Goal: Task Accomplishment & Management: Complete application form

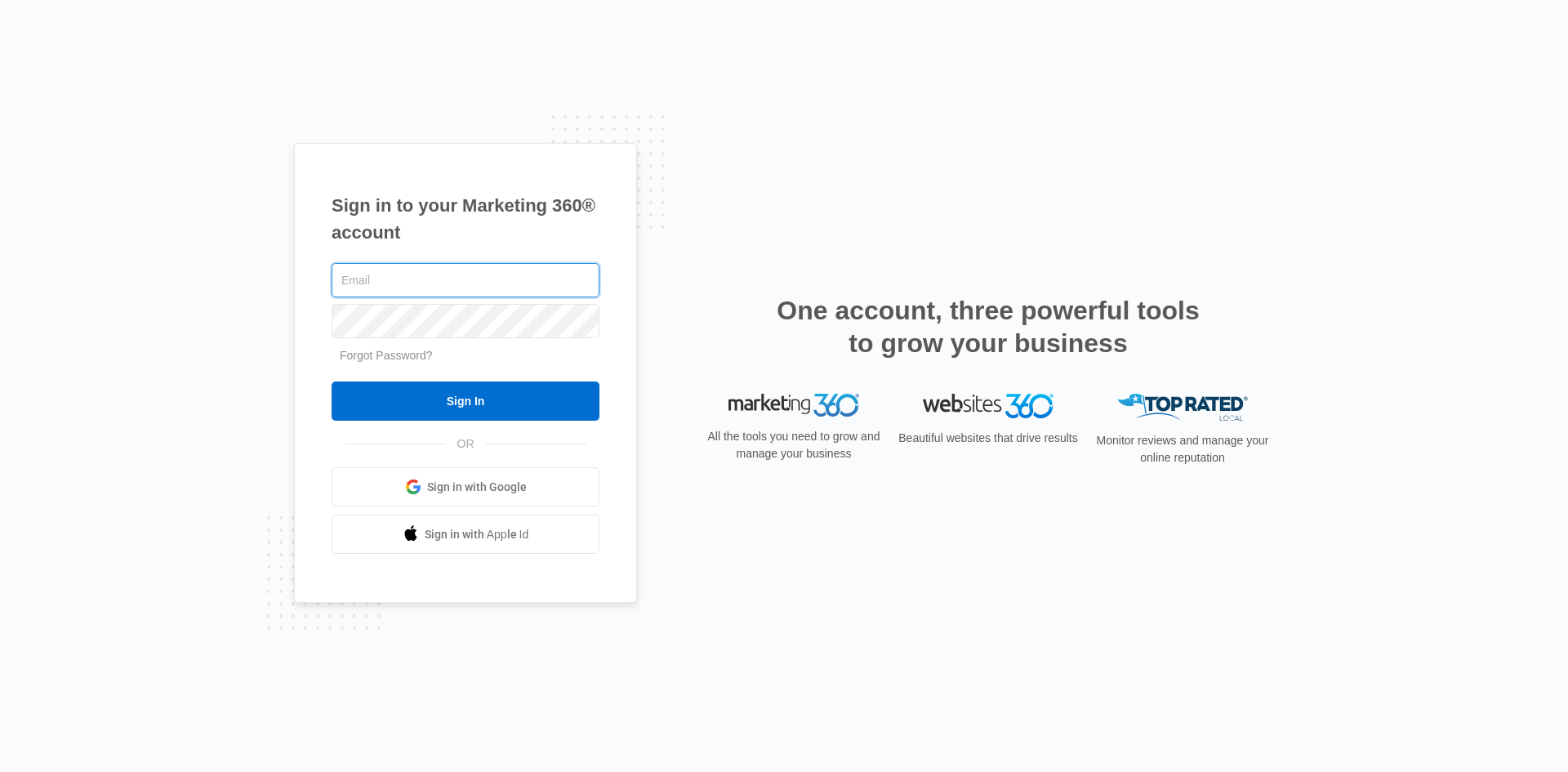
click at [538, 295] on input "text" at bounding box center [465, 280] width 267 height 34
paste input "michaelramossite@gmail.com"
type input "michaelramossite@gmail.com"
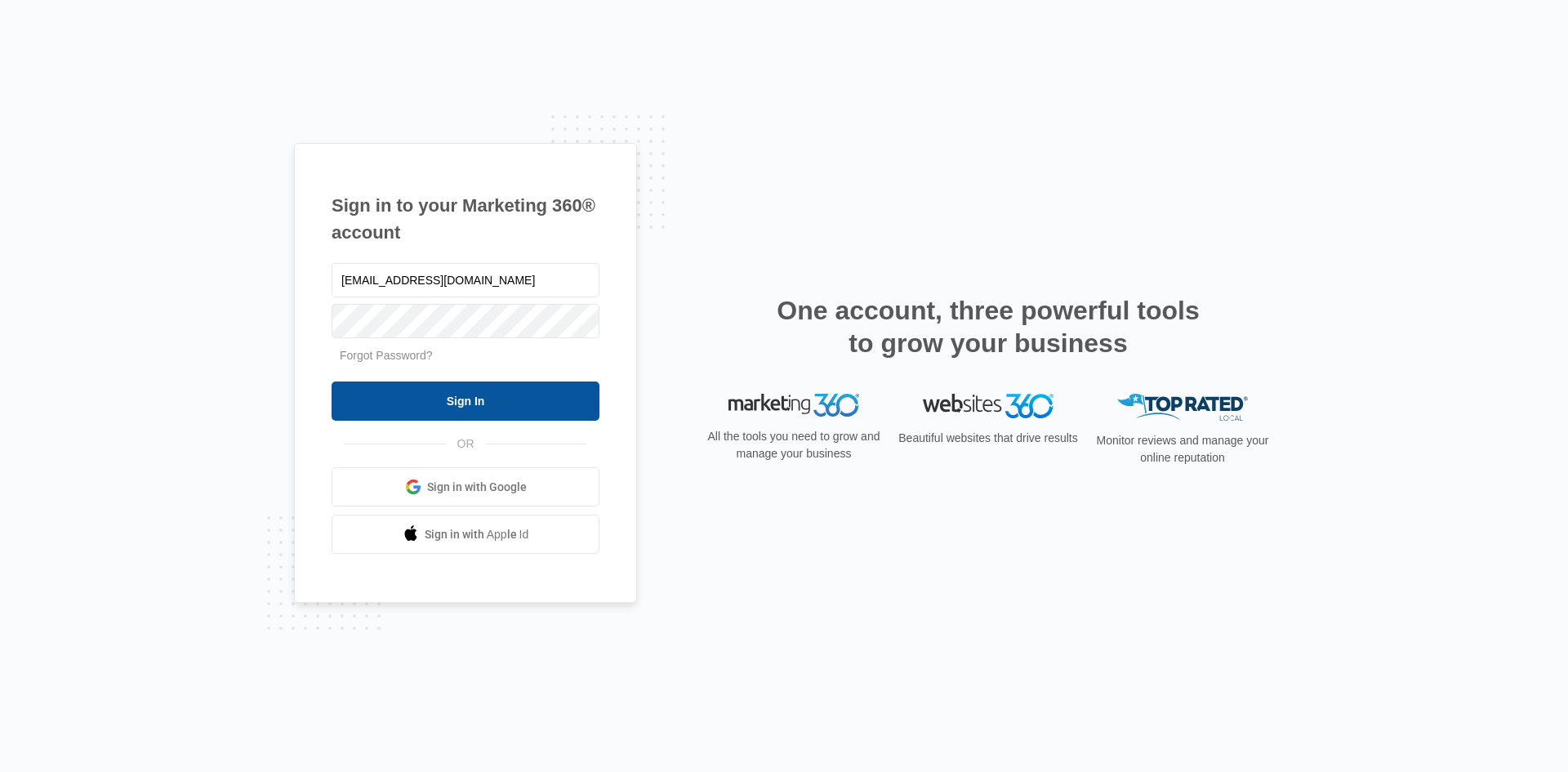
click at [460, 399] on input "Sign In" at bounding box center [465, 401] width 267 height 39
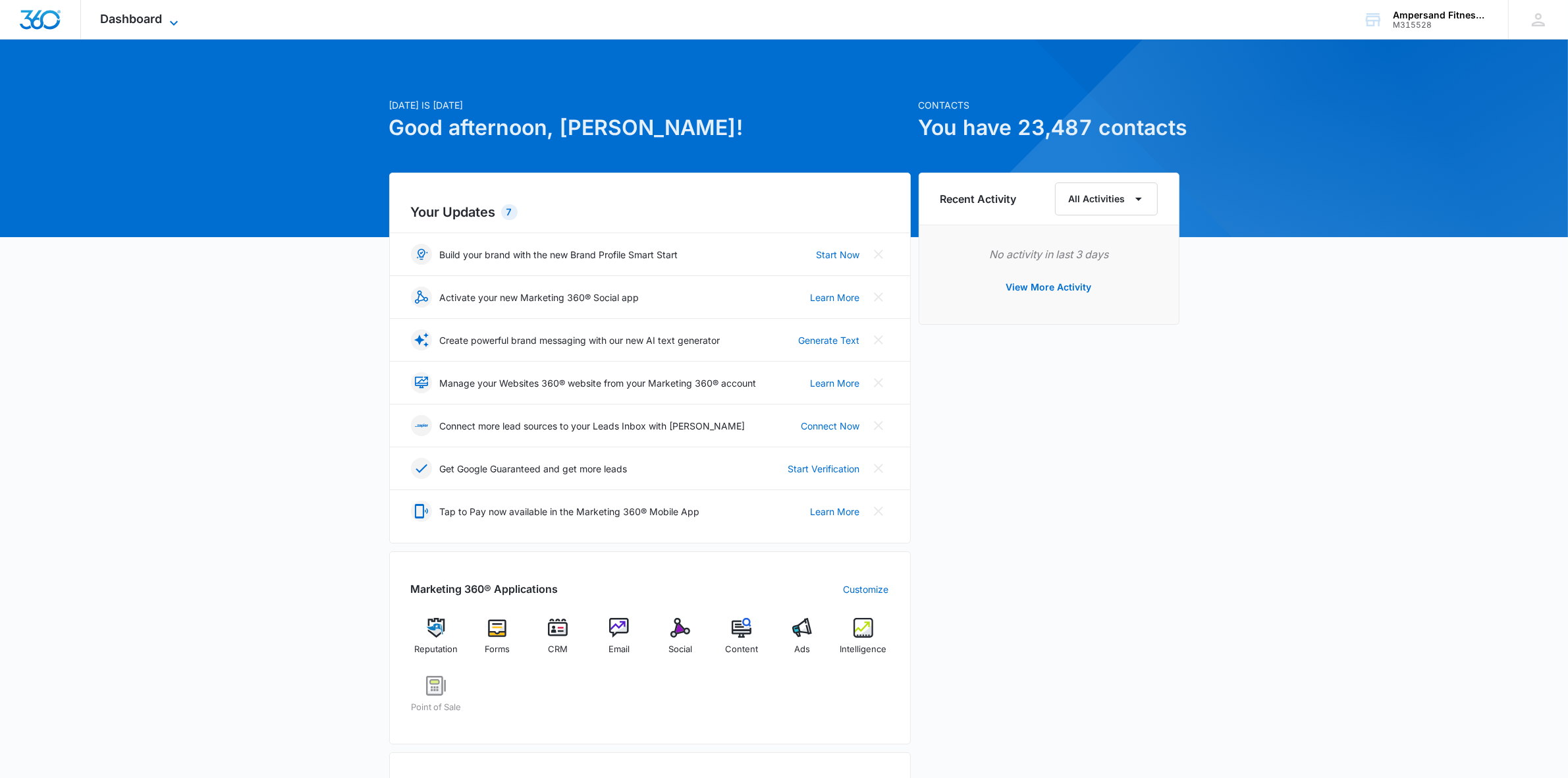
click at [135, 17] on span "Dashboard" at bounding box center [132, 18] width 62 height 14
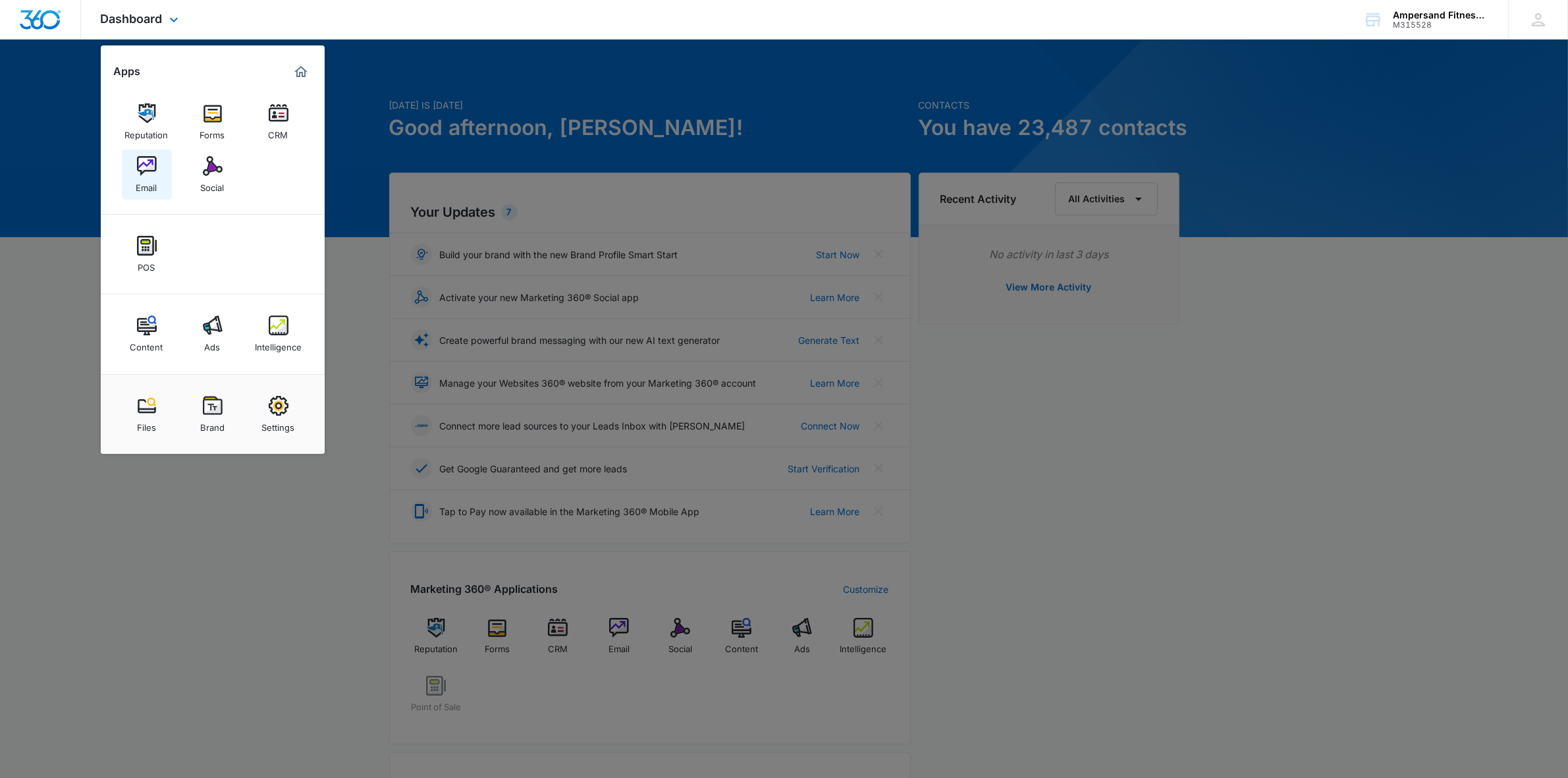
click at [140, 169] on img at bounding box center [146, 166] width 20 height 20
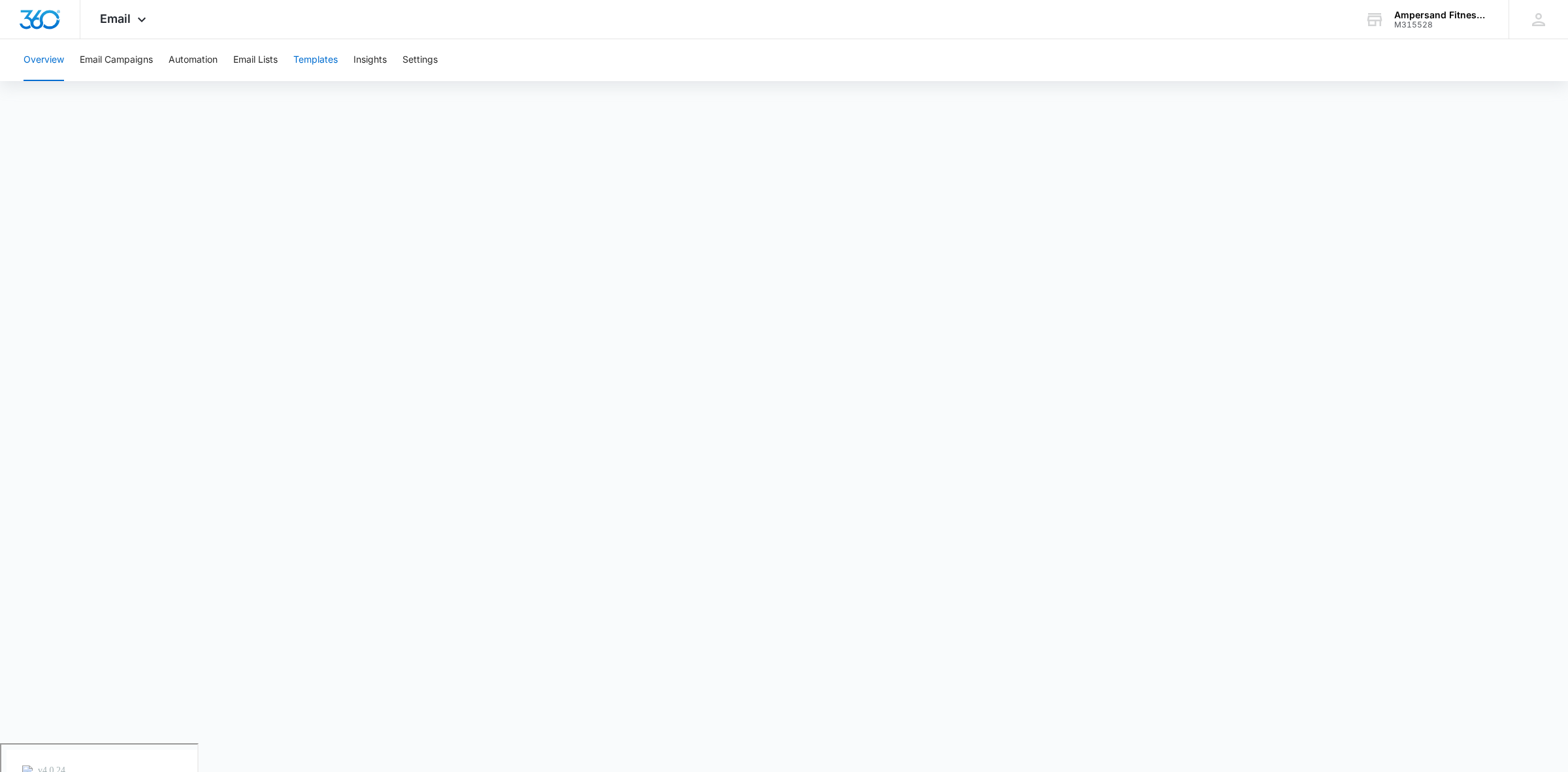
click at [327, 53] on button "Templates" at bounding box center [316, 60] width 45 height 42
click at [126, 14] on span "Email" at bounding box center [115, 18] width 31 height 14
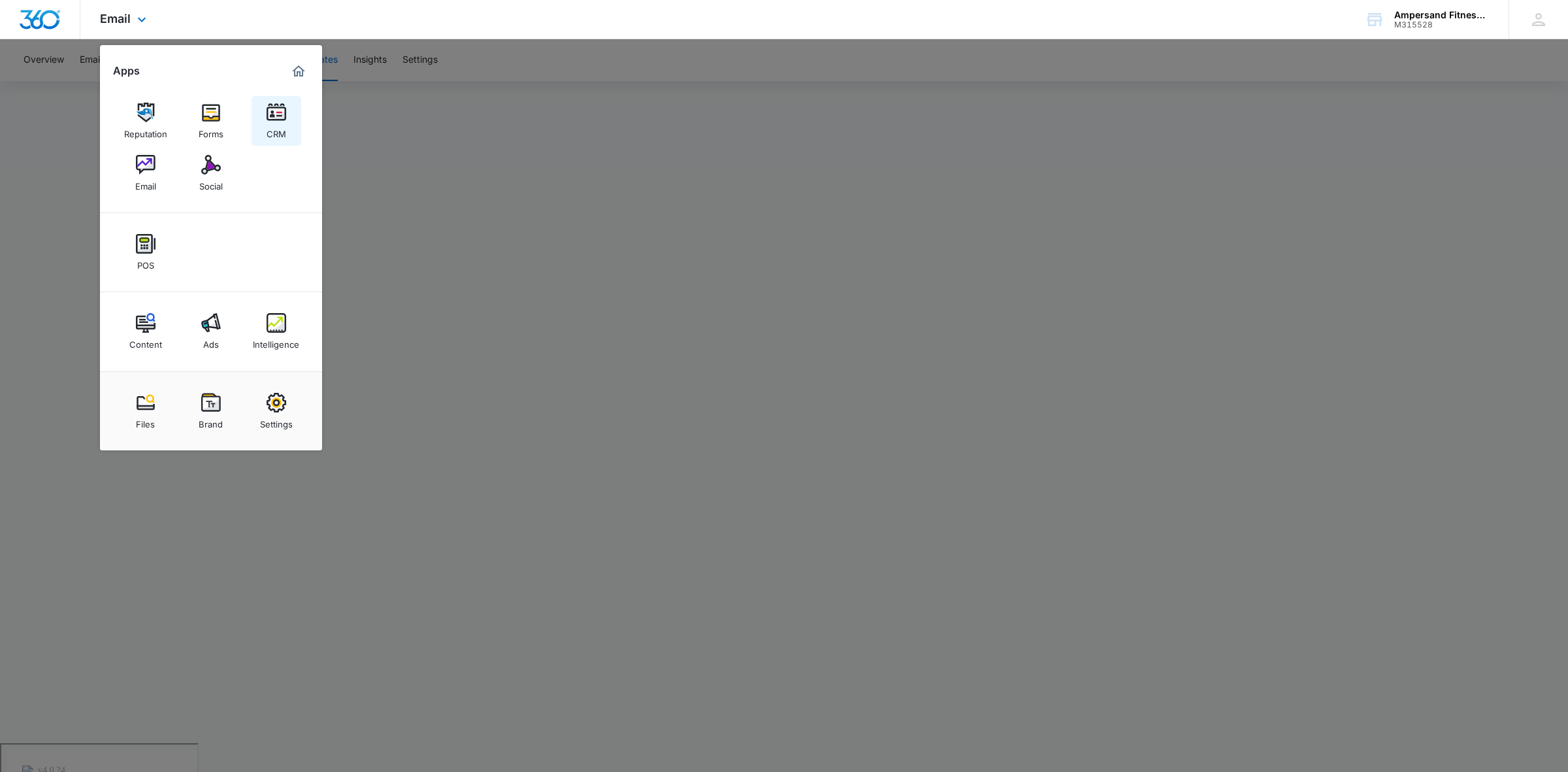
click at [274, 109] on img at bounding box center [276, 112] width 19 height 19
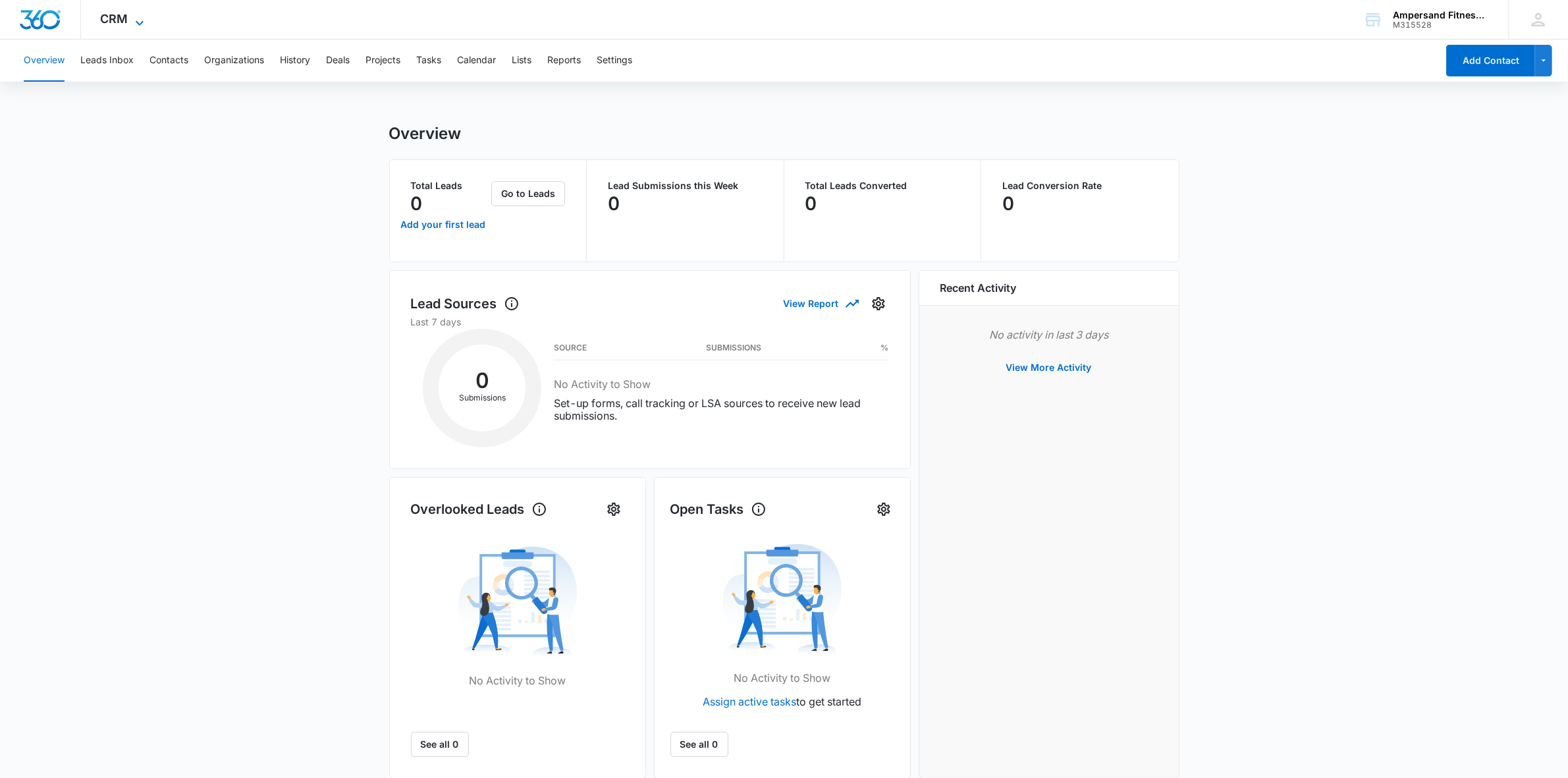
click at [116, 25] on span "CRM" at bounding box center [114, 18] width 27 height 14
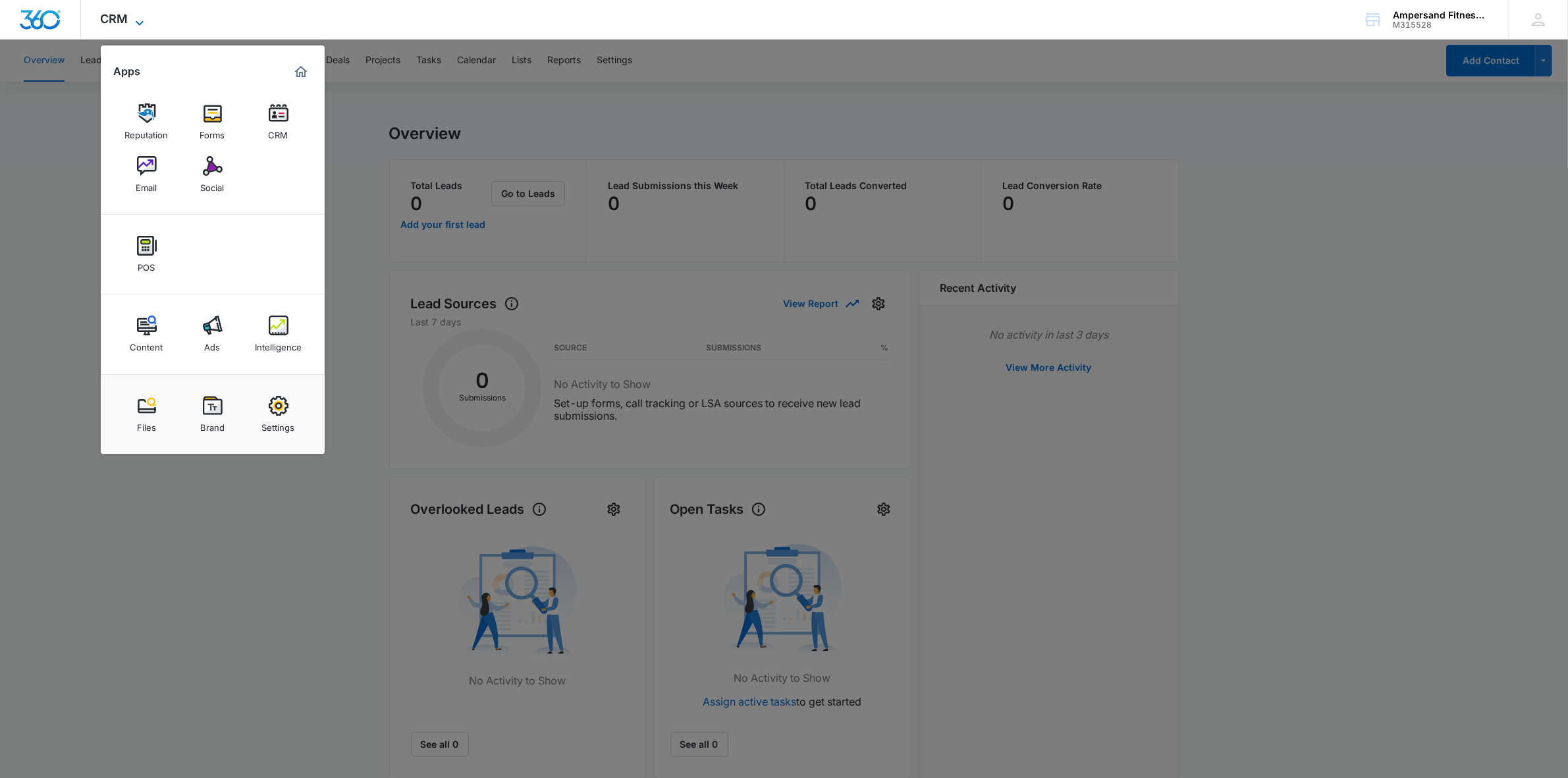
click at [116, 25] on span "CRM" at bounding box center [114, 18] width 27 height 14
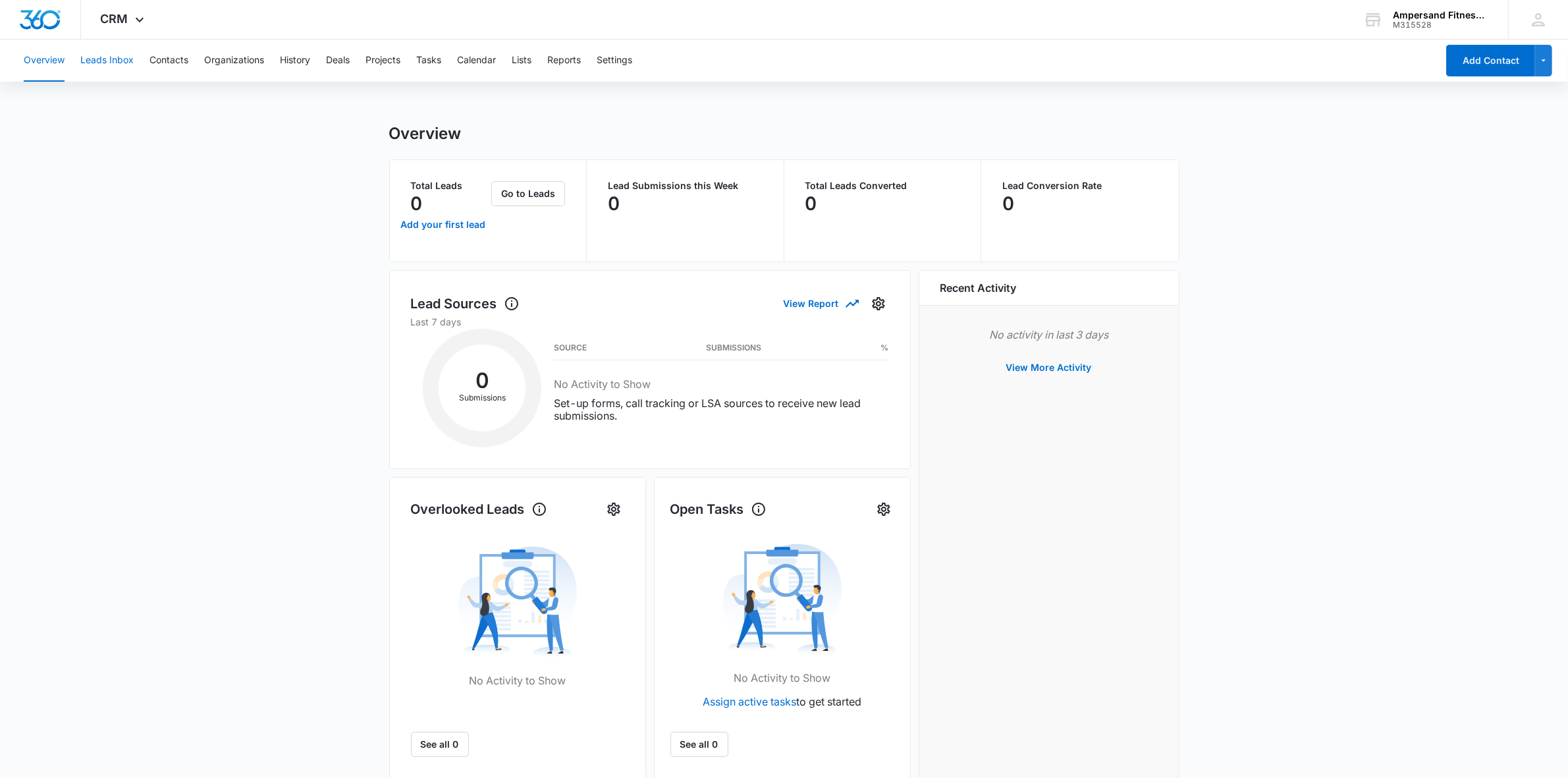
click at [116, 56] on button "Leads Inbox" at bounding box center [107, 61] width 54 height 42
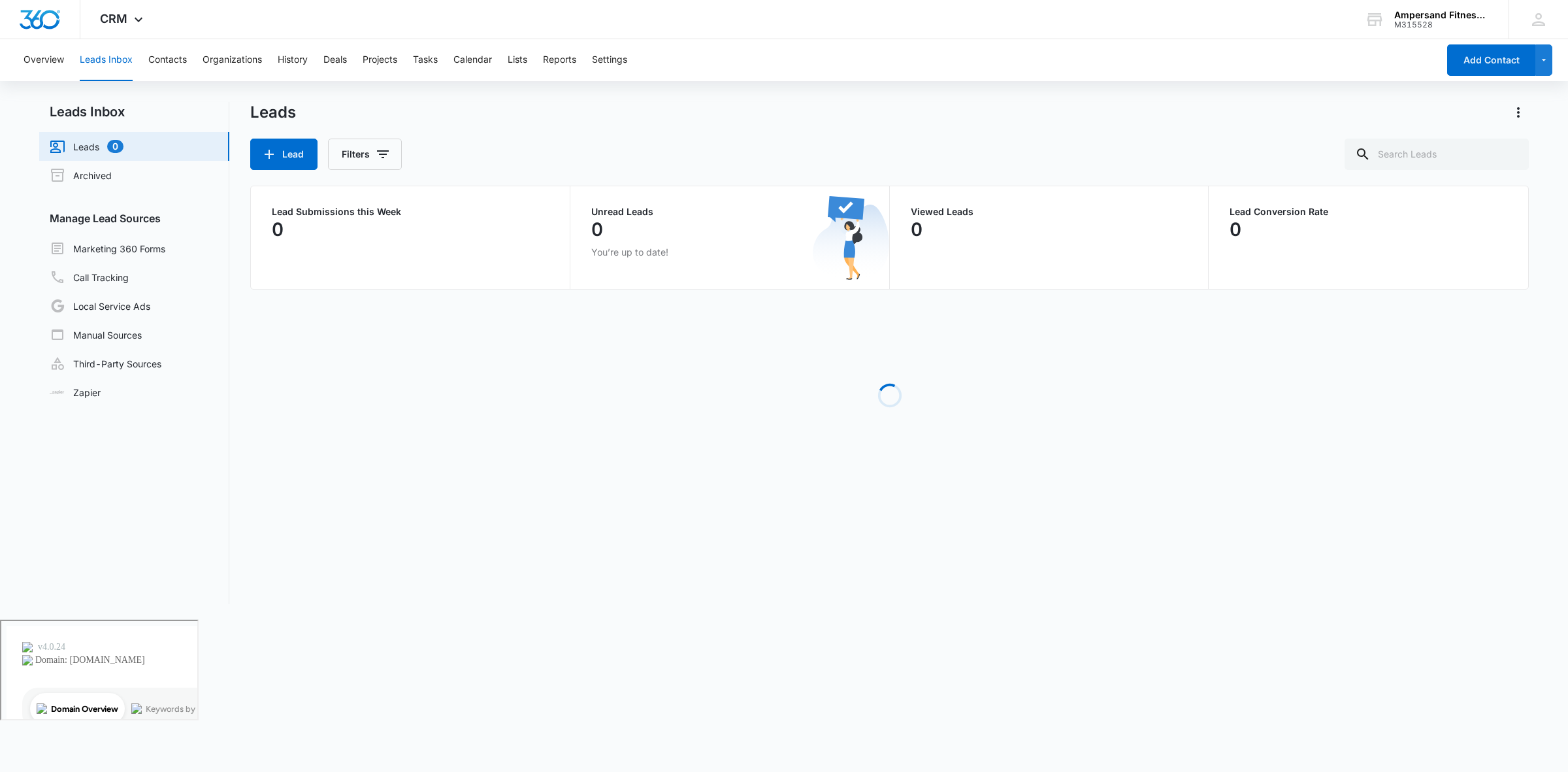
click at [507, 57] on div "Overview Leads Inbox Contacts Organizations History Deals Projects Tasks Calend…" at bounding box center [727, 60] width 1422 height 42
click at [521, 59] on button "Lists" at bounding box center [517, 60] width 19 height 42
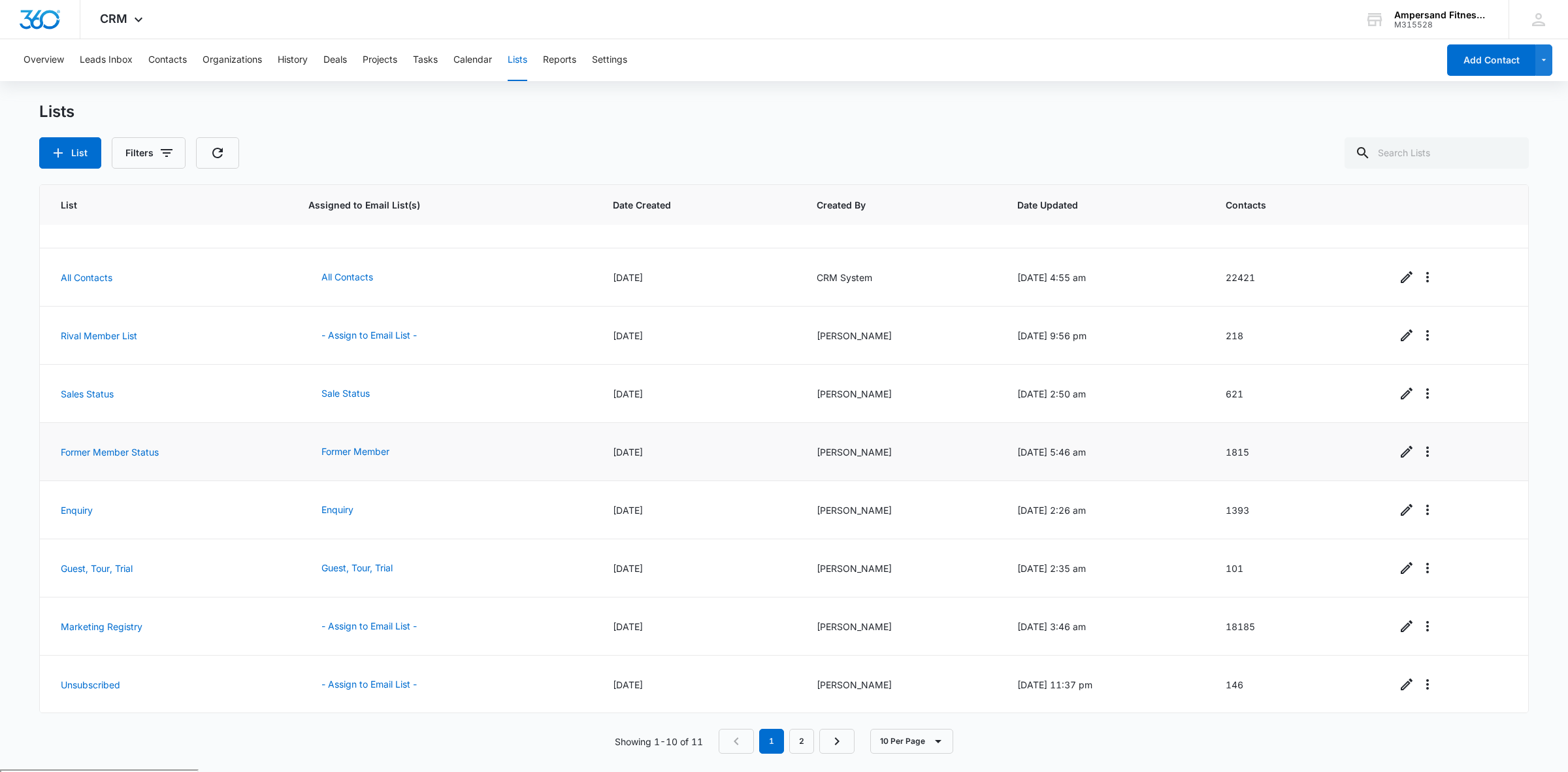
scroll to position [96, 0]
click at [812, 744] on link "2" at bounding box center [801, 741] width 25 height 25
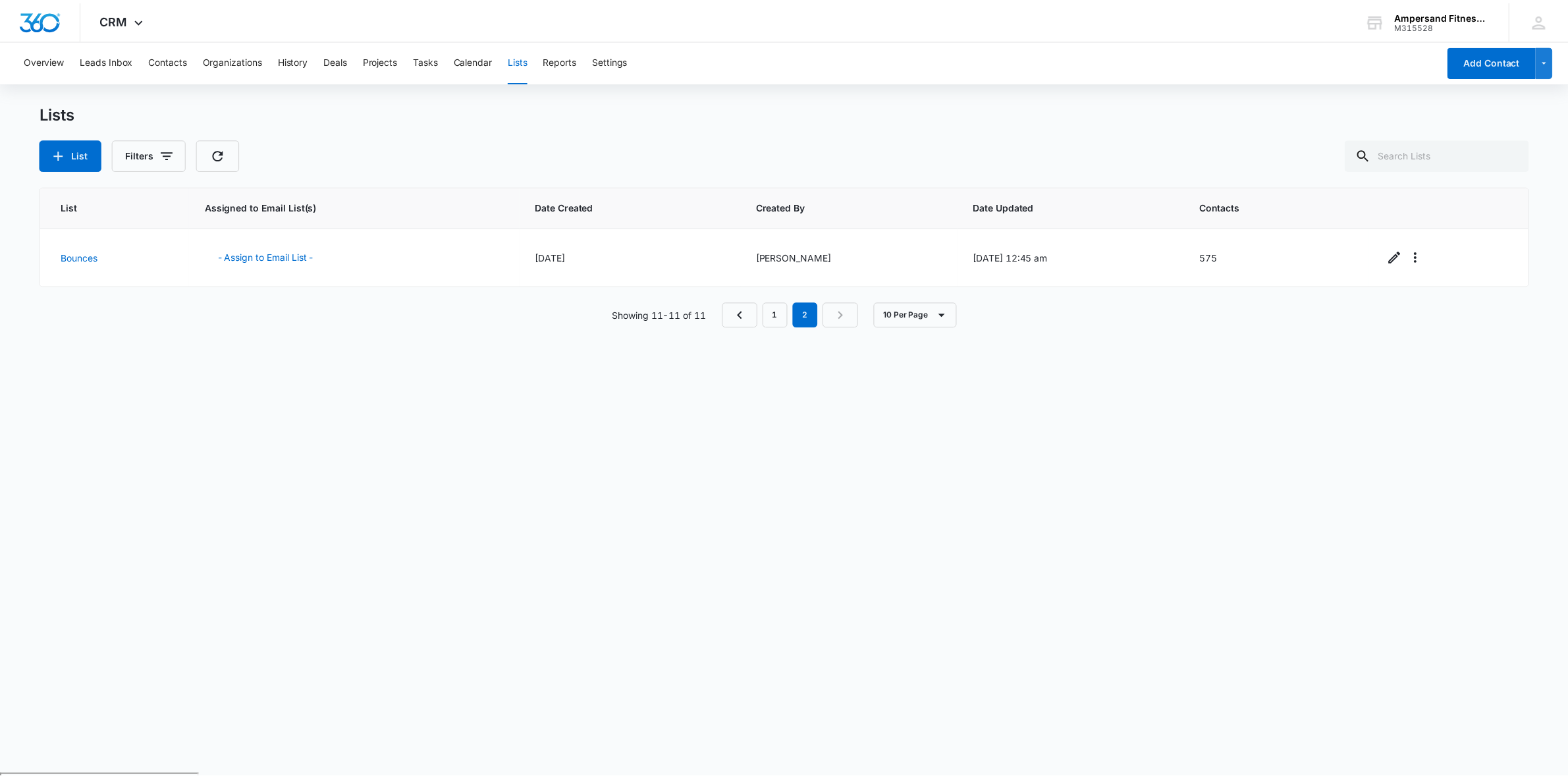
scroll to position [0, 0]
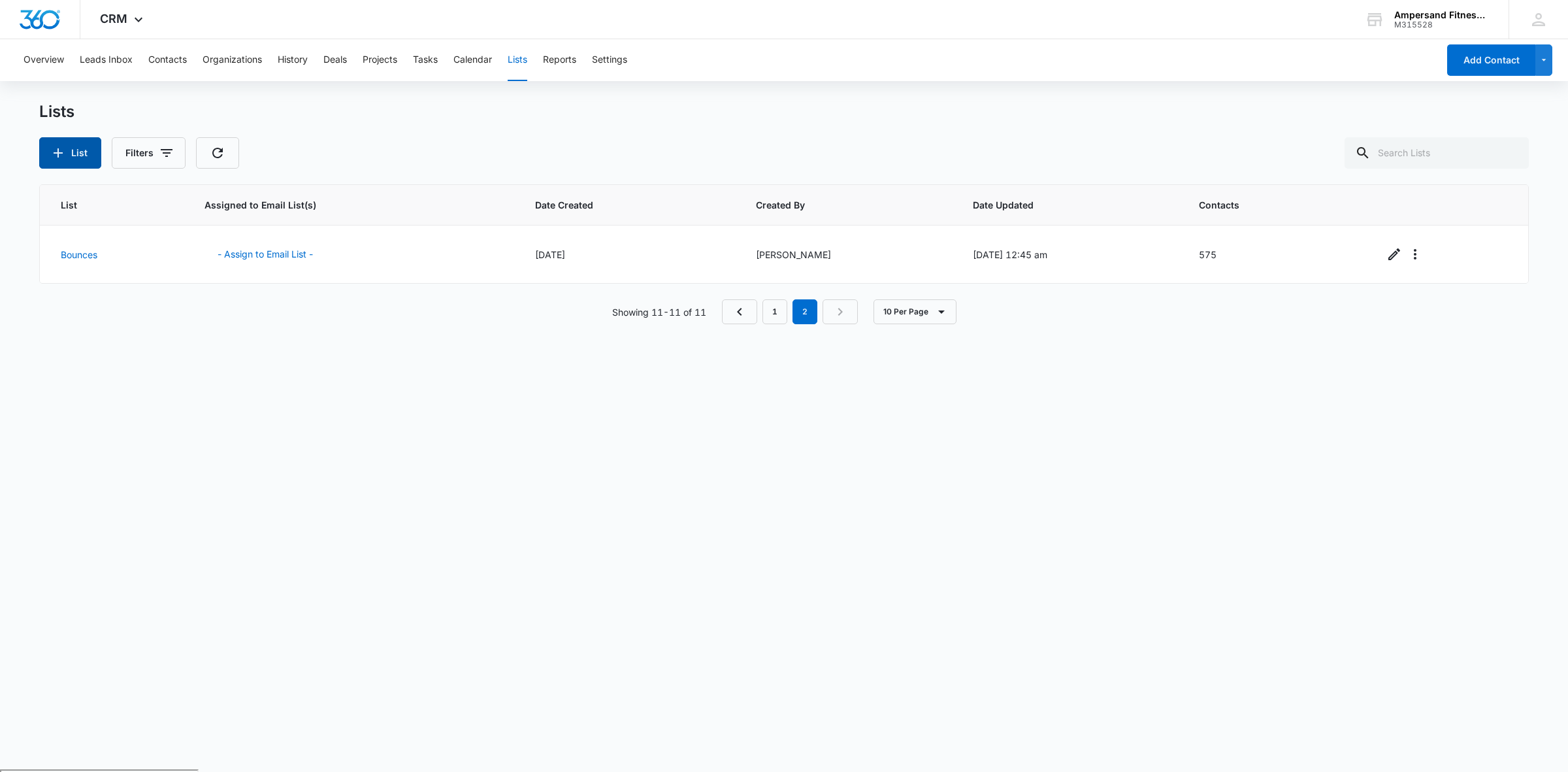
click at [83, 160] on button "List" at bounding box center [70, 153] width 62 height 32
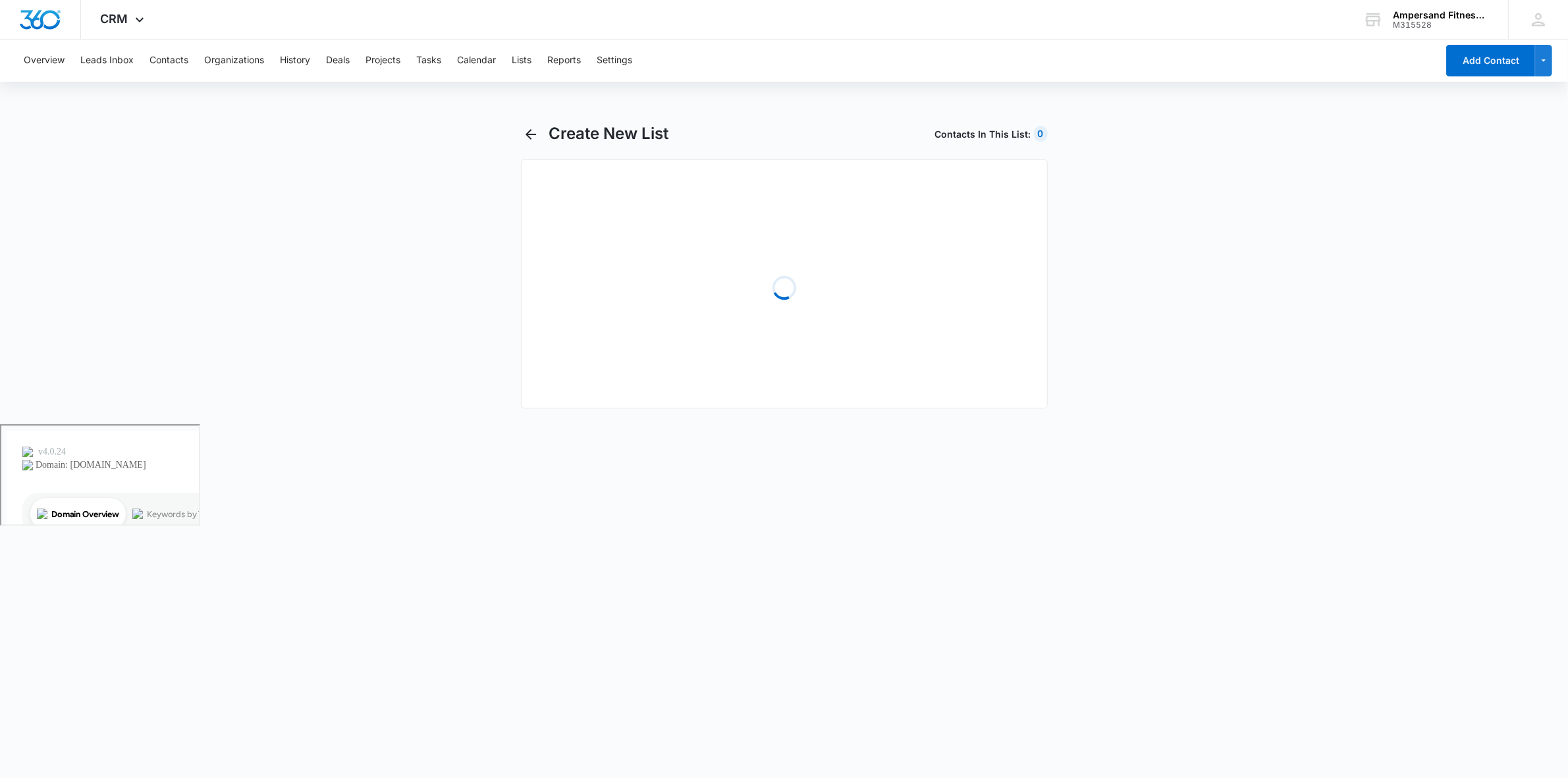
select select "31"
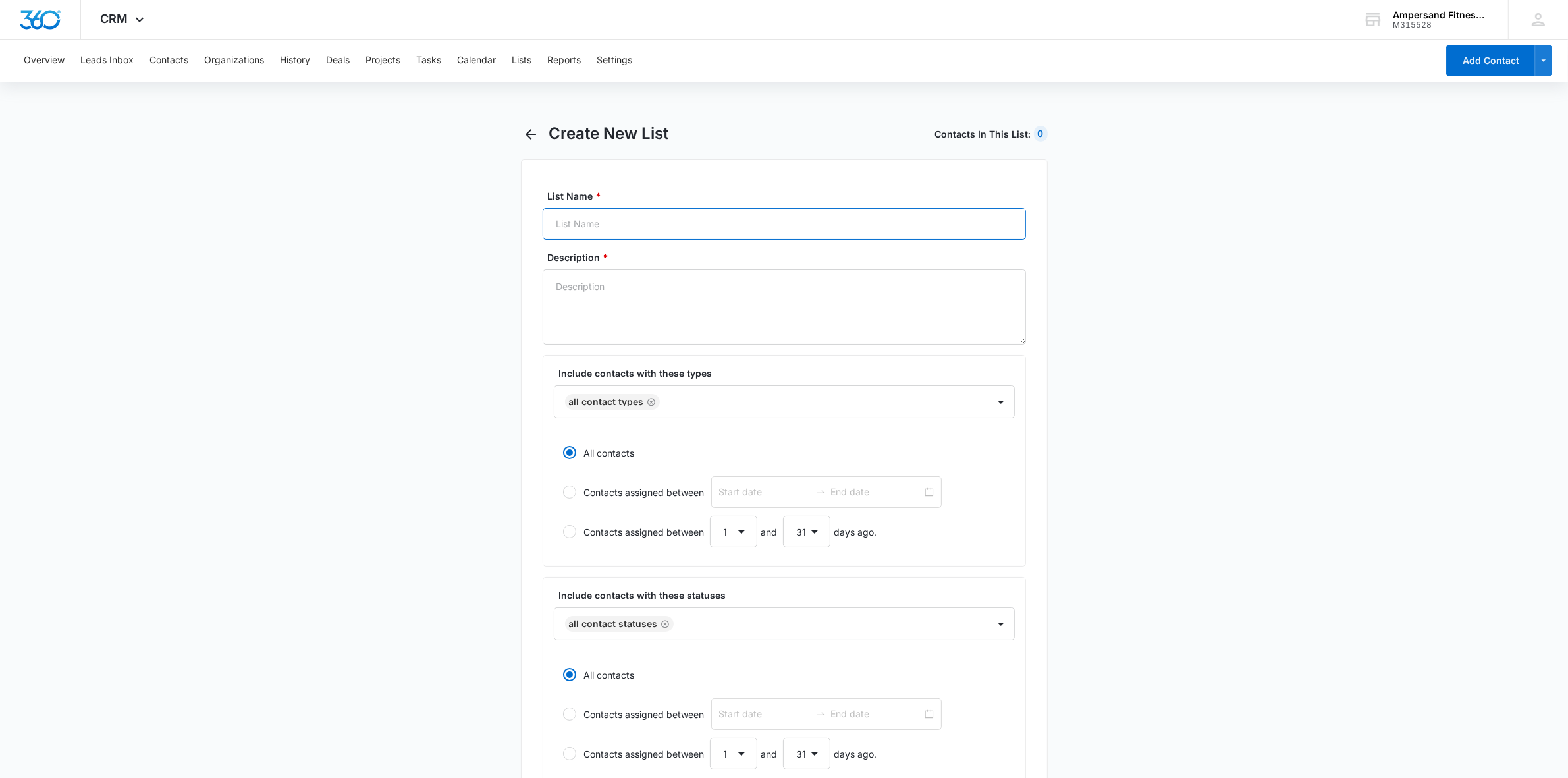
click at [611, 226] on input "List Name *" at bounding box center [784, 224] width 483 height 32
type input "Week 1 Target"
click at [656, 295] on textarea "Description *" at bounding box center [784, 307] width 483 height 75
click at [632, 234] on input "Week 1 Target" at bounding box center [784, 224] width 483 height 32
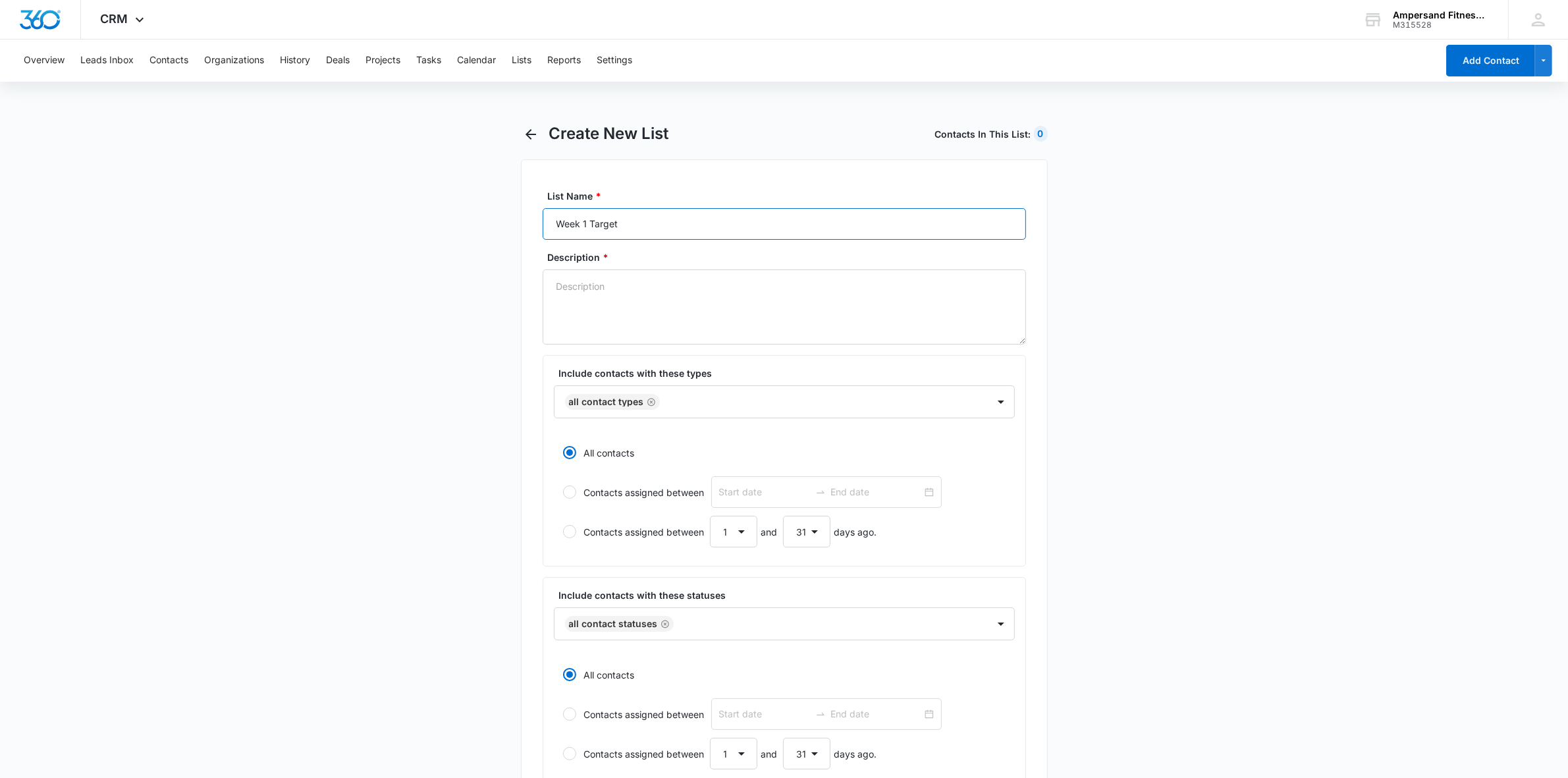
click at [632, 234] on input "Week 1 Target" at bounding box center [784, 224] width 483 height 32
click at [657, 274] on textarea "Description *" at bounding box center [784, 307] width 483 height 75
paste textarea "Week 1 Target"
type textarea "Week 1 Target"
click at [453, 385] on main "Create New List Contacts In This List : 0 List Name * Week 1 Target Description…" at bounding box center [784, 618] width 1568 height 989
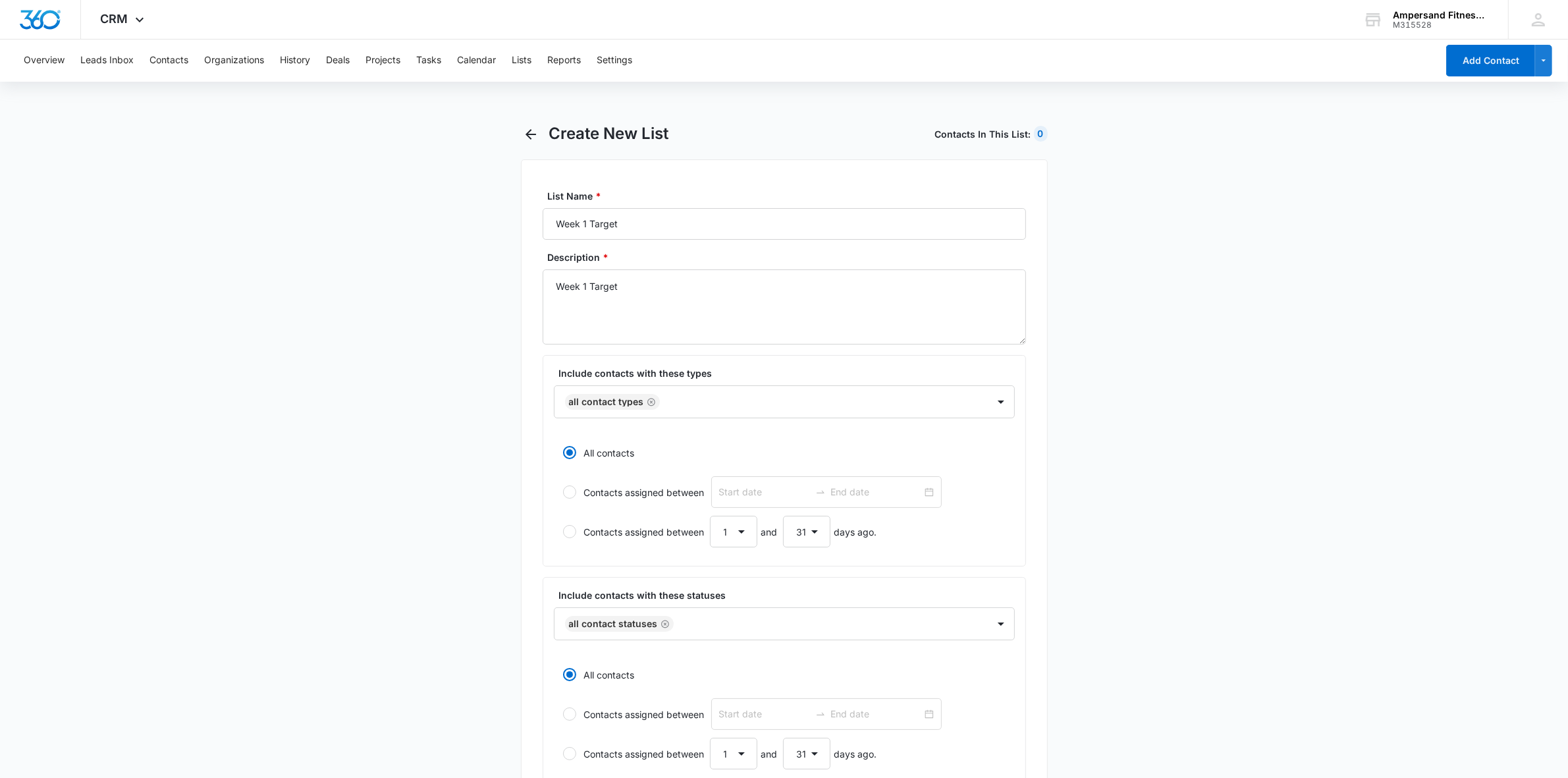
scroll to position [336, 0]
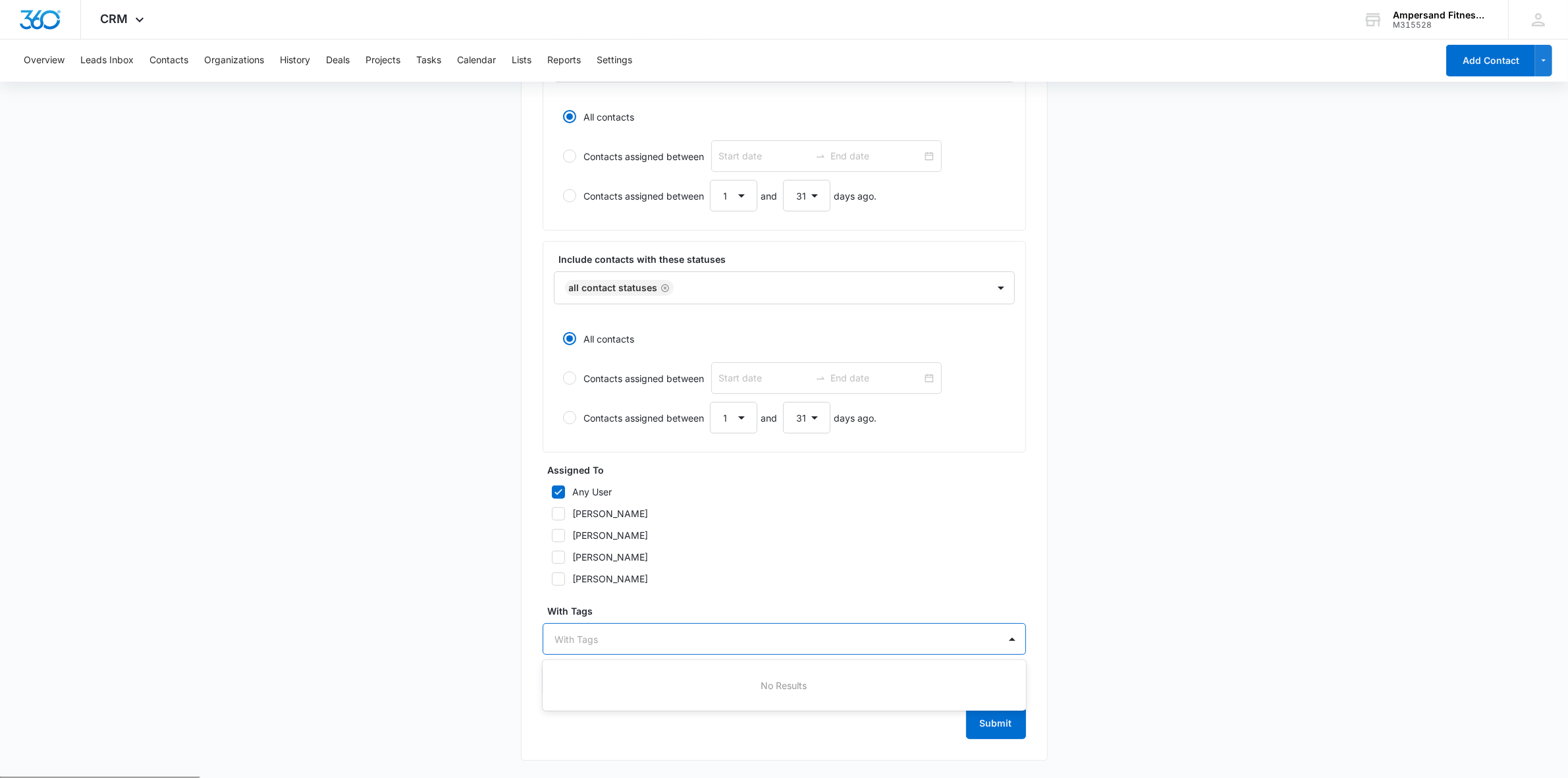
click at [572, 635] on div at bounding box center [776, 639] width 443 height 17
type input "w"
type input "Week 1"
click at [588, 687] on p "Week 1" at bounding box center [575, 685] width 33 height 14
click at [995, 735] on button "Submit" at bounding box center [996, 724] width 60 height 32
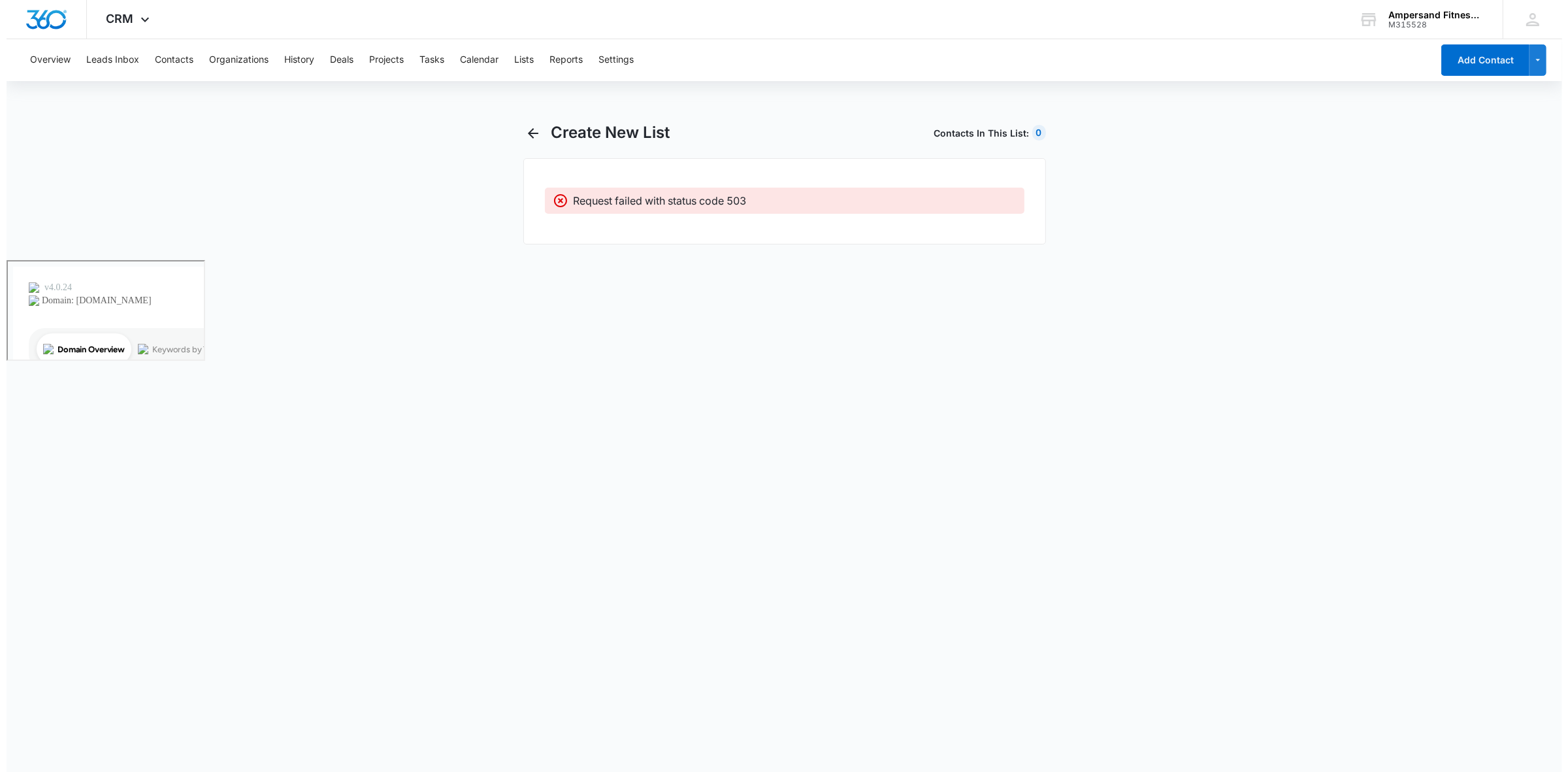
scroll to position [0, 0]
click at [680, 208] on p "Request failed with status code 503" at bounding box center [659, 200] width 173 height 16
click at [694, 197] on p "Request failed with status code 503" at bounding box center [659, 200] width 173 height 16
drag, startPoint x: 698, startPoint y: 196, endPoint x: 773, endPoint y: 192, distance: 75.1
click at [760, 194] on div "Request failed with status code 503" at bounding box center [794, 200] width 443 height 16
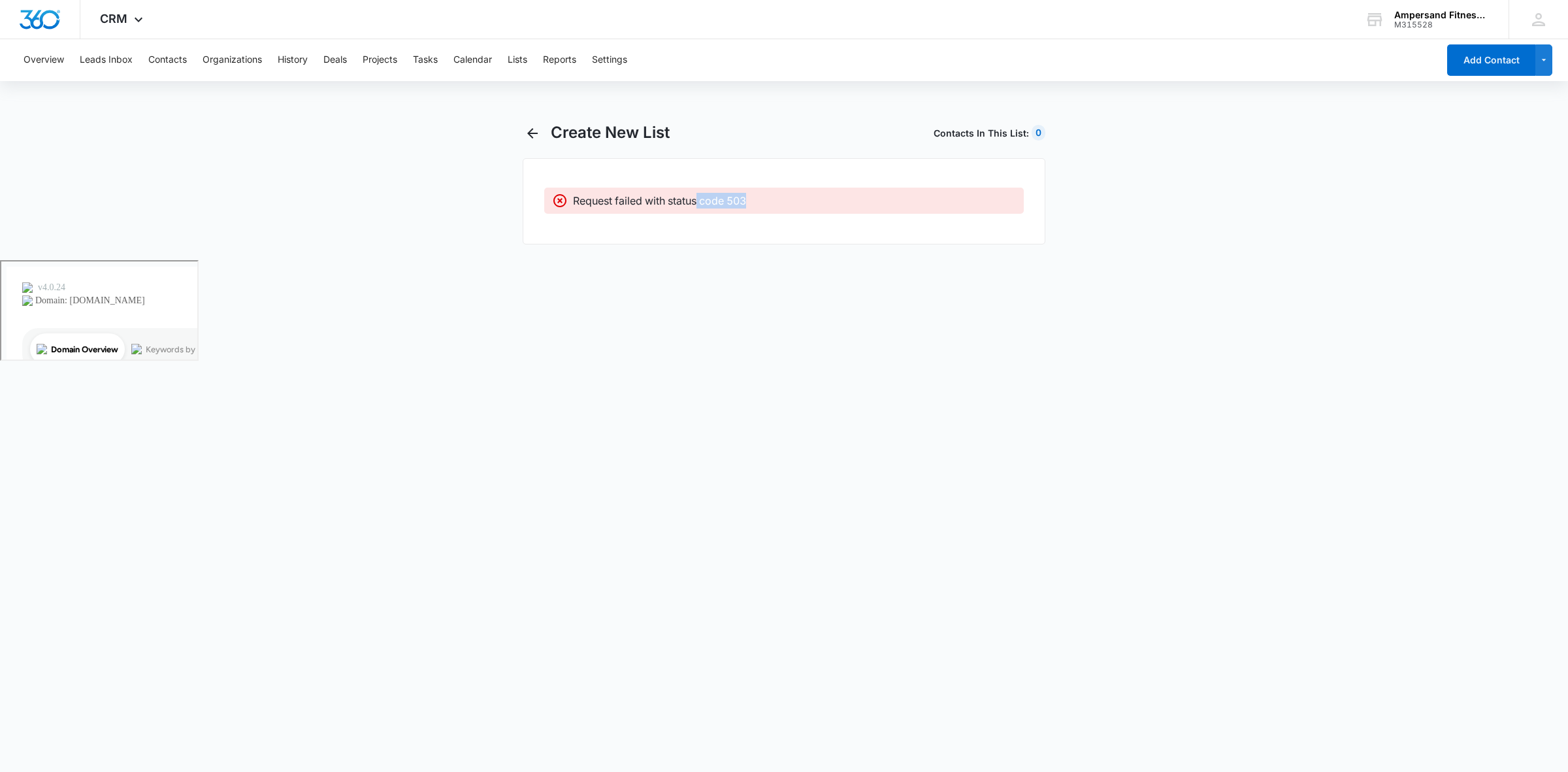
click at [773, 192] on div "Request failed with status code 503" at bounding box center [794, 200] width 443 height 16
drag, startPoint x: 784, startPoint y: 203, endPoint x: 536, endPoint y: 216, distance: 248.3
click at [540, 215] on div "Request failed with status code 503" at bounding box center [784, 201] width 523 height 86
copy p "Request failed with status code 503"
click at [529, 137] on icon "button" at bounding box center [533, 134] width 16 height 16
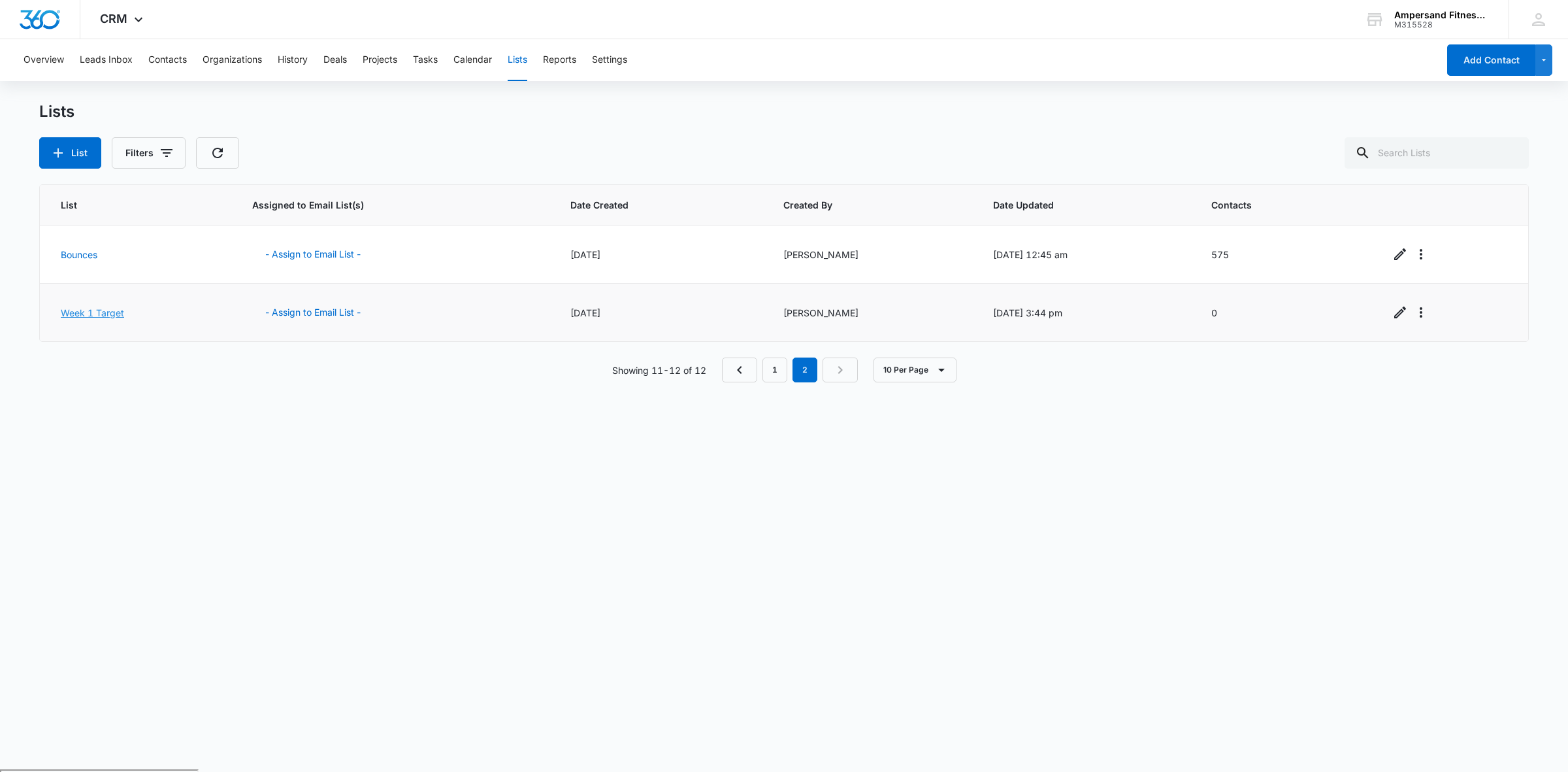
click at [77, 312] on link "Week 1 Target" at bounding box center [93, 312] width 63 height 11
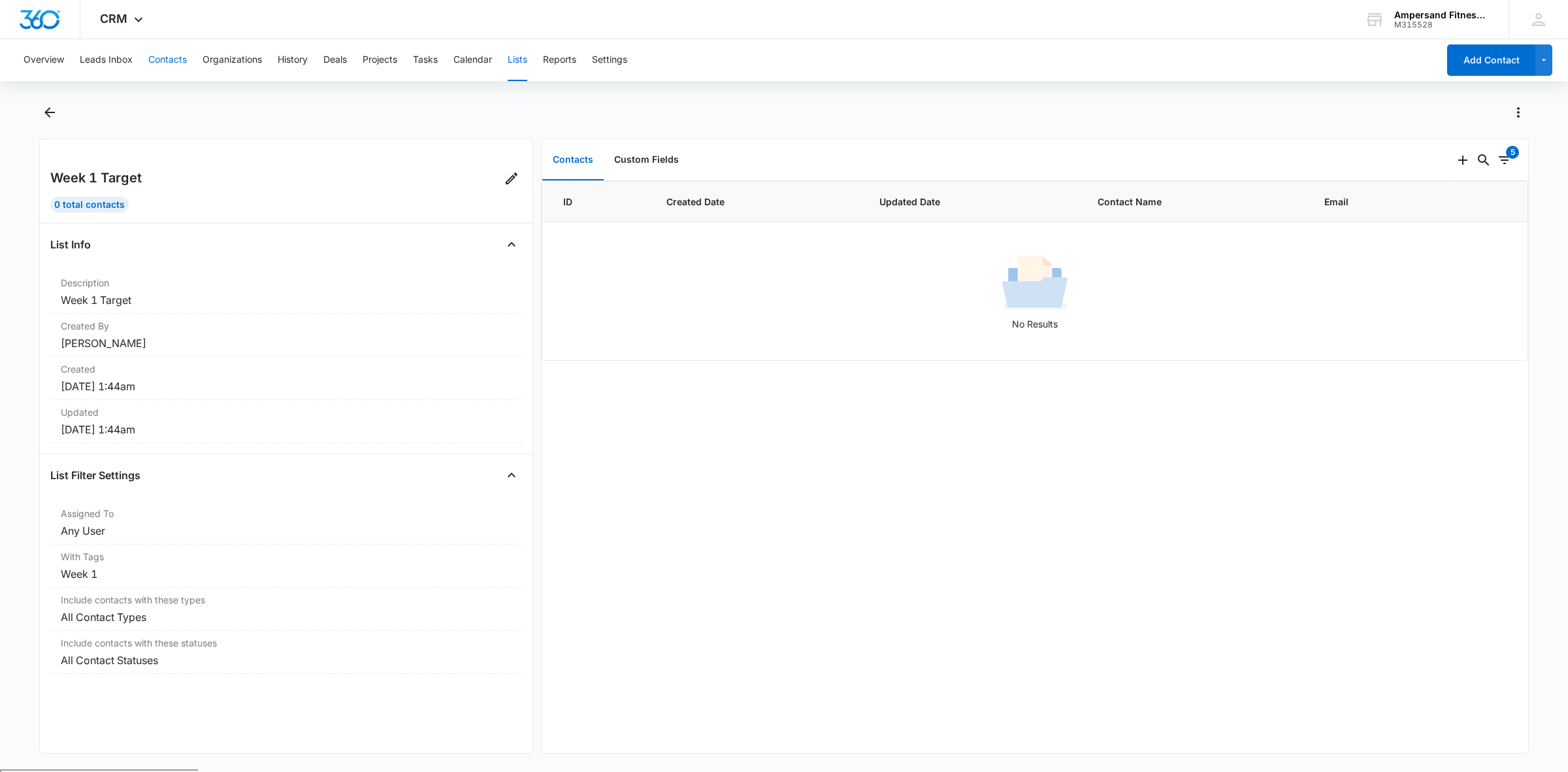
click at [150, 64] on button "Contacts" at bounding box center [168, 60] width 39 height 42
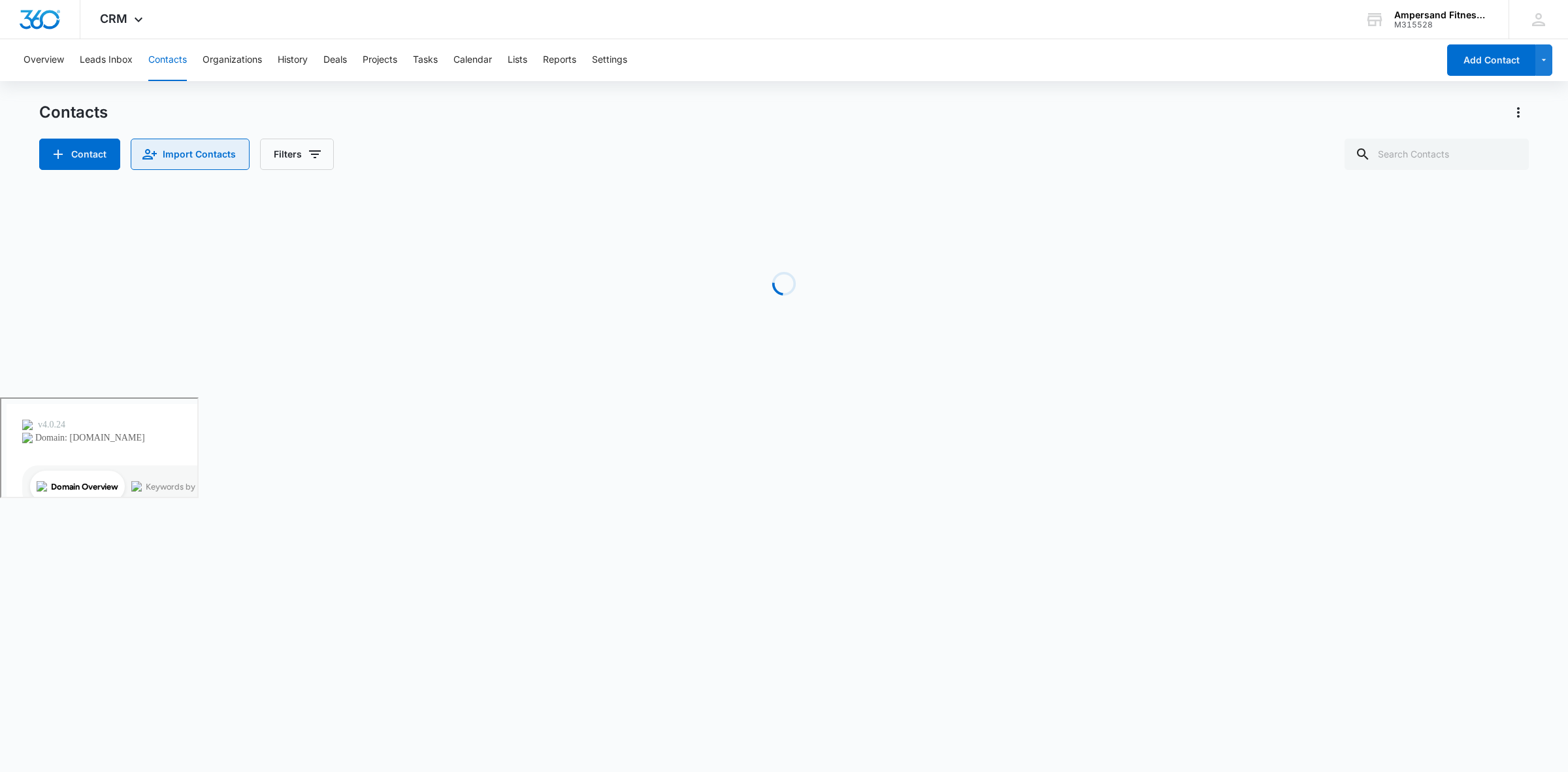
click at [192, 161] on button "Import Contacts" at bounding box center [190, 154] width 119 height 32
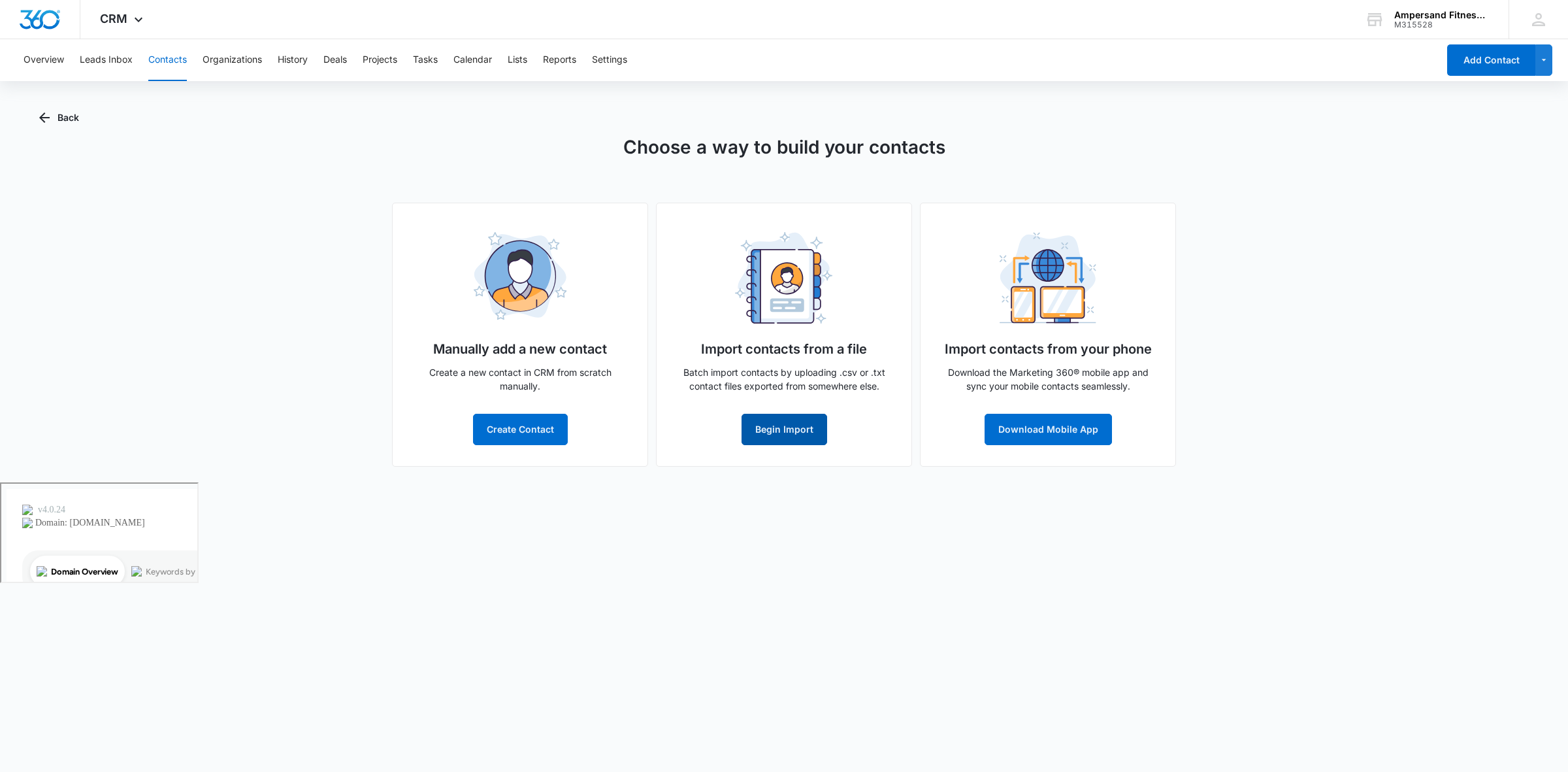
click at [808, 419] on button "Begin Import" at bounding box center [784, 429] width 85 height 32
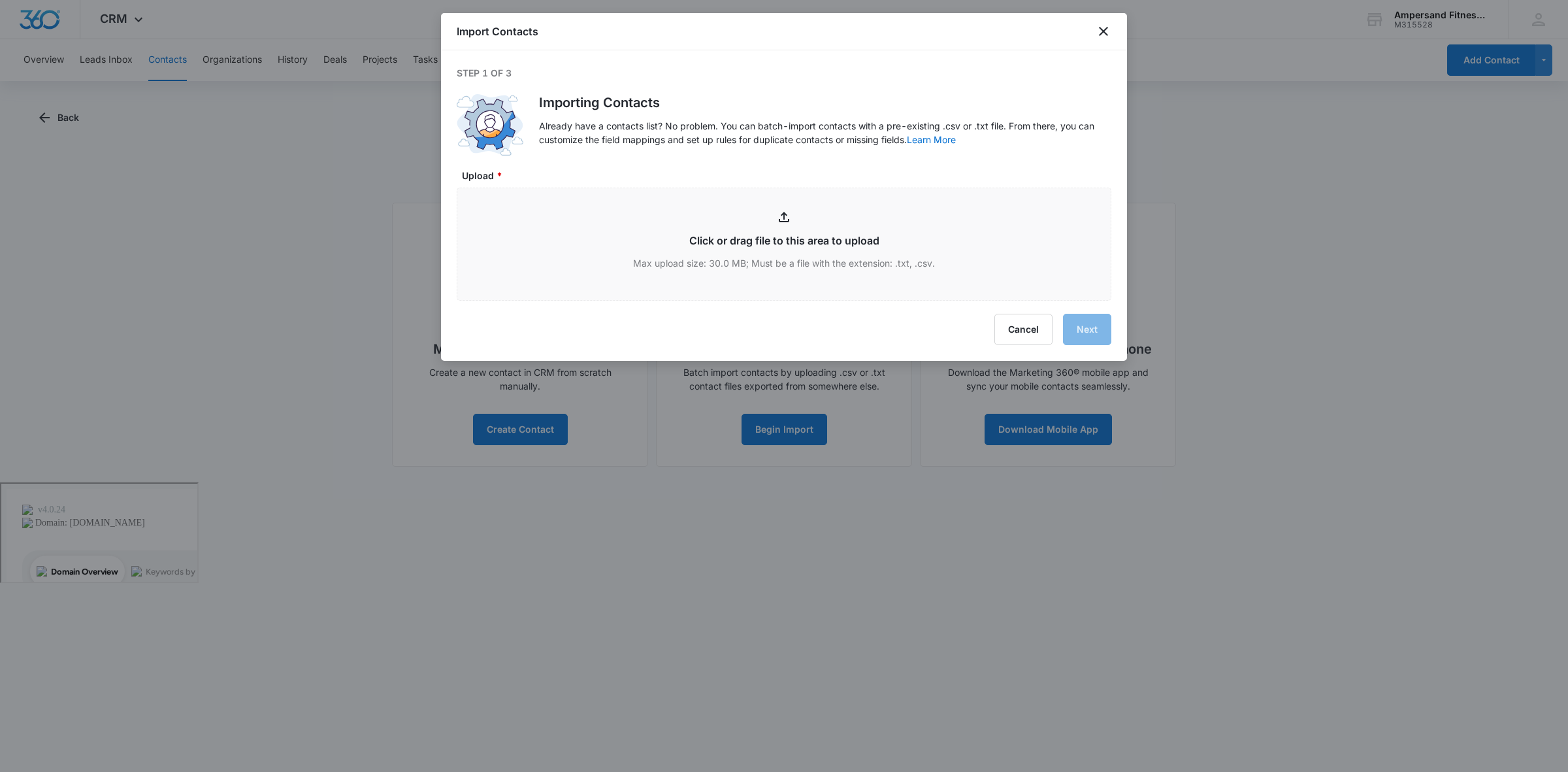
type input "C:\fakepath\Week 1.csv"
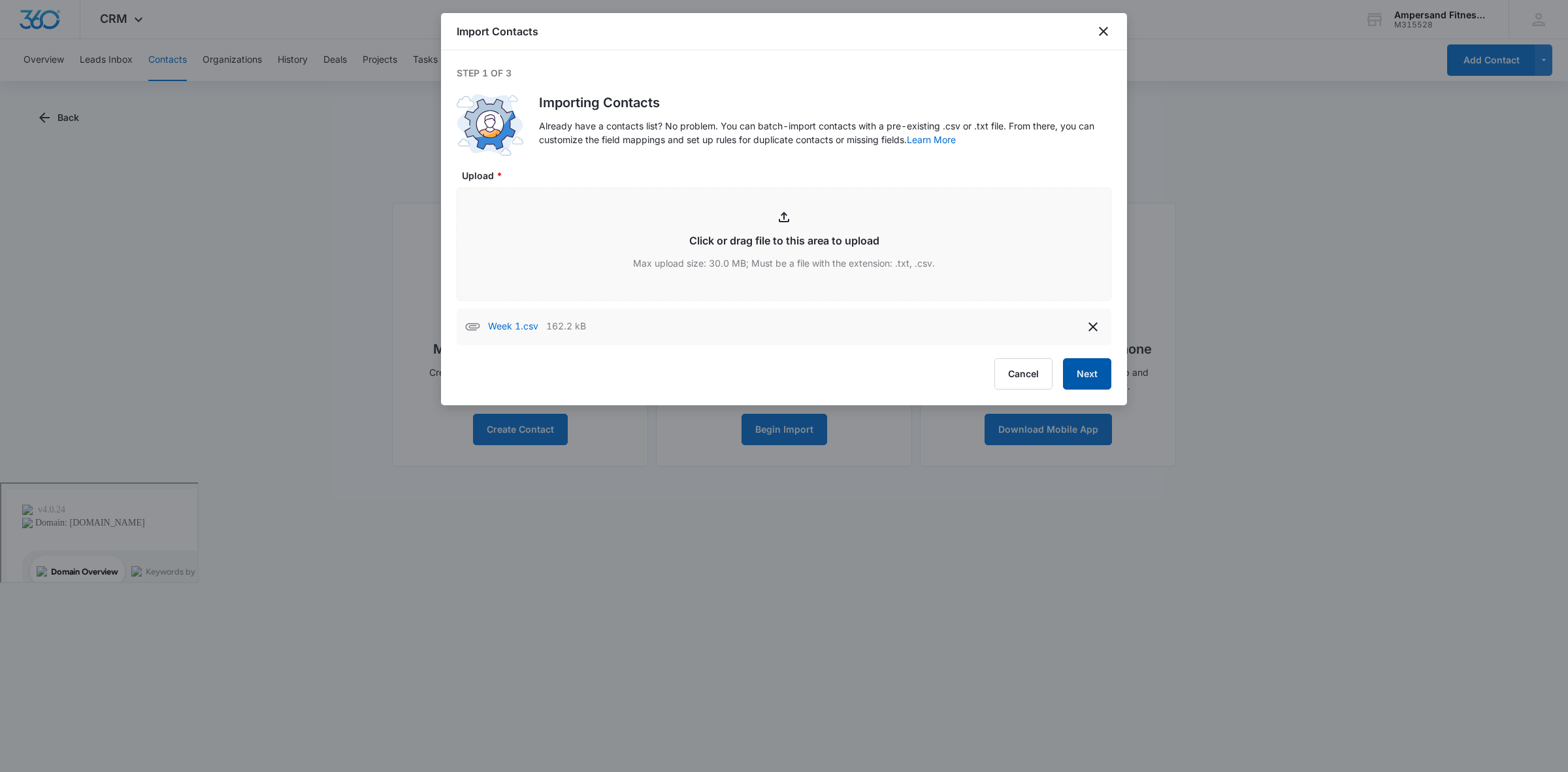
click at [1089, 371] on button "Next" at bounding box center [1087, 374] width 48 height 32
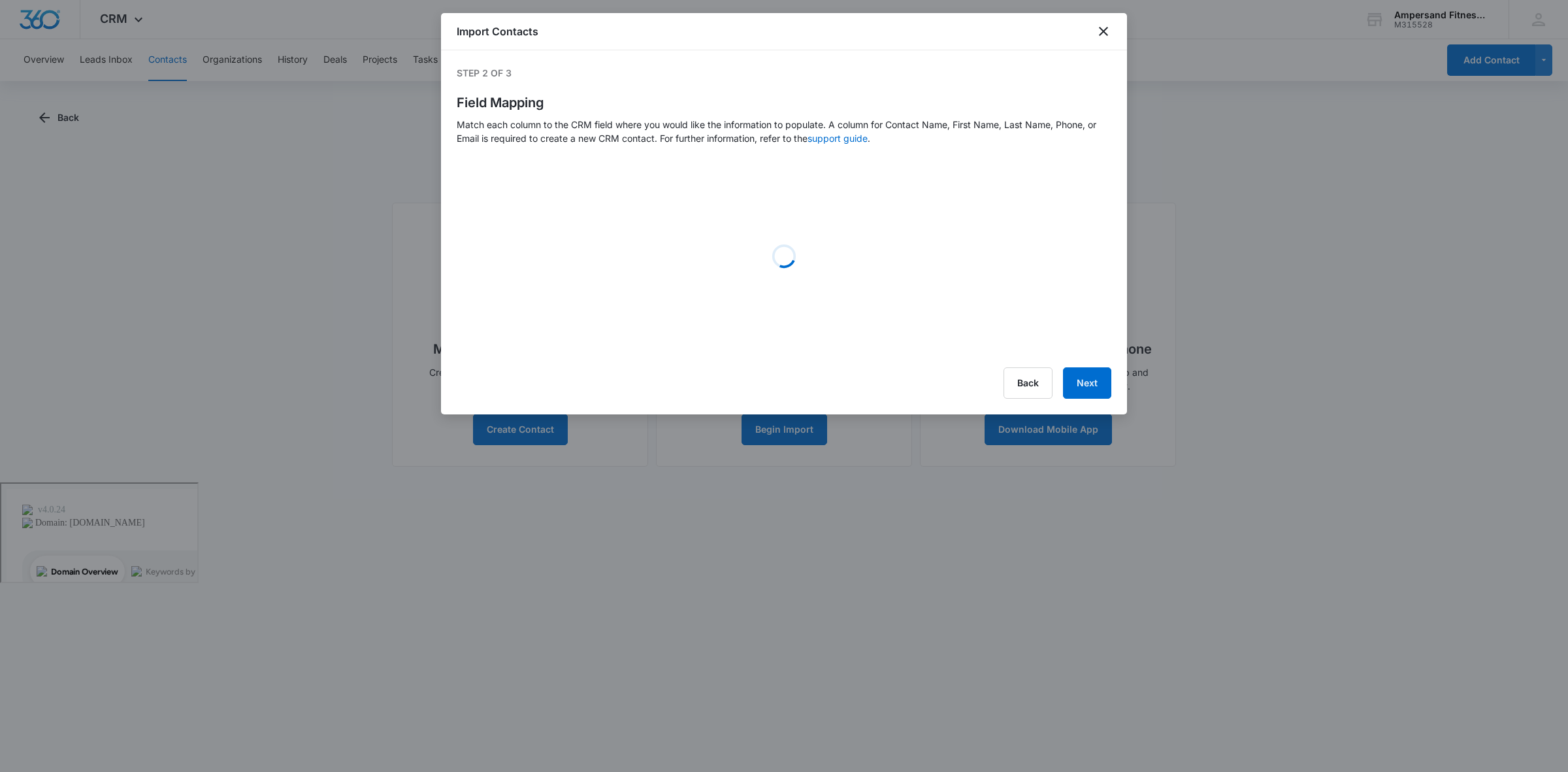
select select "79"
select select "78"
select select "185"
select select "tags"
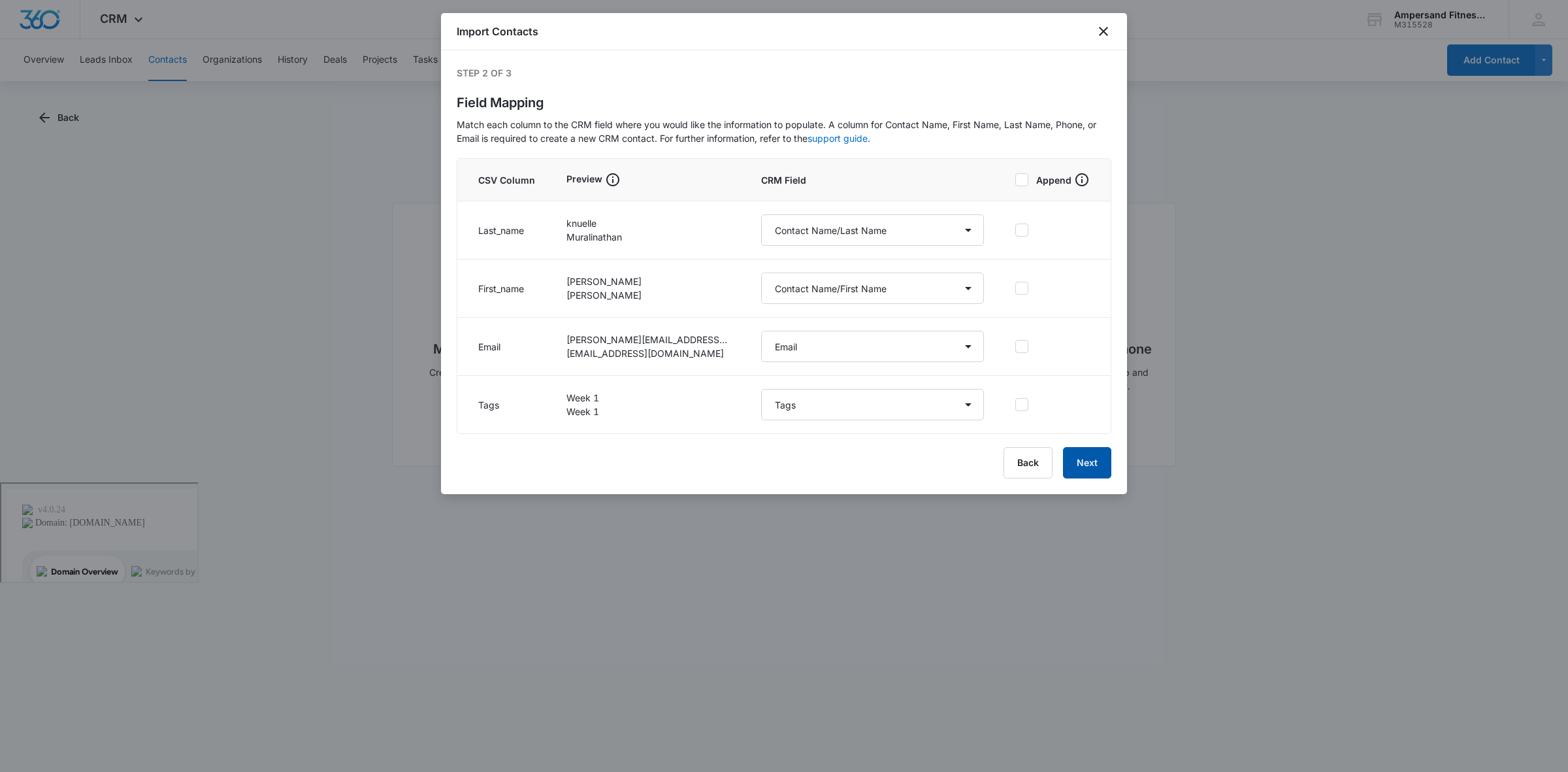
click at [1077, 468] on button "Next" at bounding box center [1087, 462] width 48 height 32
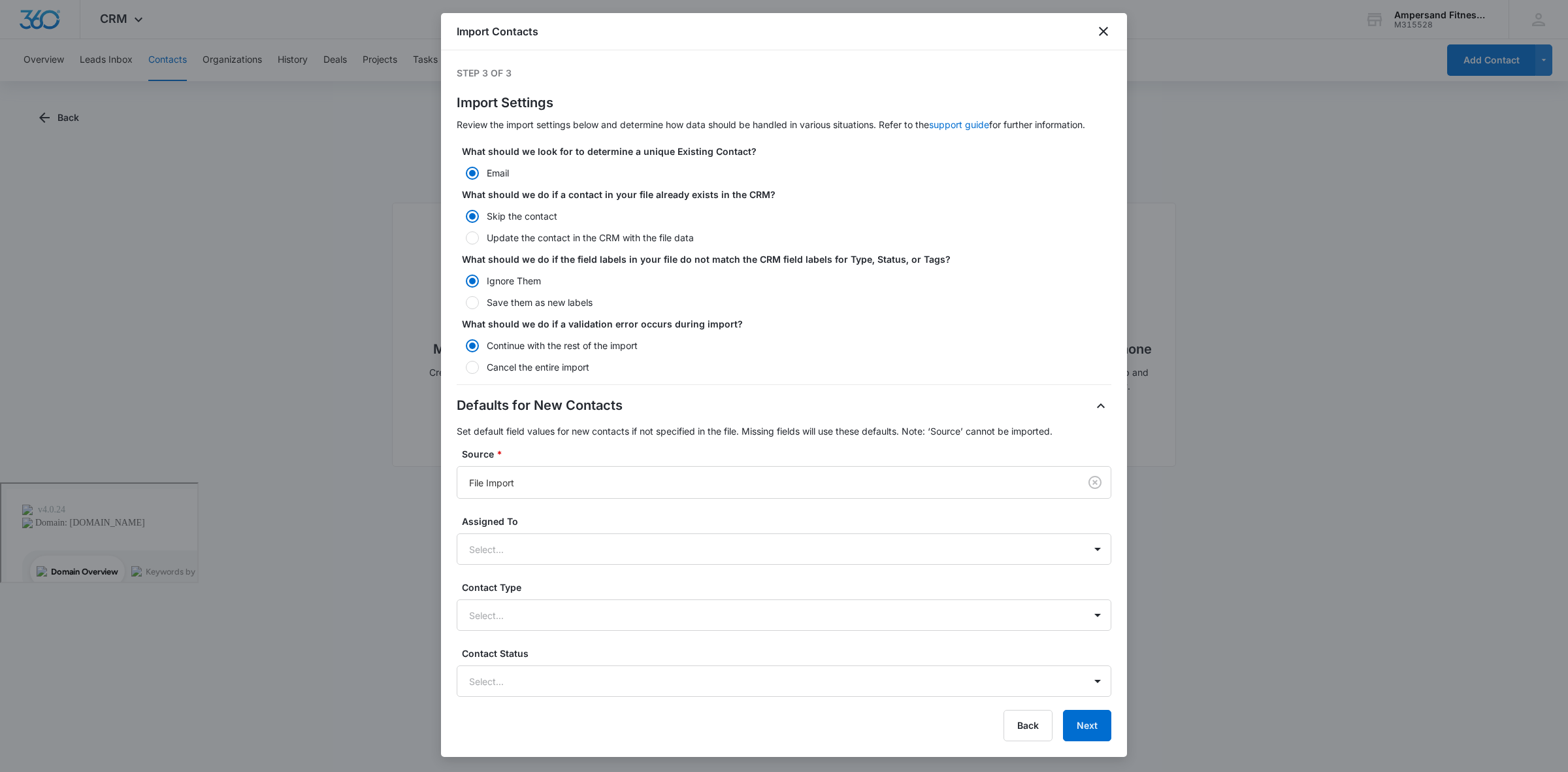
click at [605, 236] on label "Update the contact in the CRM with the file data" at bounding box center [784, 237] width 655 height 14
click at [466, 236] on input "Update the contact in the CRM with the file data" at bounding box center [461, 238] width 9 height 9
radio input "false"
radio input "true"
click at [1083, 734] on button "Next" at bounding box center [1087, 725] width 48 height 32
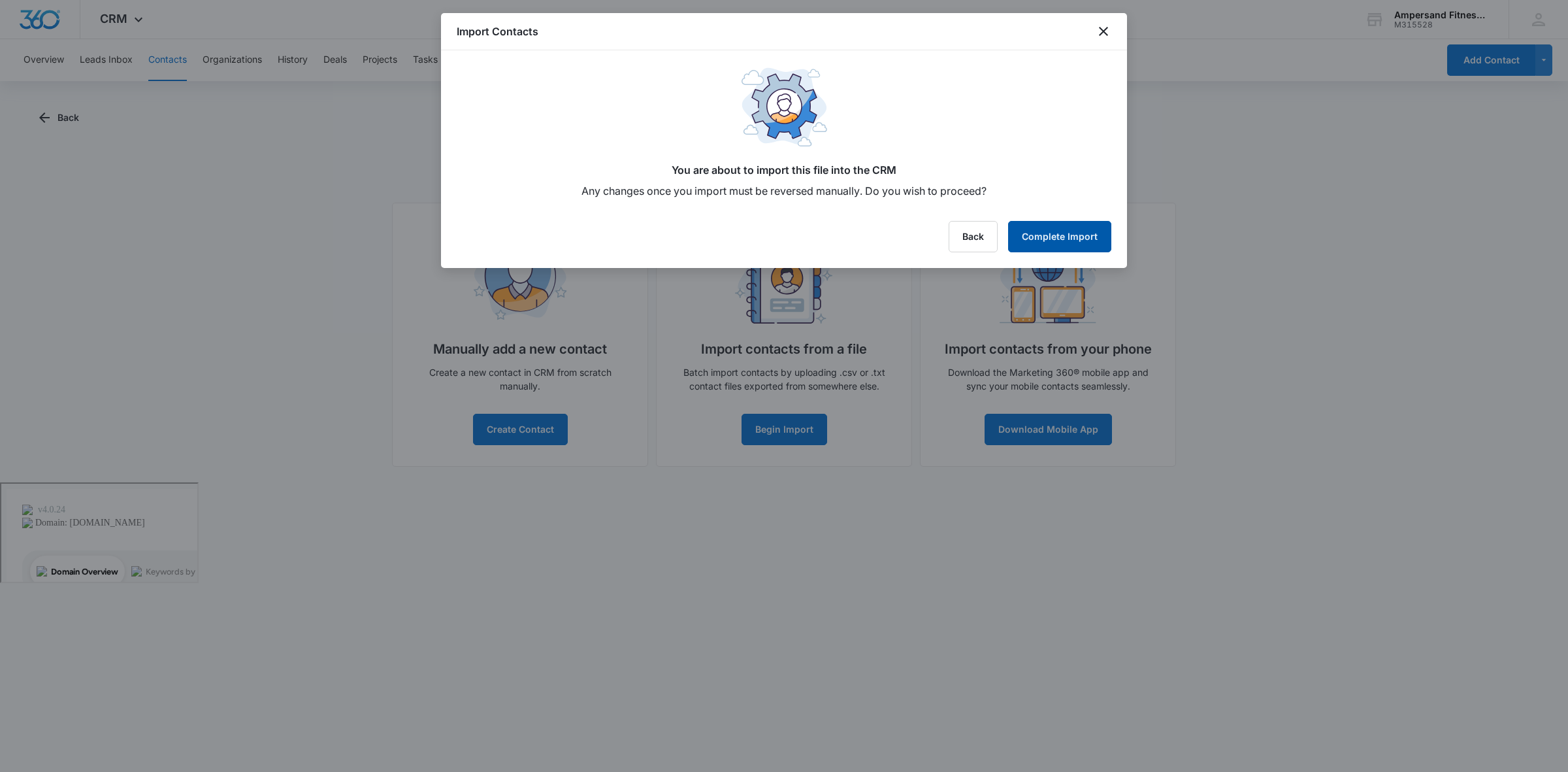
click at [1047, 241] on button "Complete Import" at bounding box center [1060, 237] width 103 height 32
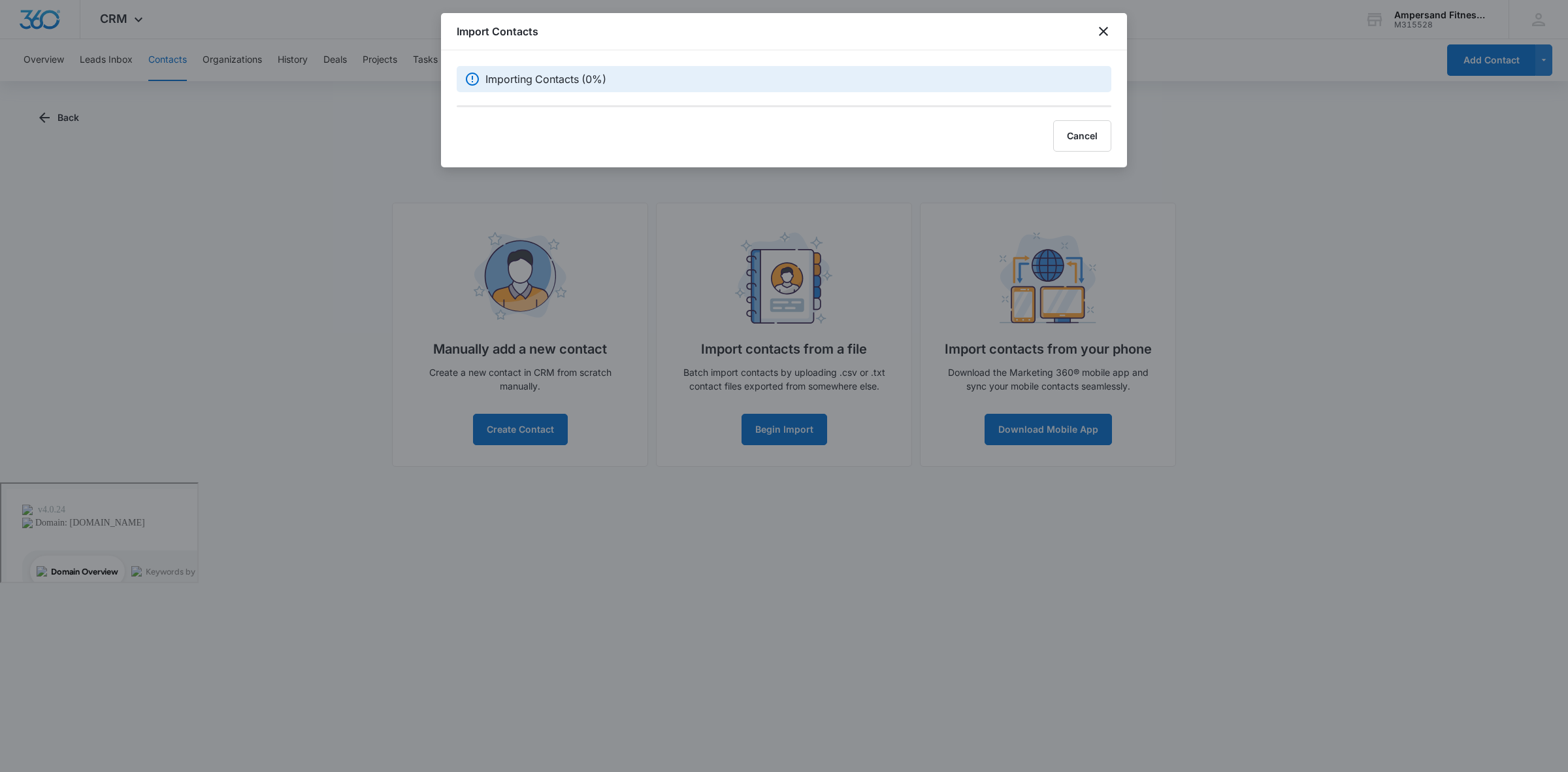
click at [629, 83] on div "Importing Contacts (0%)" at bounding box center [794, 79] width 618 height 16
click at [771, 132] on div "Cancel" at bounding box center [784, 136] width 655 height 32
click at [589, 112] on div "Import Contacts Importing Contacts (0%) Cancel" at bounding box center [784, 90] width 686 height 154
click at [1077, 141] on button "Cancel" at bounding box center [1082, 136] width 58 height 32
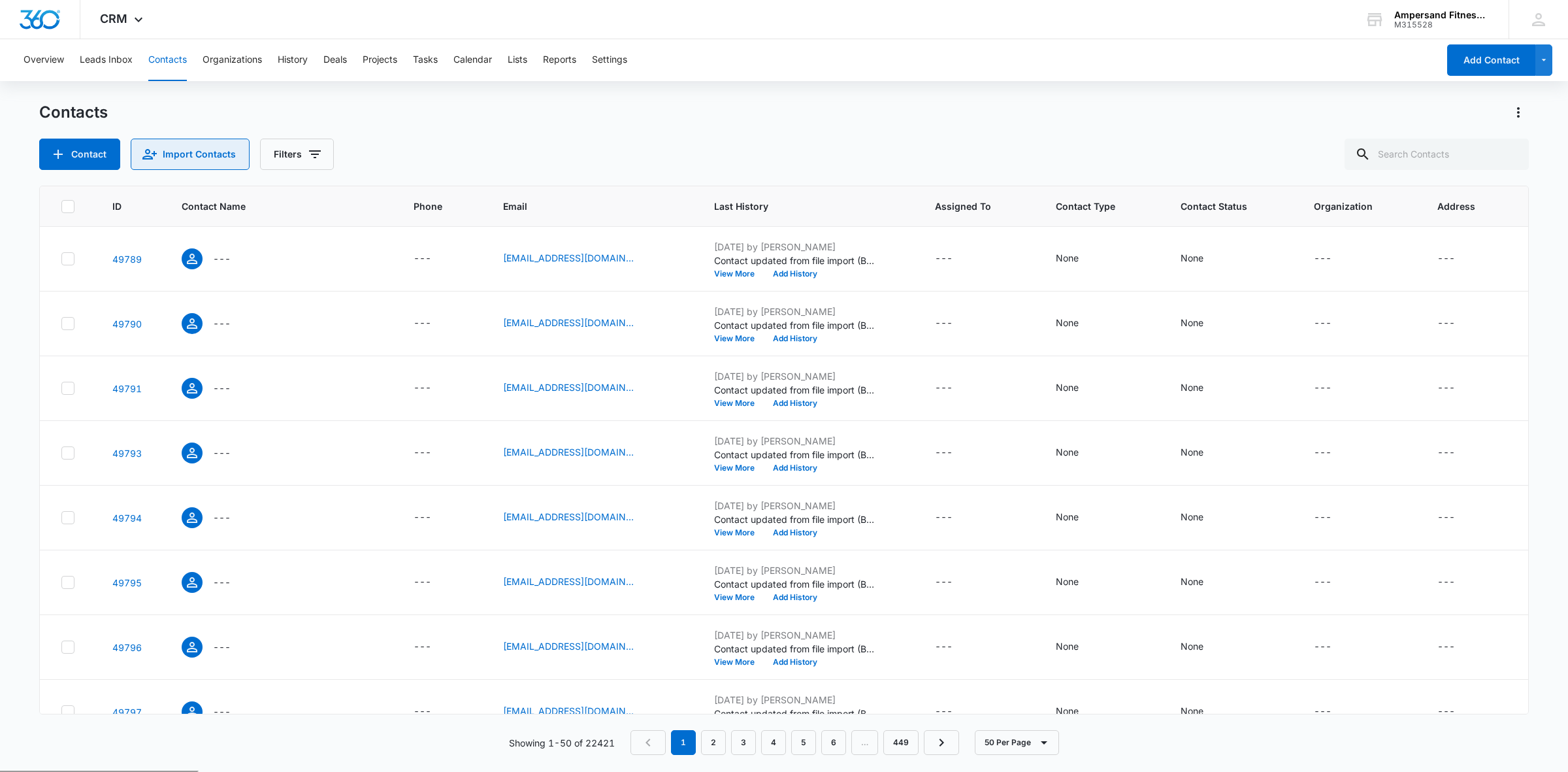
click at [219, 154] on button "Import Contacts" at bounding box center [190, 154] width 119 height 32
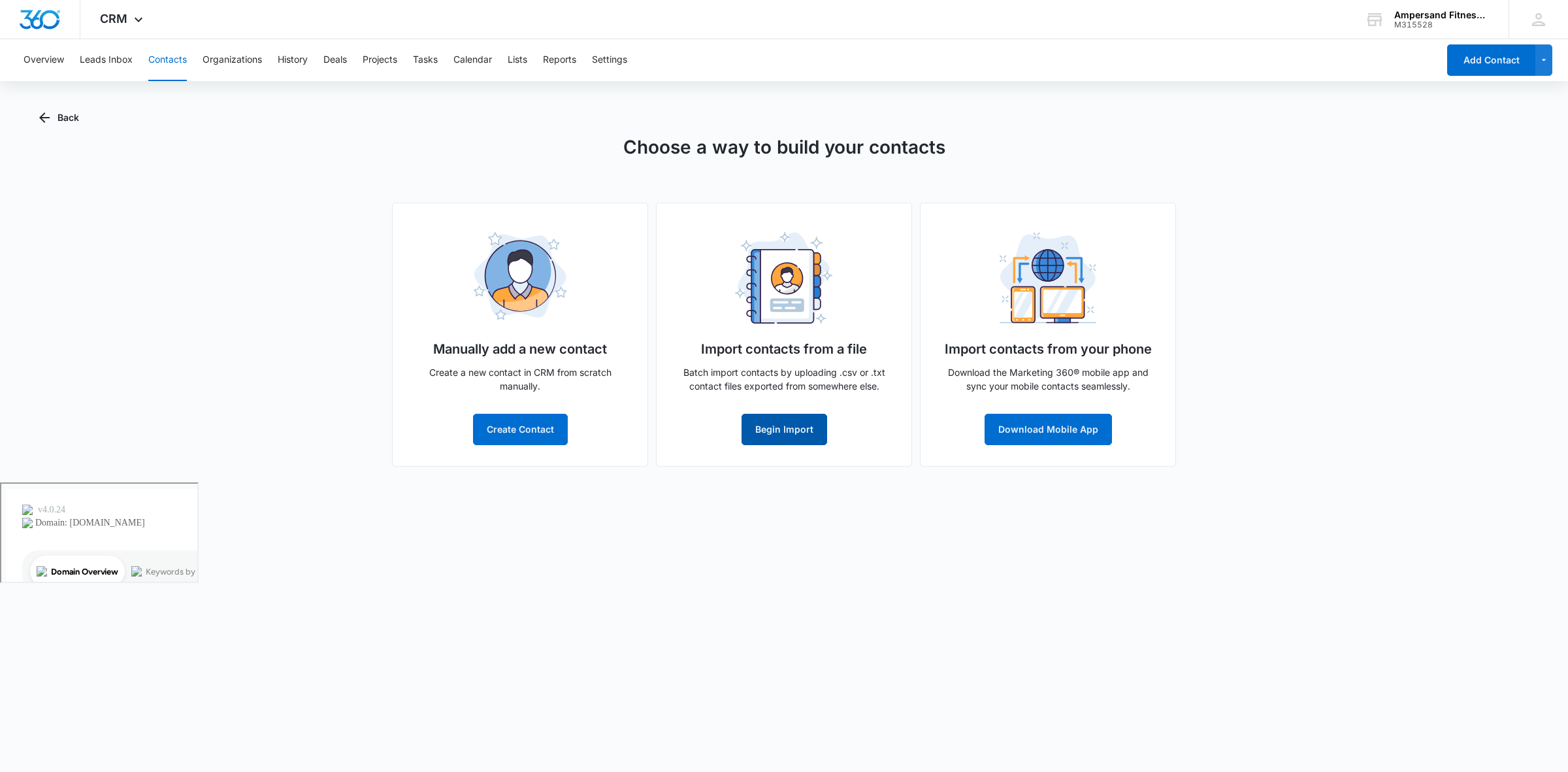
click at [786, 432] on button "Begin Import" at bounding box center [784, 429] width 85 height 32
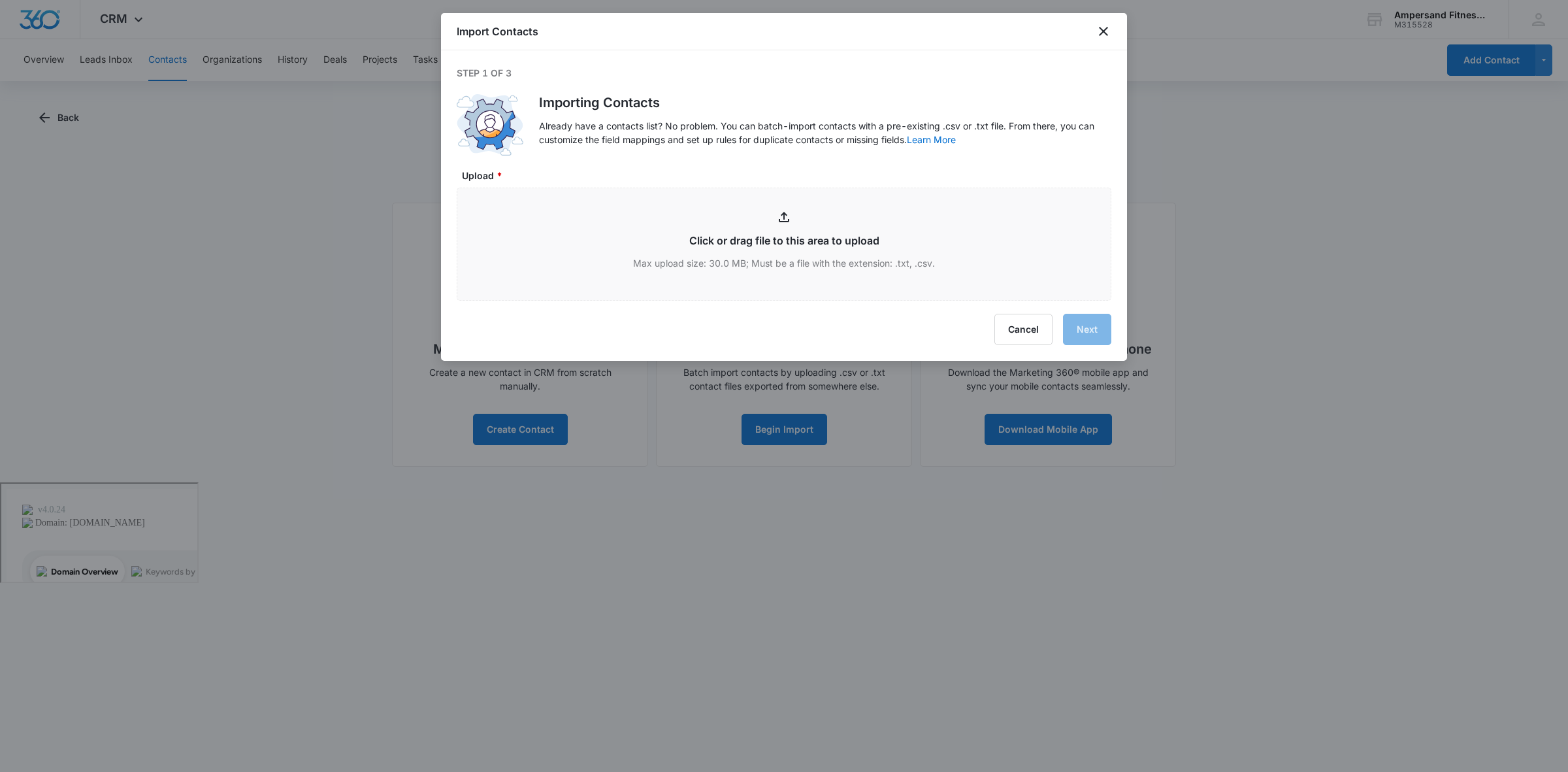
type input "C:\fakepath\Week 1.csv"
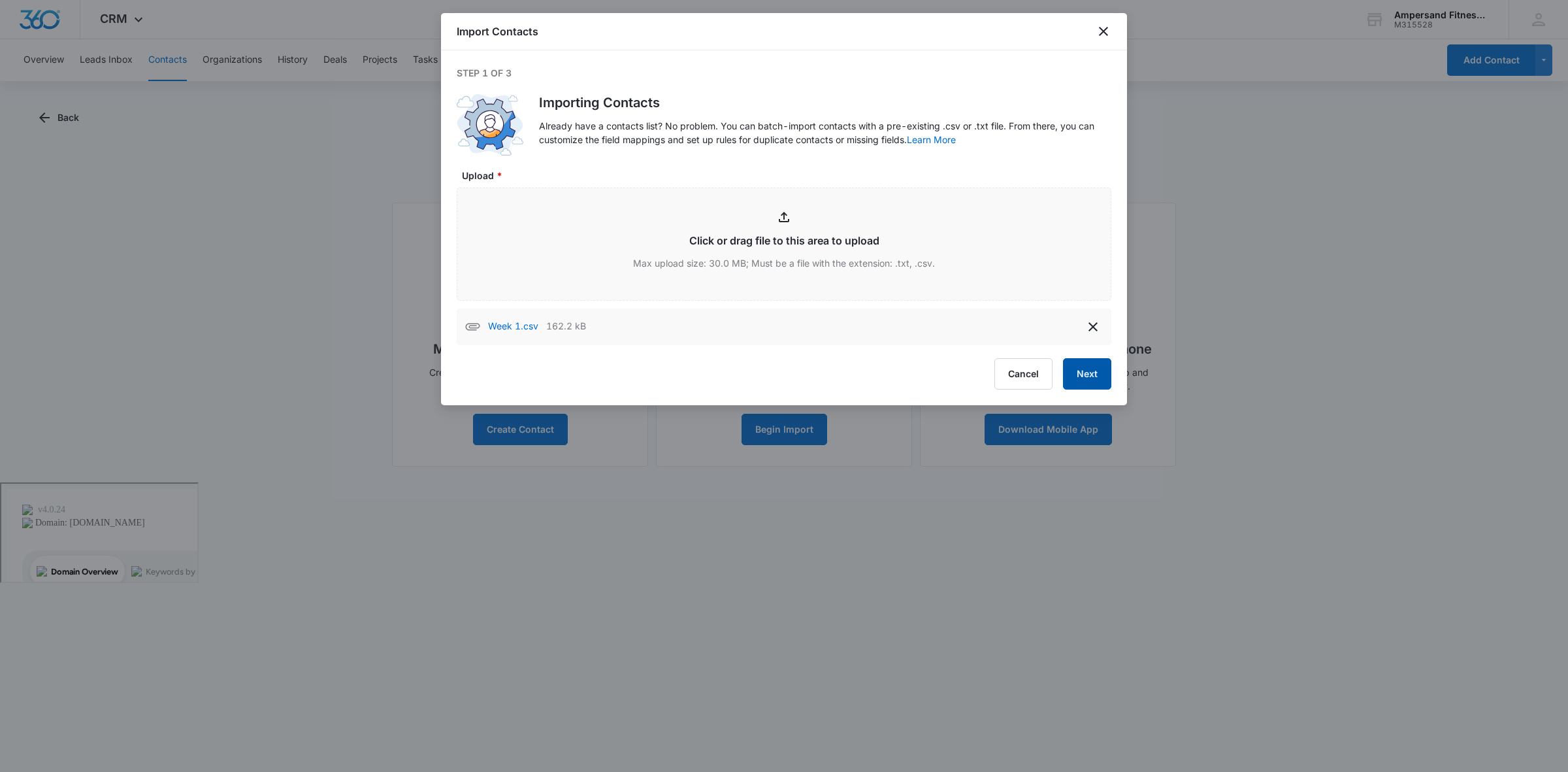
click at [1104, 367] on button "Next" at bounding box center [1087, 374] width 48 height 32
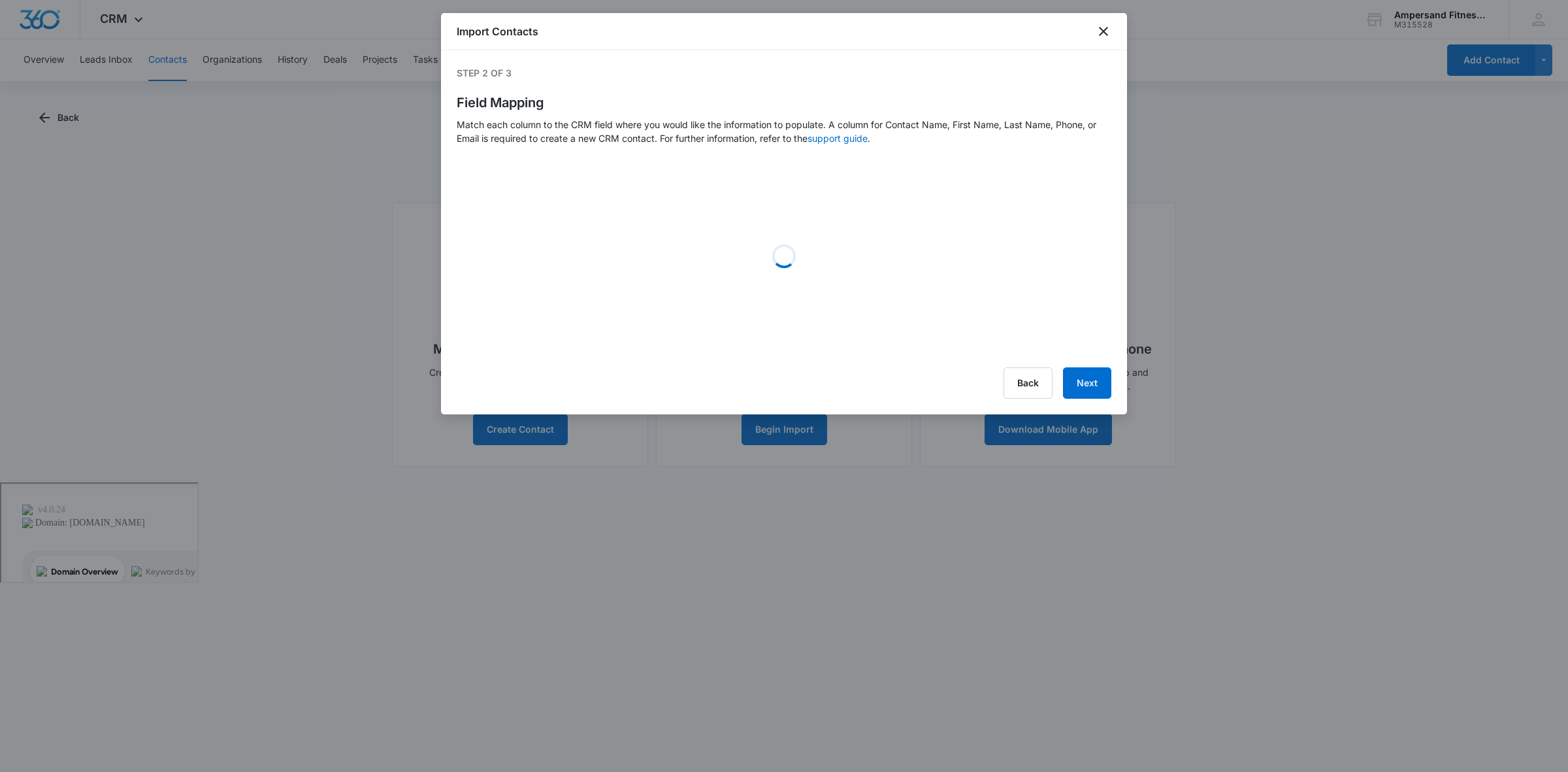
select select "79"
select select "78"
select select "185"
select select "tags"
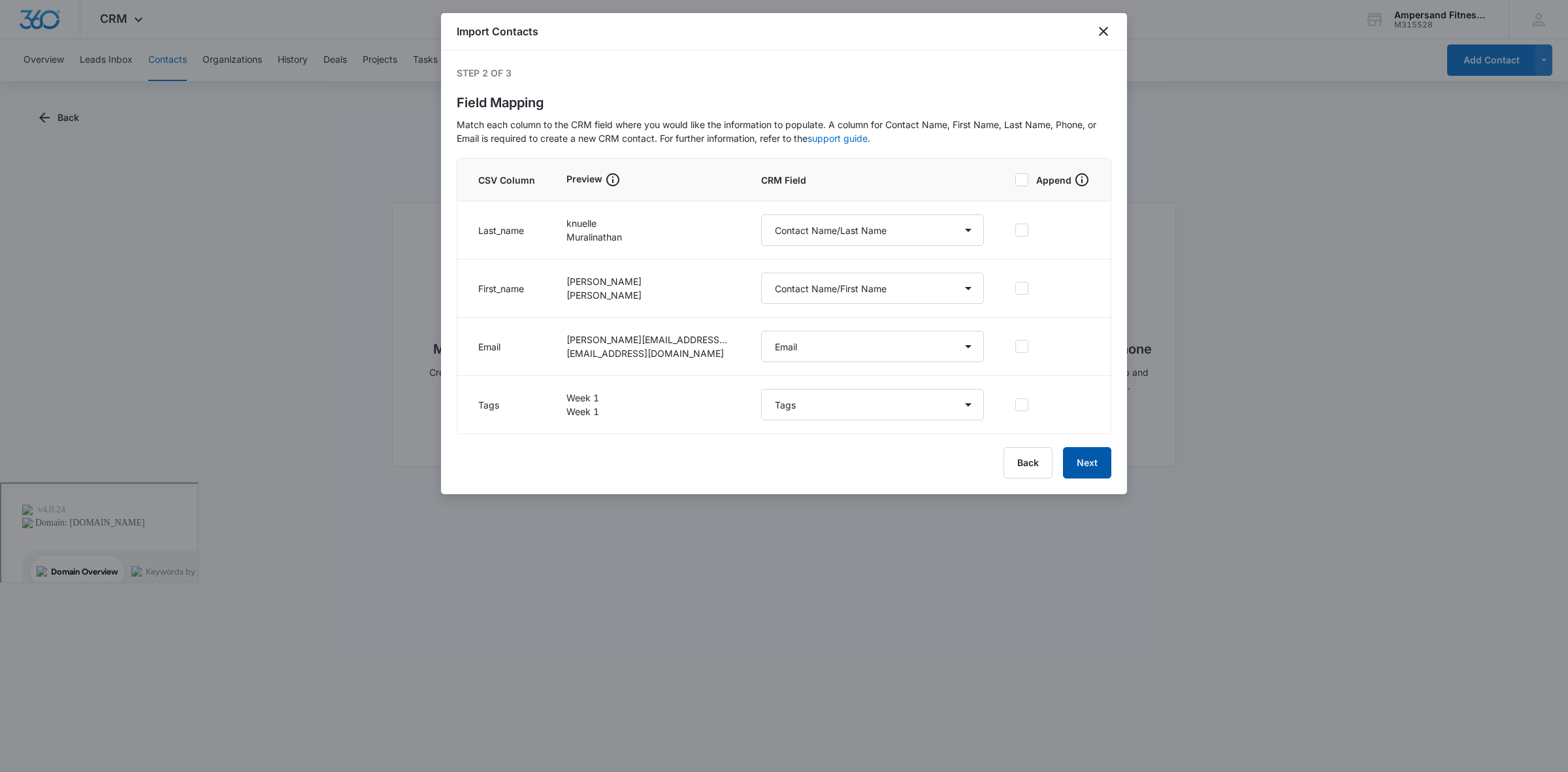
click at [1094, 455] on button "Next" at bounding box center [1087, 462] width 48 height 32
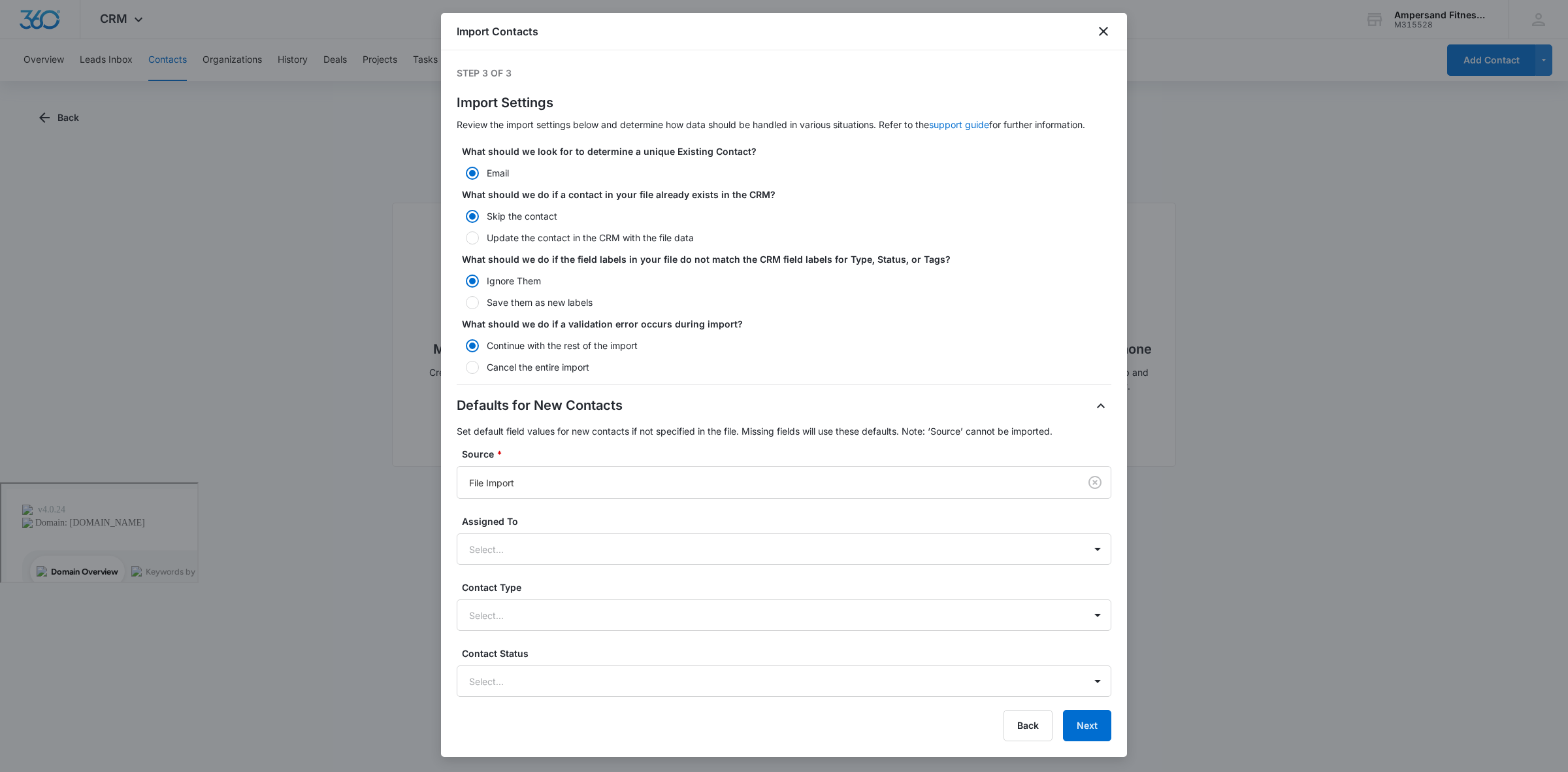
click at [595, 241] on label "Update the contact in the CRM with the file data" at bounding box center [784, 237] width 655 height 14
click at [466, 241] on input "Update the contact in the CRM with the file data" at bounding box center [461, 238] width 9 height 9
radio input "false"
radio input "true"
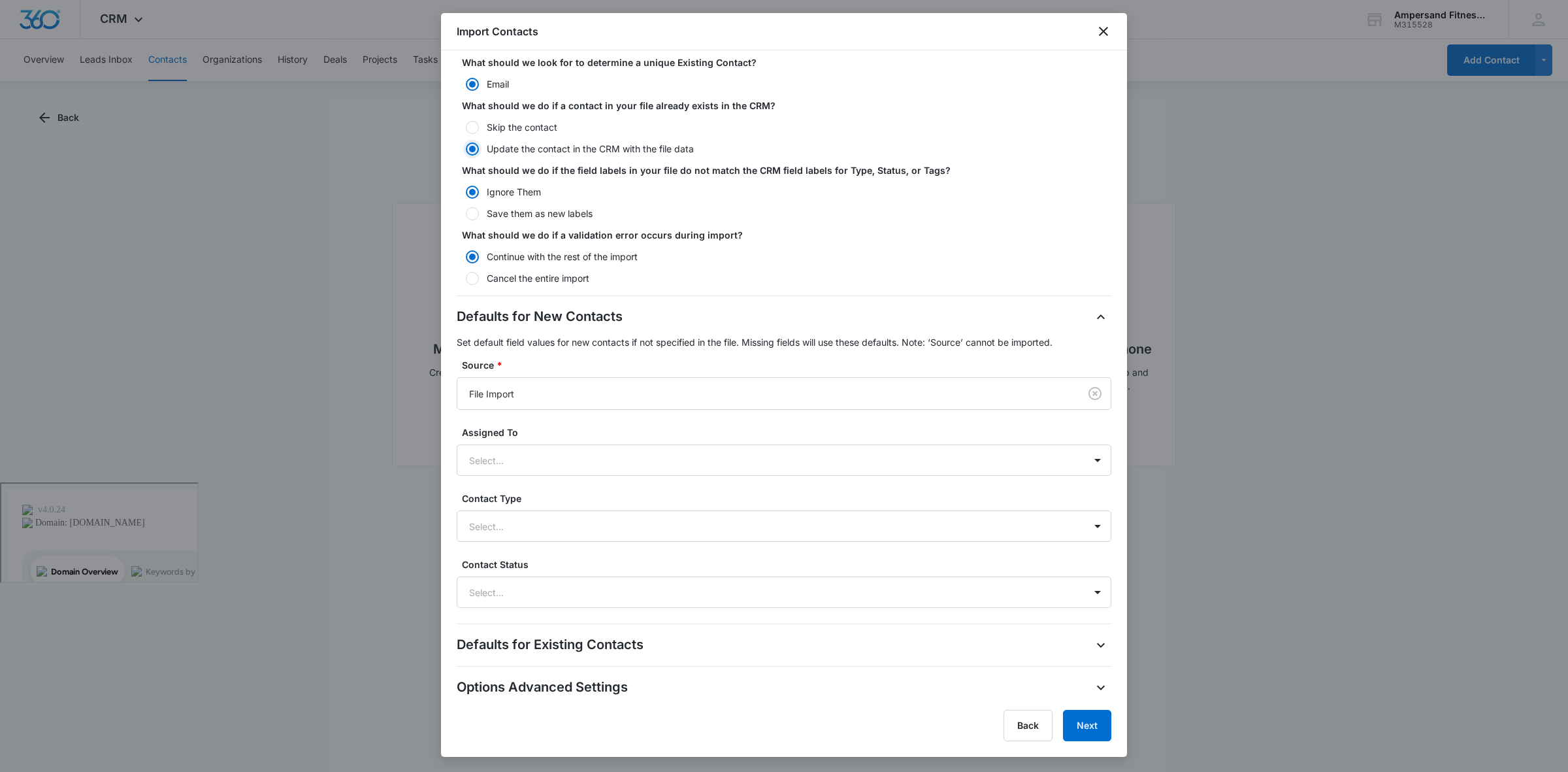
scroll to position [90, 0]
click at [1077, 730] on button "Next" at bounding box center [1087, 725] width 48 height 32
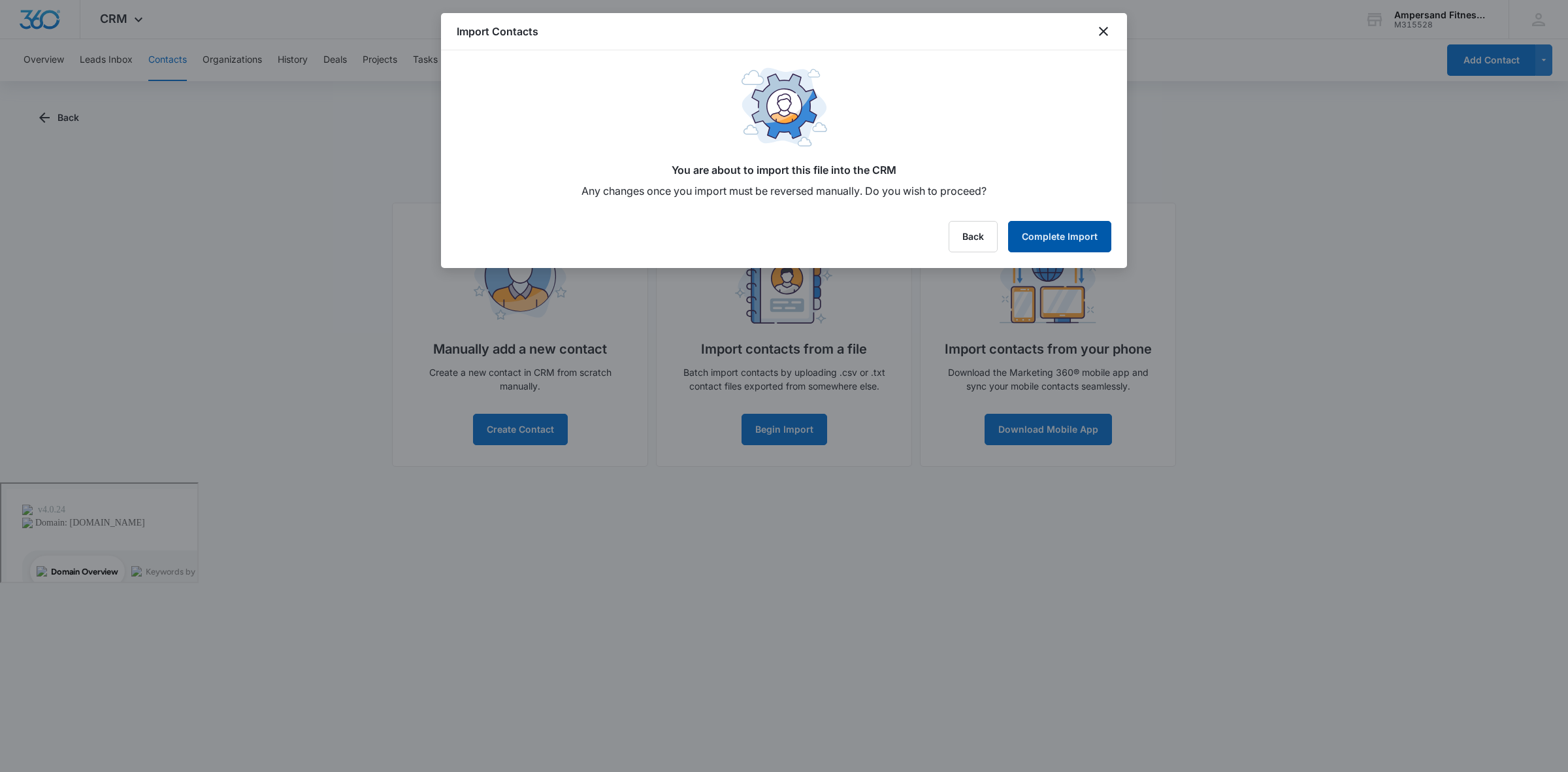
scroll to position [0, 0]
click at [1098, 248] on button "Complete Import" at bounding box center [1060, 237] width 103 height 32
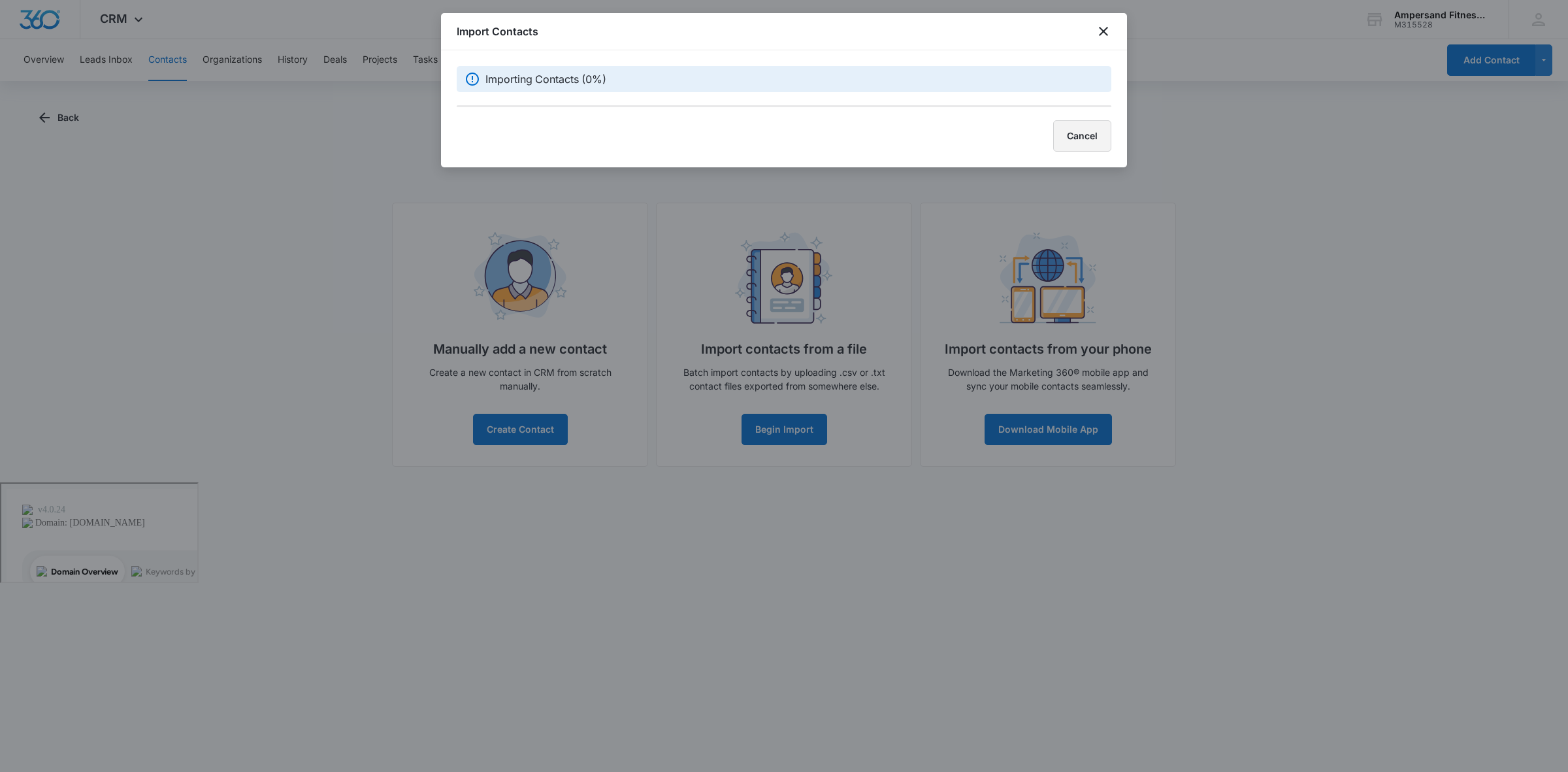
click at [1068, 141] on button "Cancel" at bounding box center [1082, 136] width 58 height 32
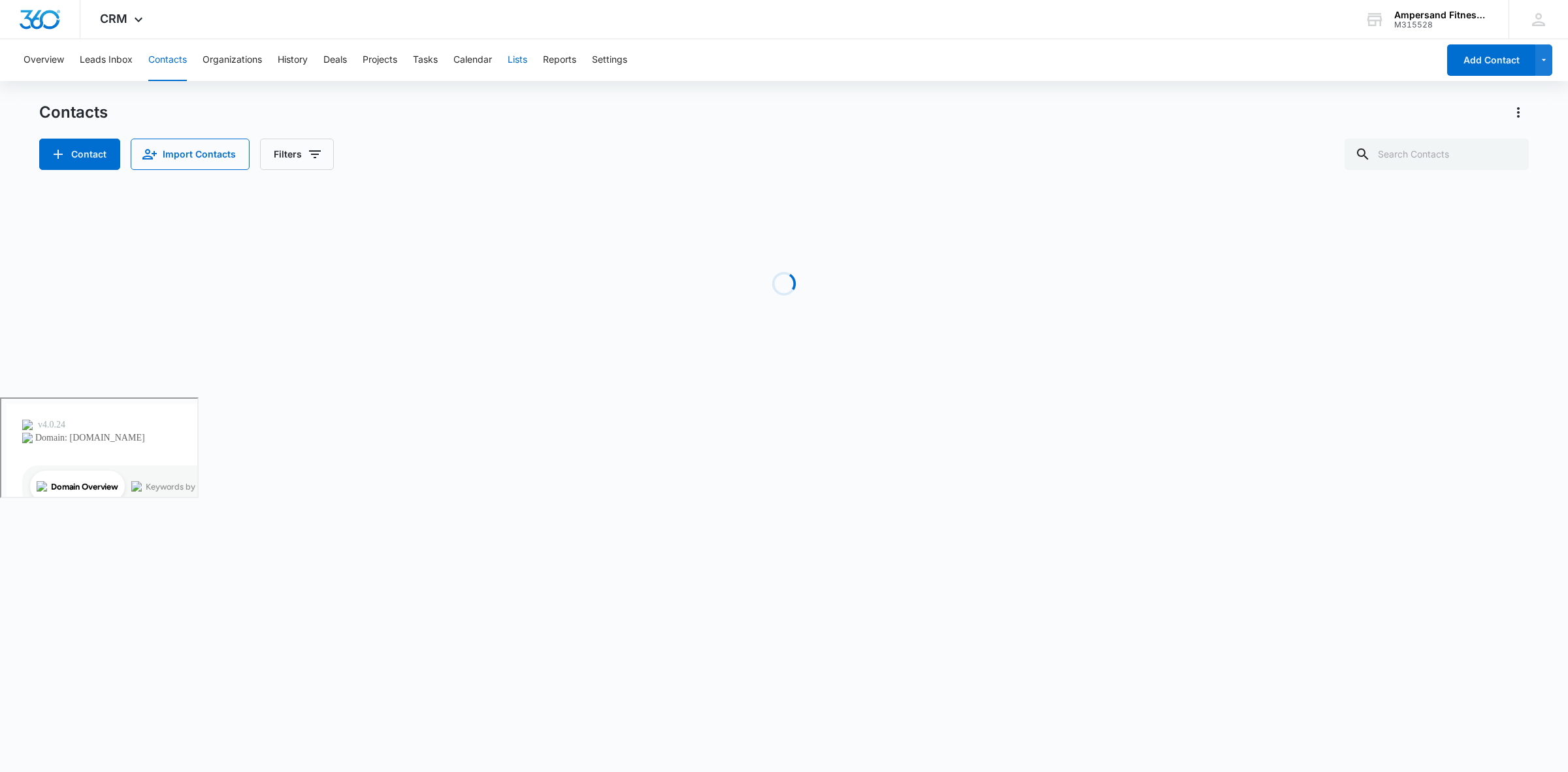
click at [517, 50] on button "Lists" at bounding box center [517, 60] width 19 height 42
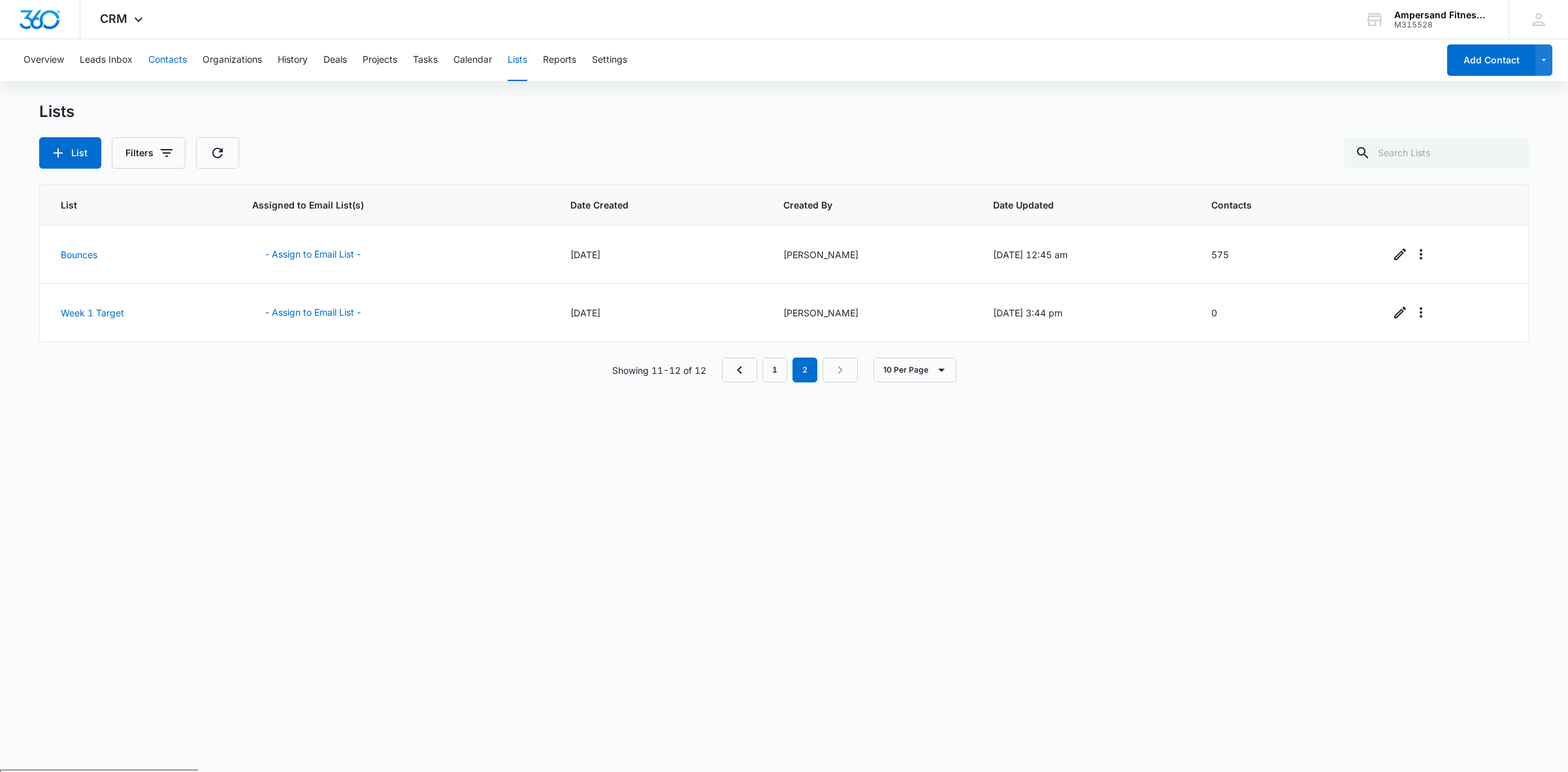
click at [180, 51] on button "Contacts" at bounding box center [168, 60] width 39 height 42
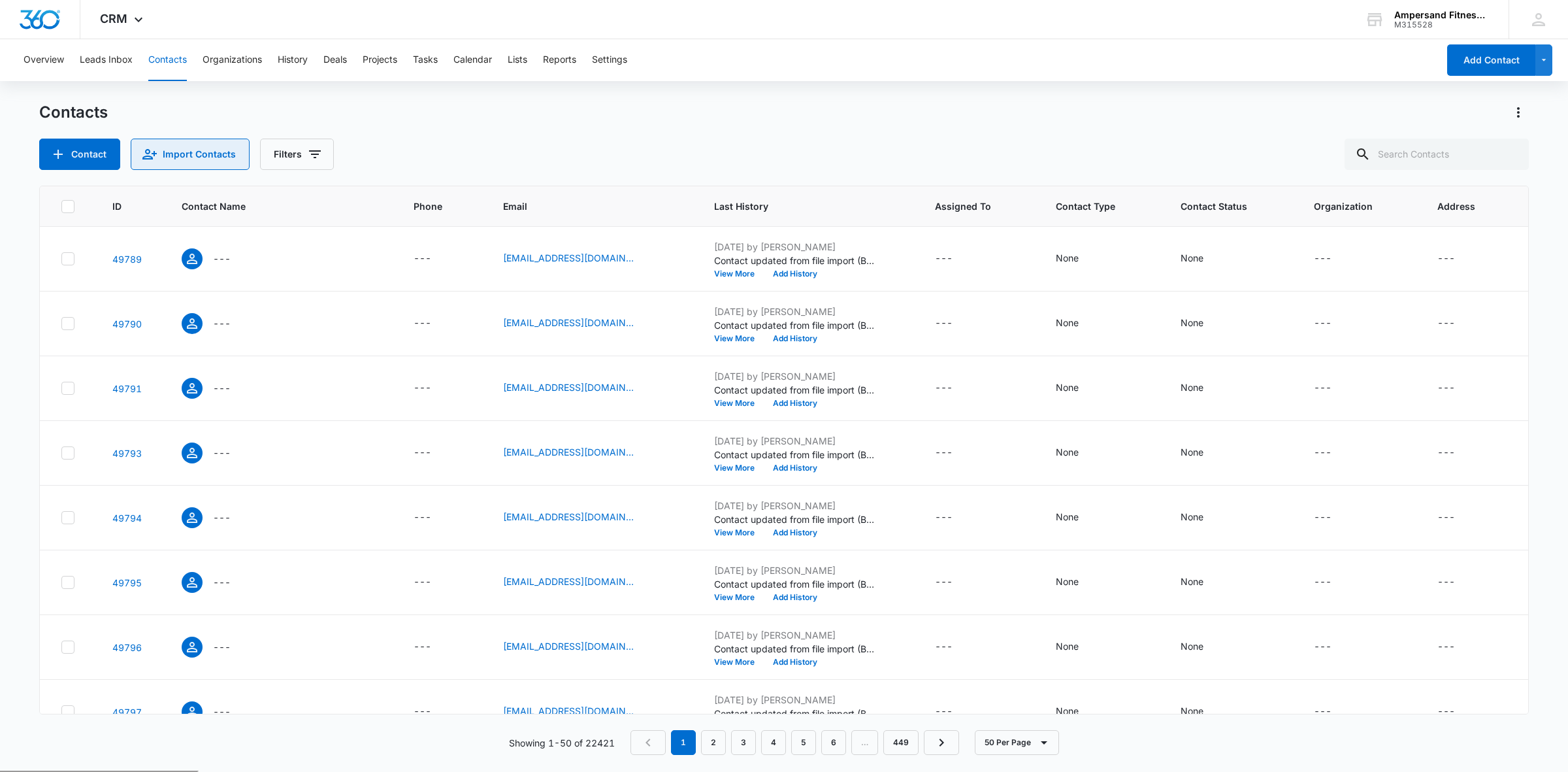
click at [183, 141] on button "Import Contacts" at bounding box center [190, 154] width 119 height 32
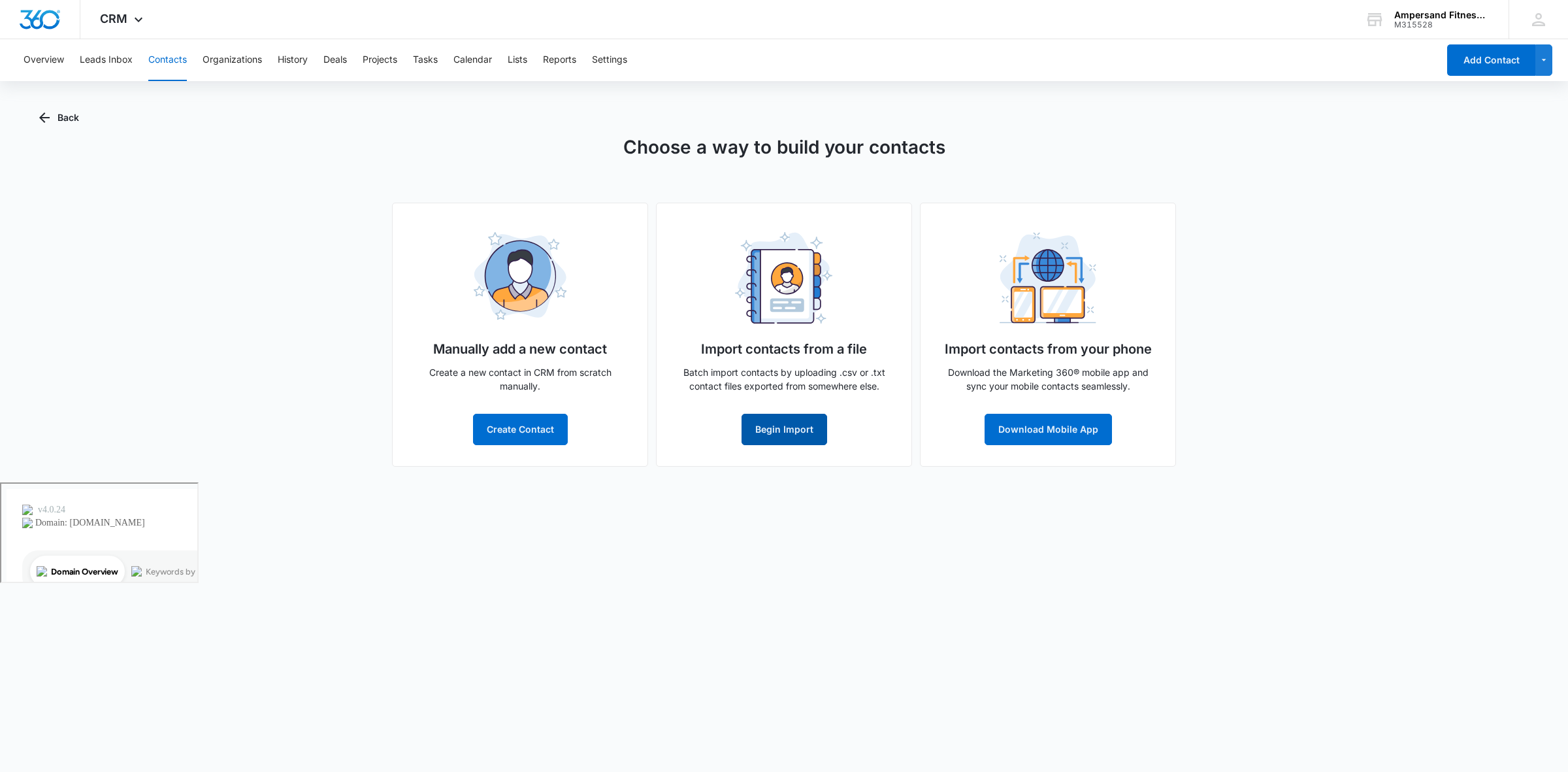
click at [824, 440] on button "Begin Import" at bounding box center [784, 429] width 85 height 32
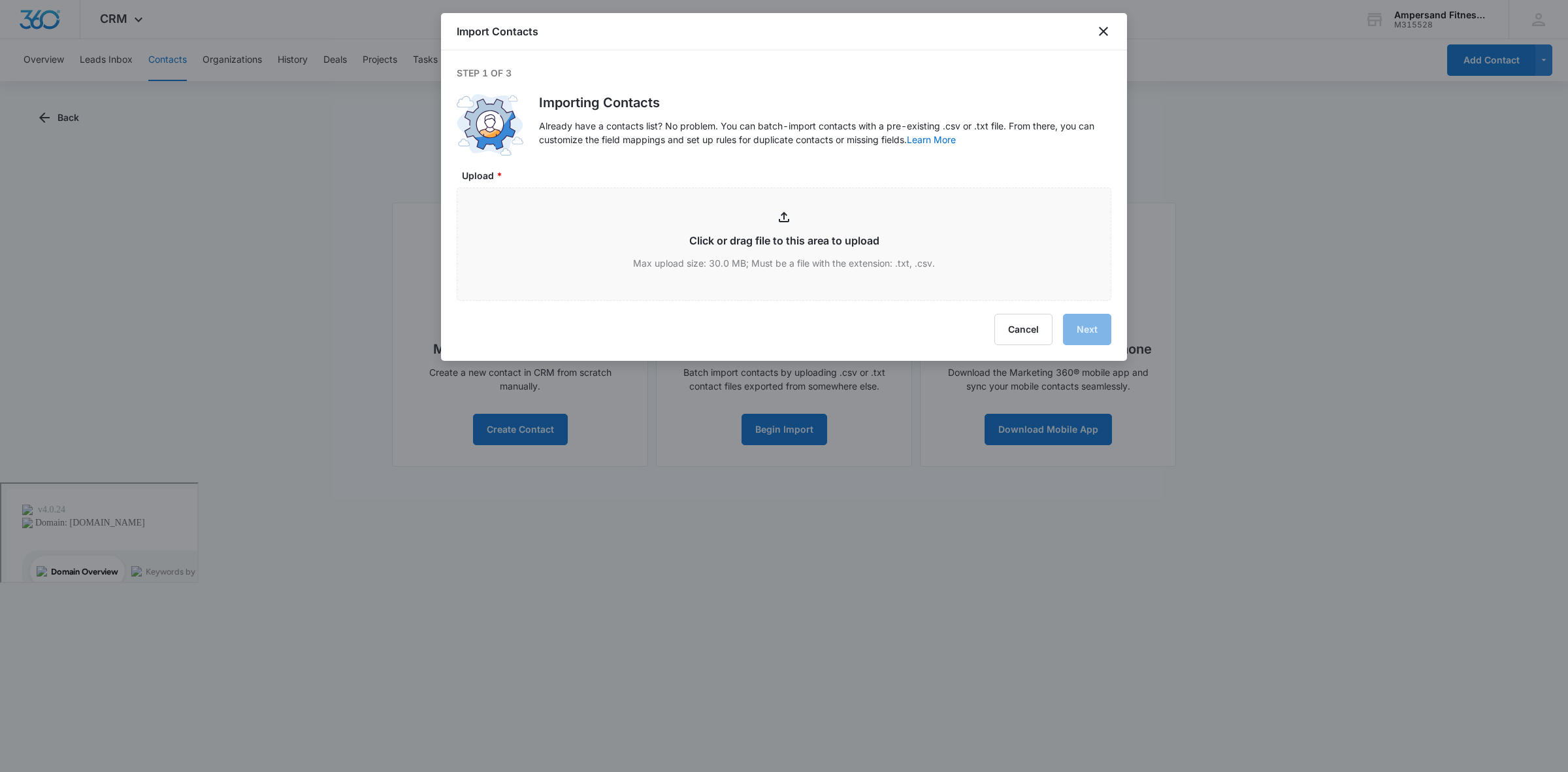
type input "C:\fakepath\Week 1.csv"
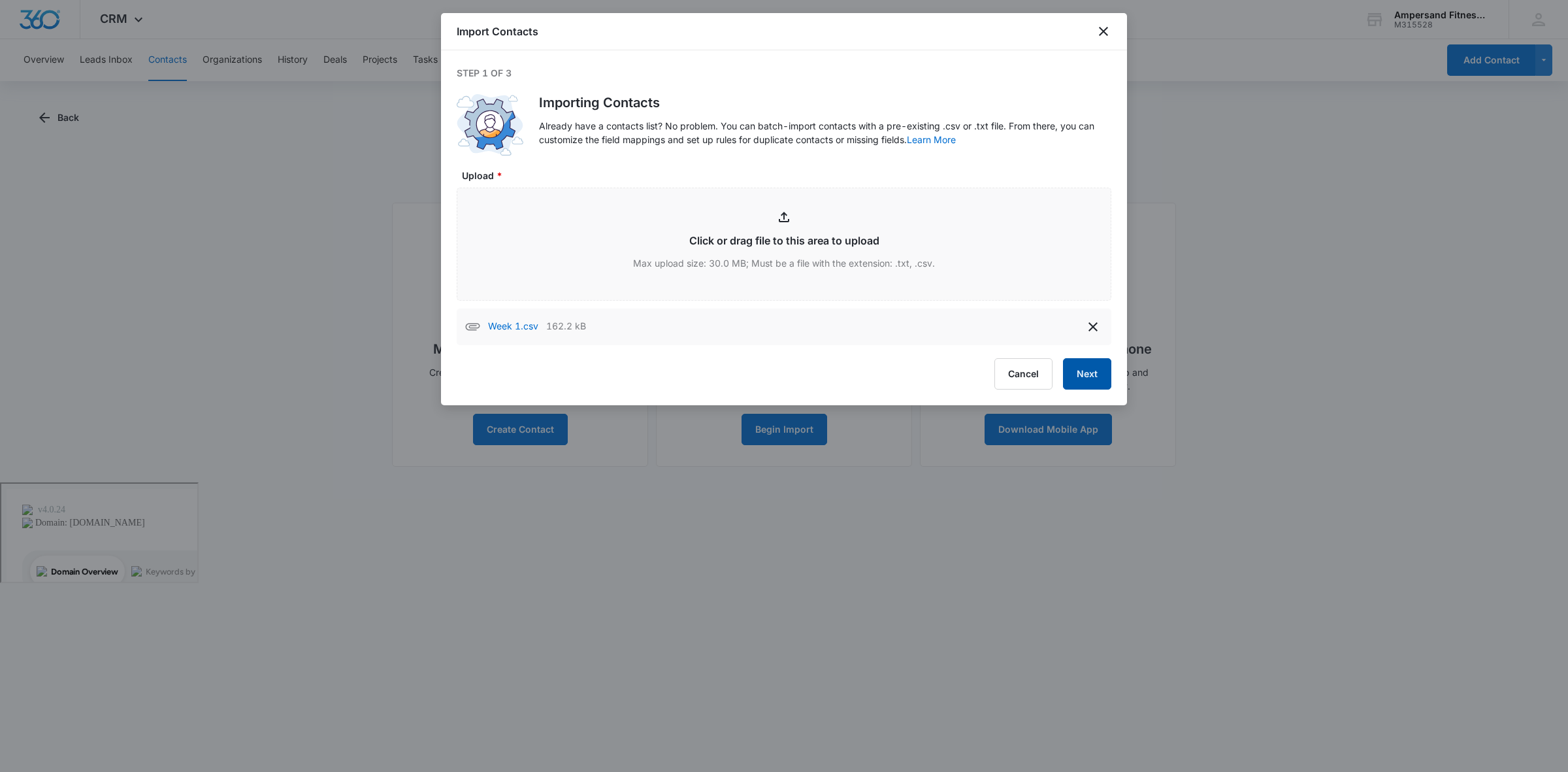
click at [1085, 373] on button "Next" at bounding box center [1087, 374] width 48 height 32
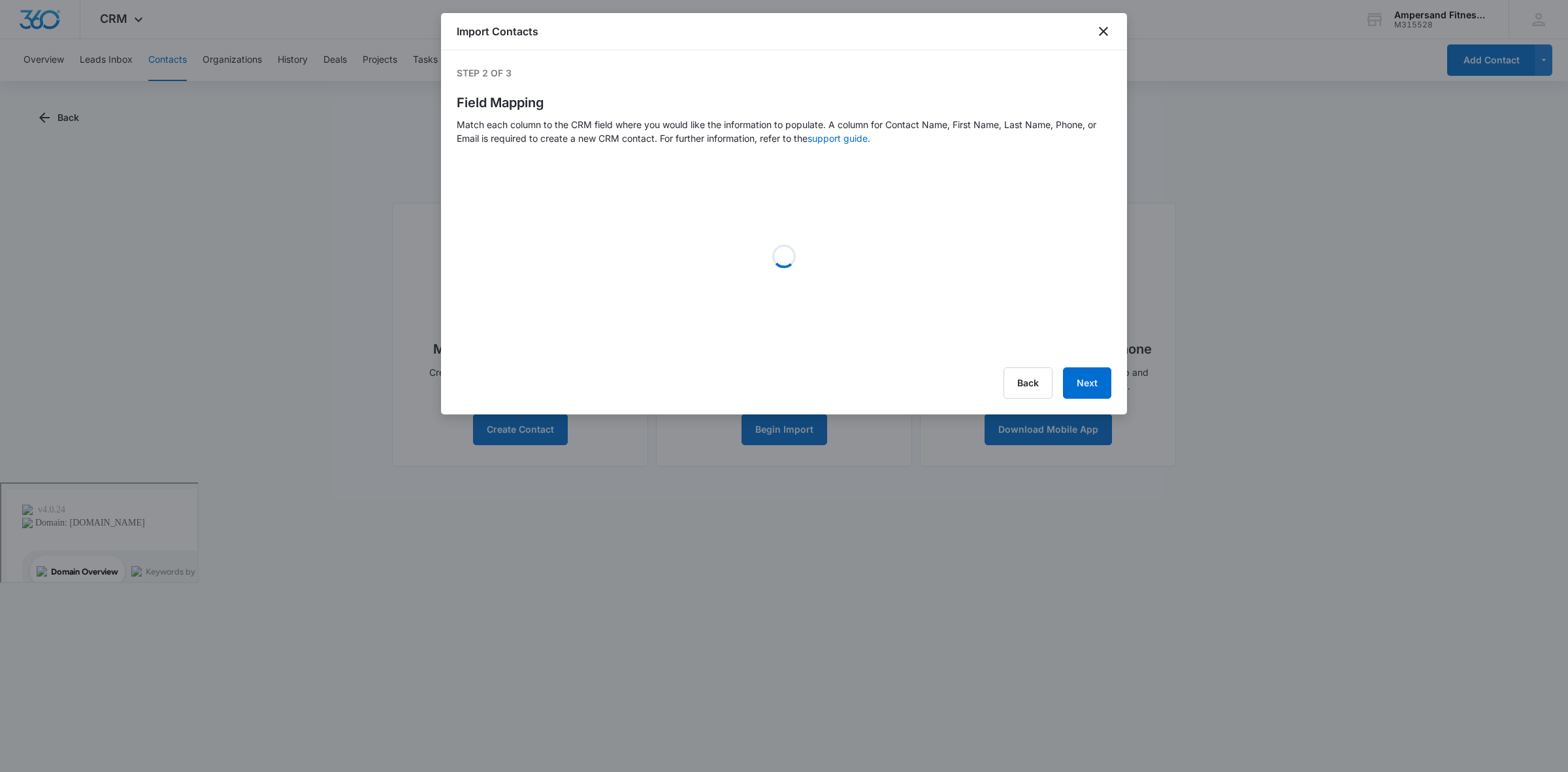
select select "79"
select select "78"
select select "185"
select select "tags"
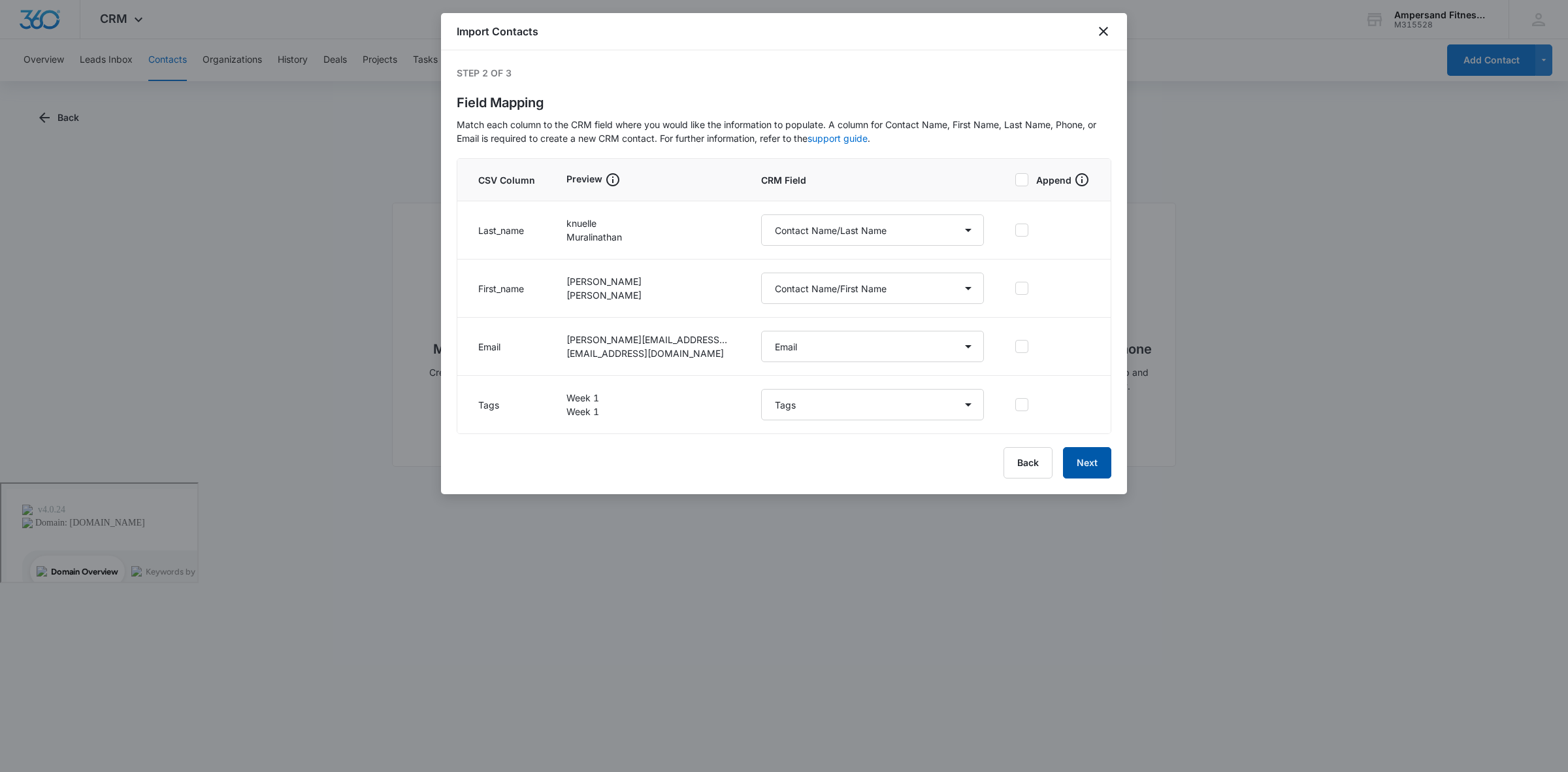
click at [1101, 474] on button "Next" at bounding box center [1087, 462] width 48 height 32
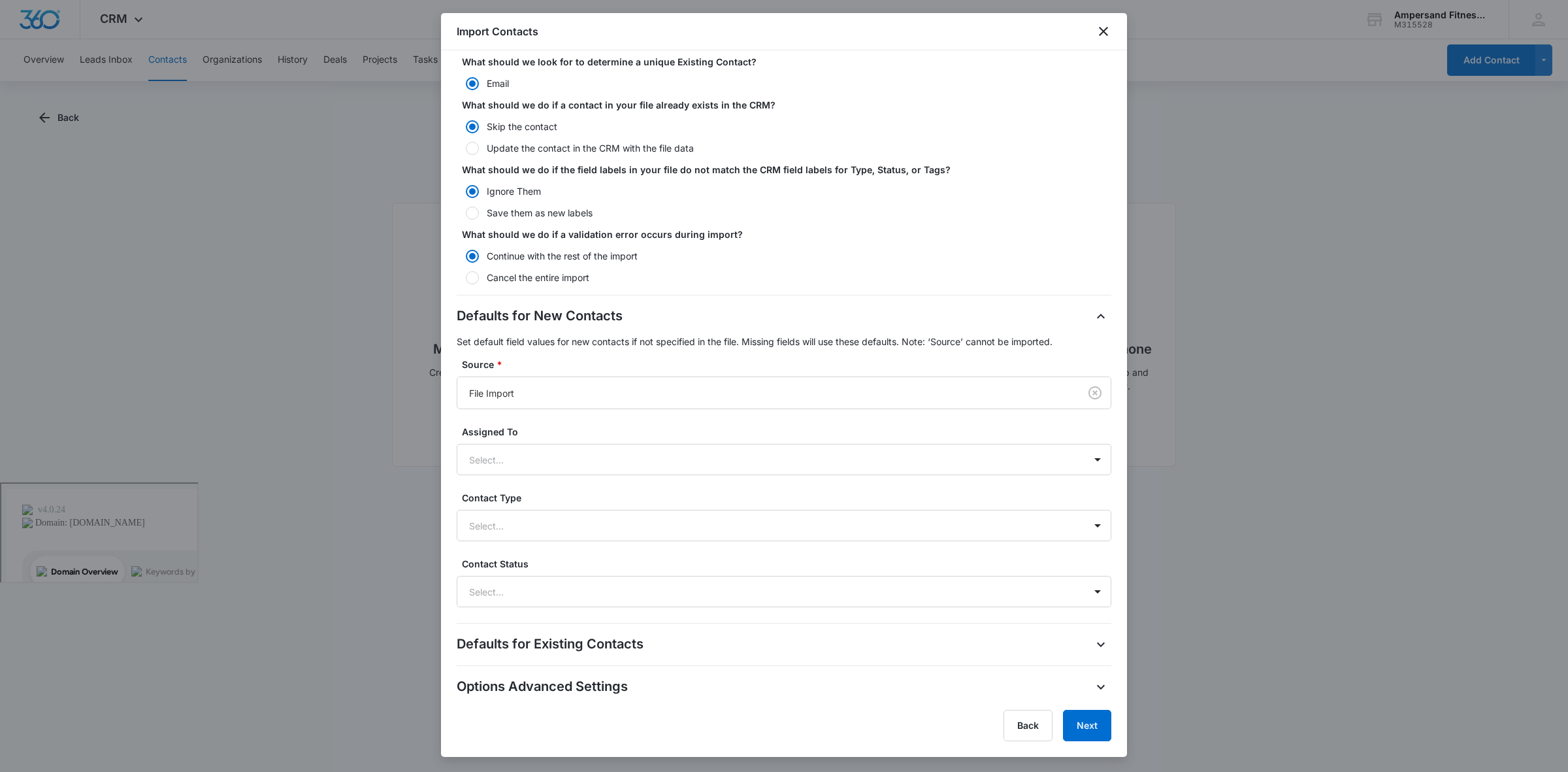
scroll to position [90, 0]
click at [585, 386] on div at bounding box center [765, 392] width 593 height 17
click at [586, 386] on div at bounding box center [765, 392] width 593 height 17
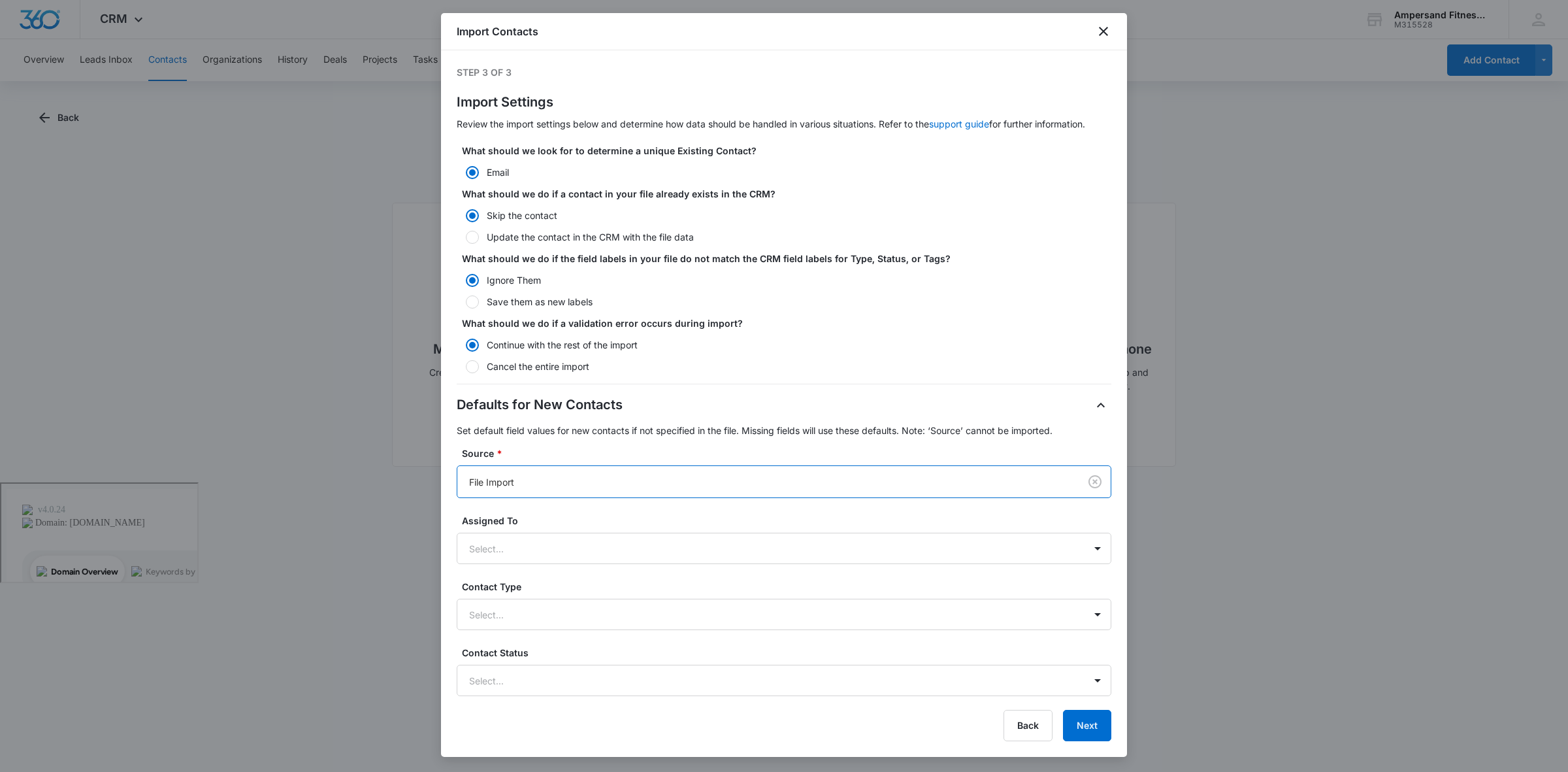
scroll to position [0, 0]
click at [1086, 733] on button "Next" at bounding box center [1087, 725] width 48 height 32
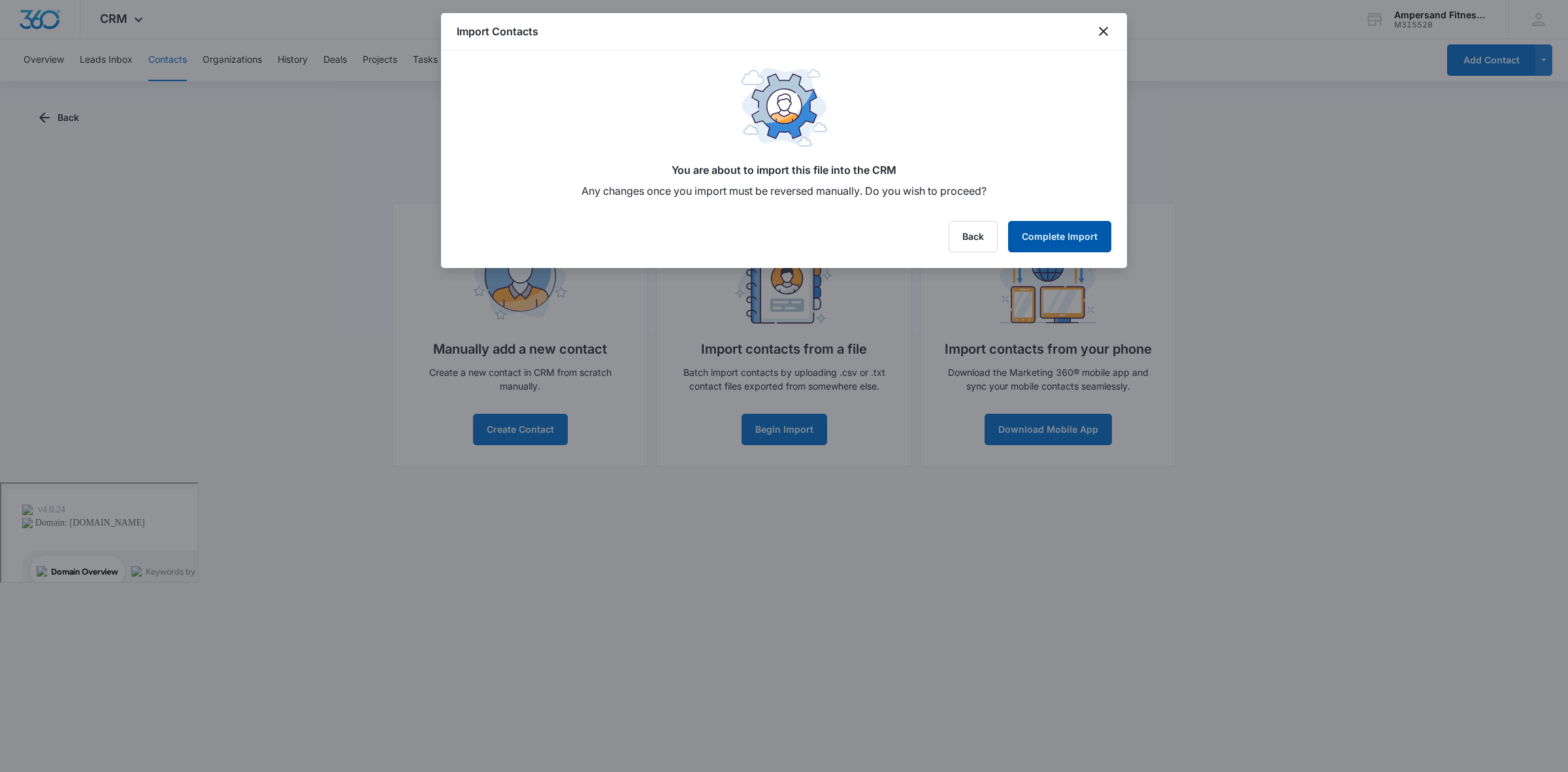
click at [1083, 234] on button "Complete Import" at bounding box center [1060, 237] width 103 height 32
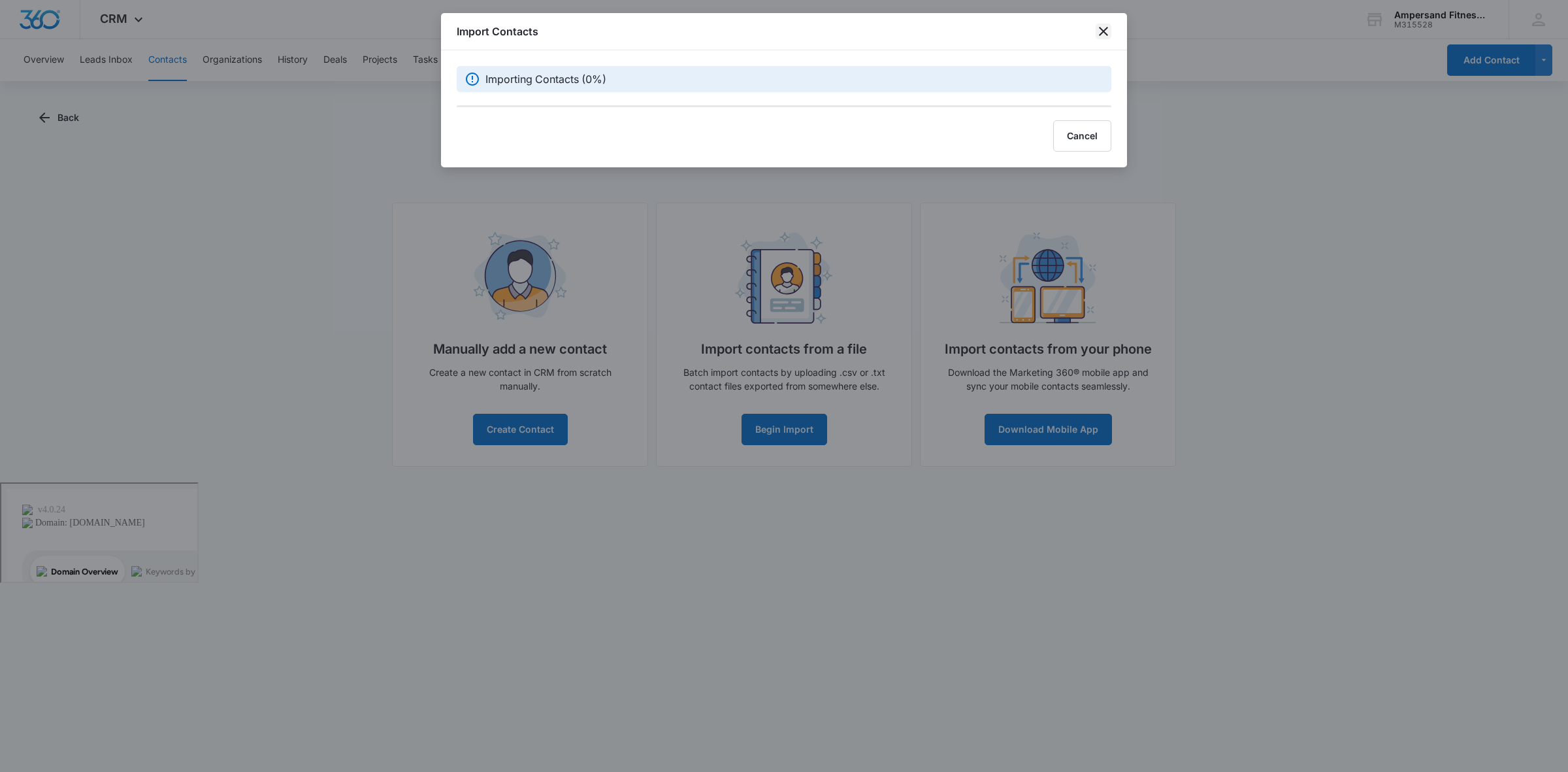
click at [1106, 32] on icon "close" at bounding box center [1103, 32] width 16 height 16
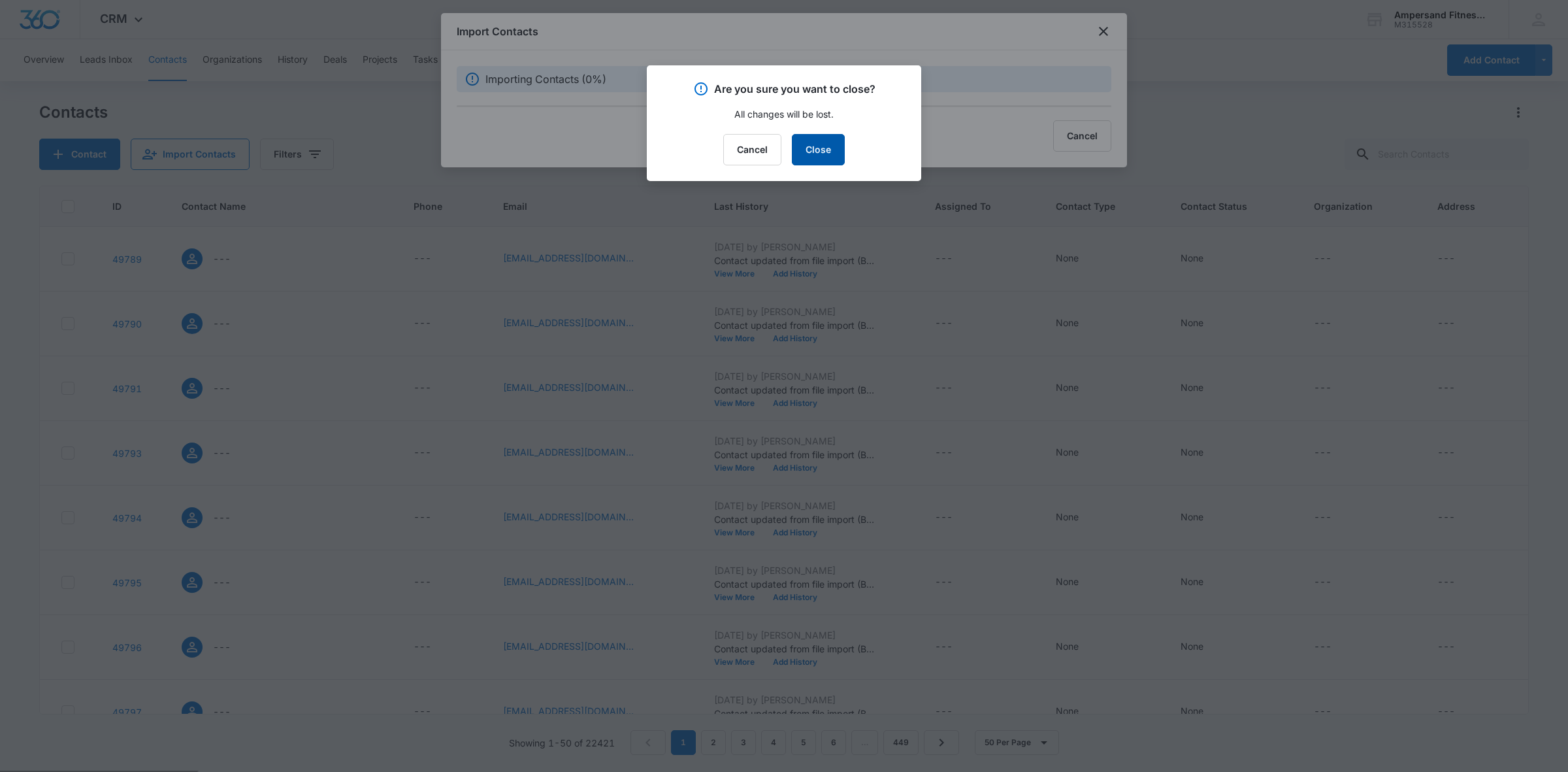
click at [811, 154] on button "Close" at bounding box center [818, 150] width 53 height 32
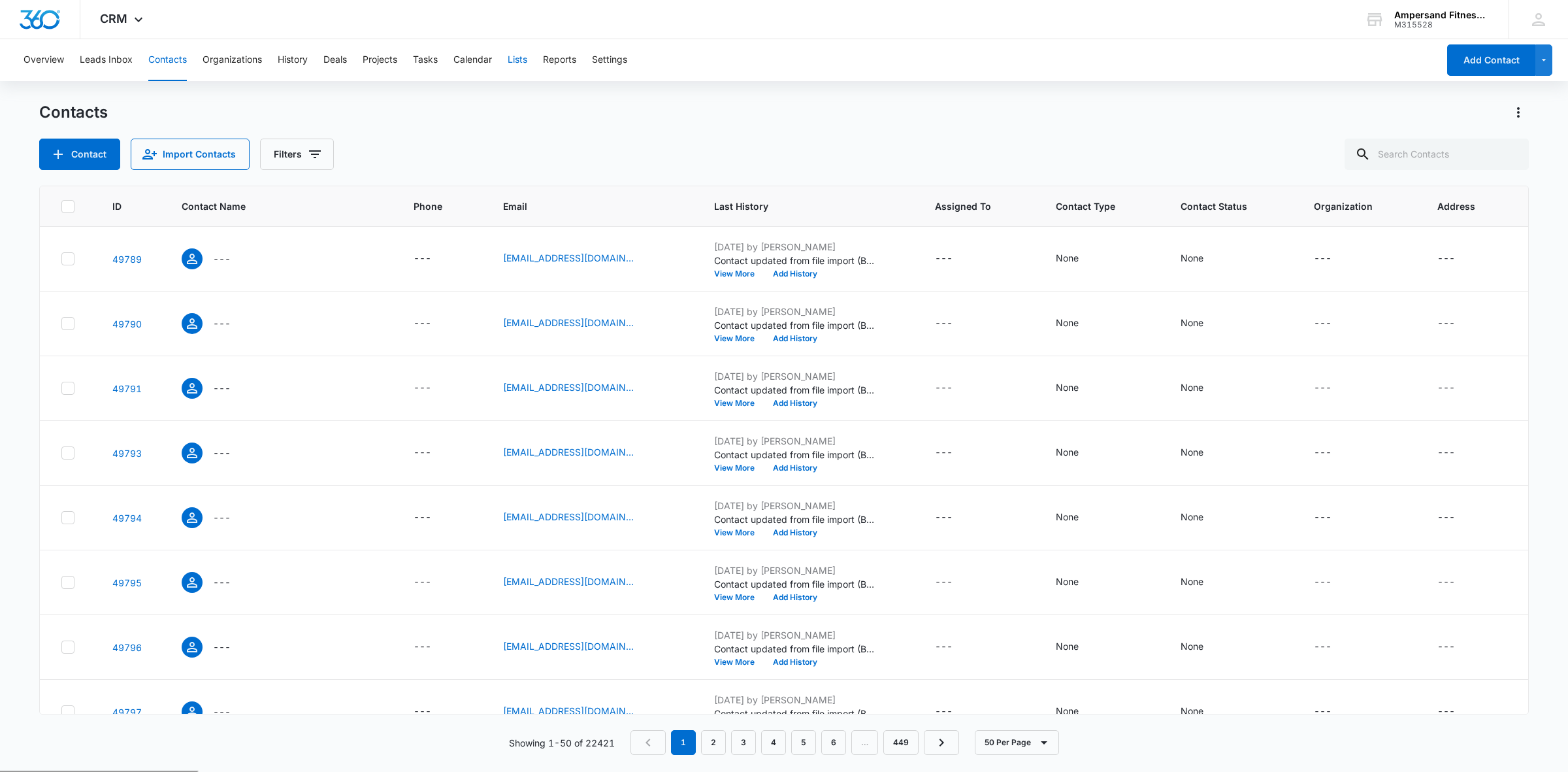
click at [514, 59] on button "Lists" at bounding box center [517, 60] width 19 height 42
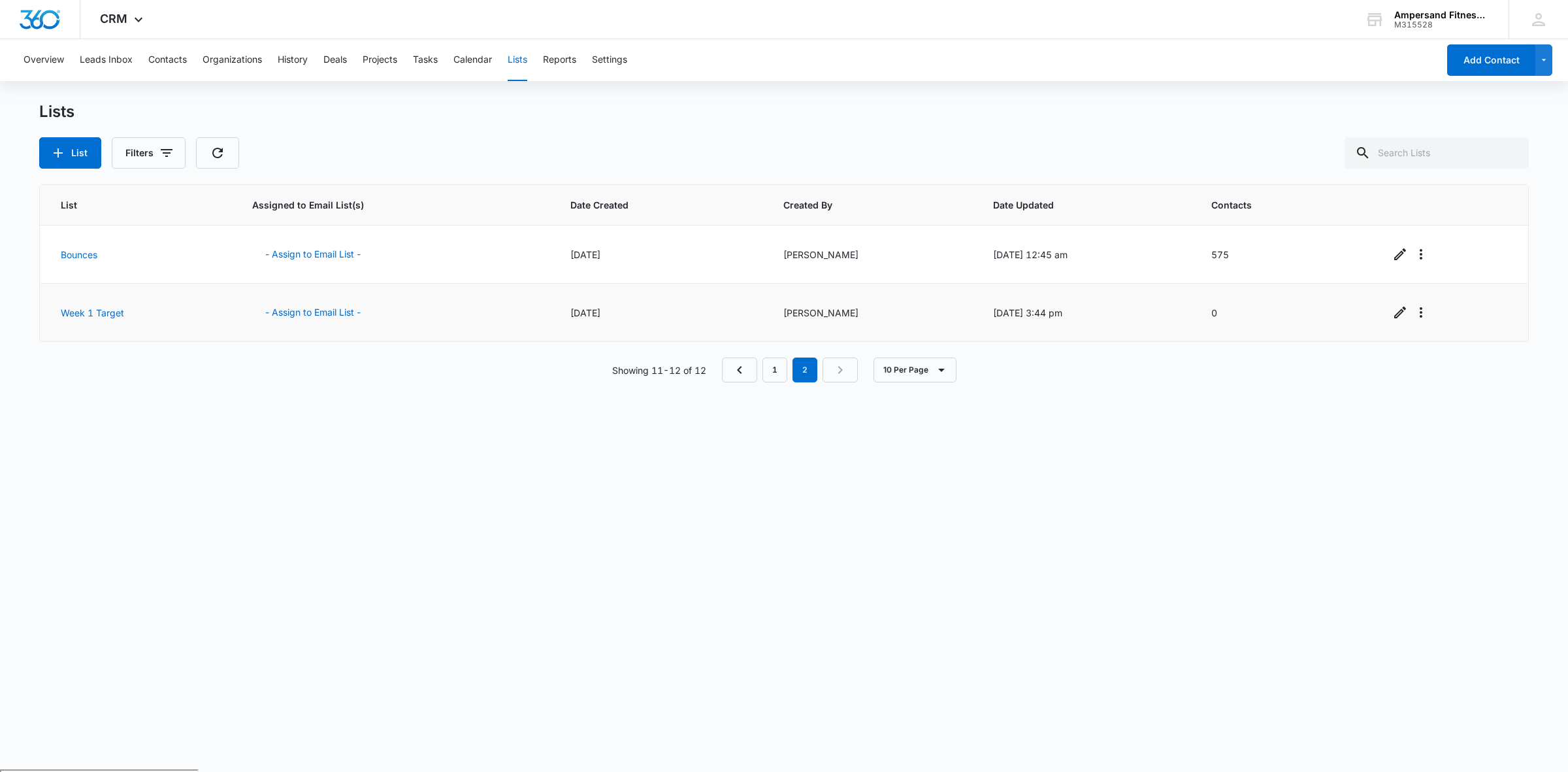
click at [105, 320] on td "Week 1 Target" at bounding box center [139, 312] width 197 height 58
click at [103, 315] on link "Week 1 Target" at bounding box center [93, 312] width 63 height 11
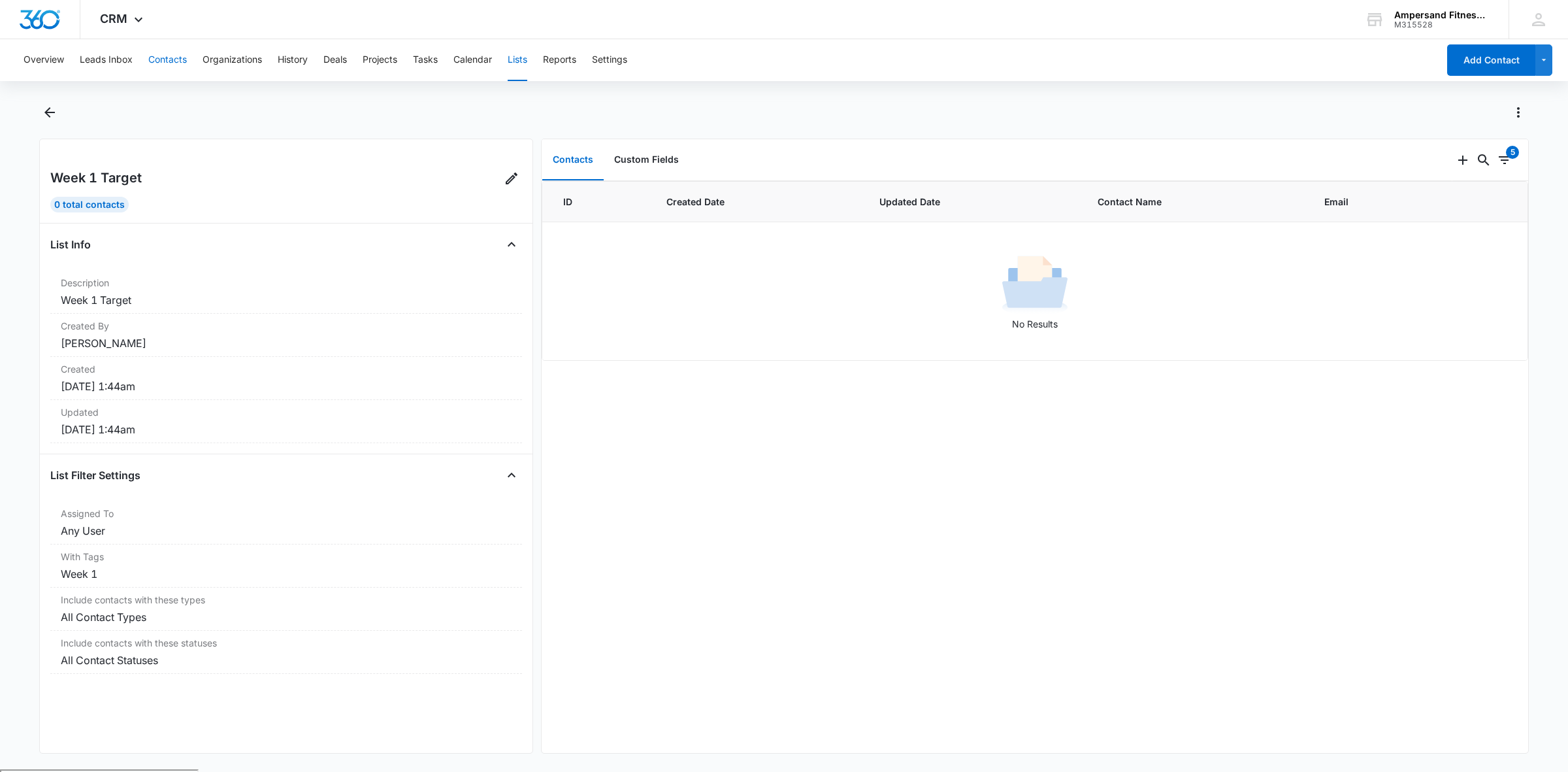
click at [150, 55] on button "Contacts" at bounding box center [168, 60] width 39 height 42
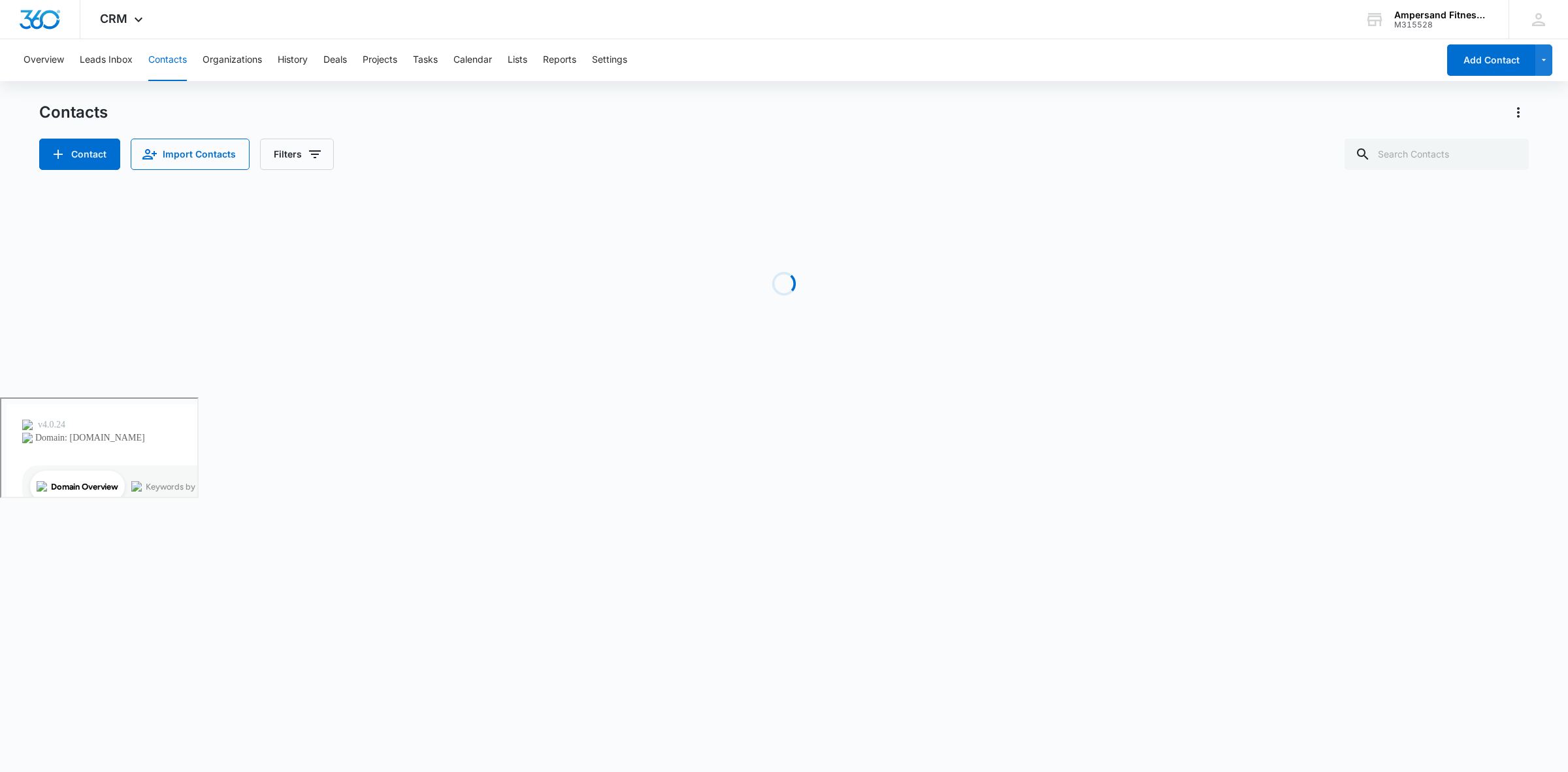
click at [1528, 108] on main "Contacts Contact Import Contacts Filters Loading No Results" at bounding box center [784, 249] width 1568 height 295
click at [1524, 106] on icon "Actions" at bounding box center [1518, 113] width 16 height 16
click at [1428, 210] on link "Customize Contacts" at bounding box center [1454, 207] width 86 height 11
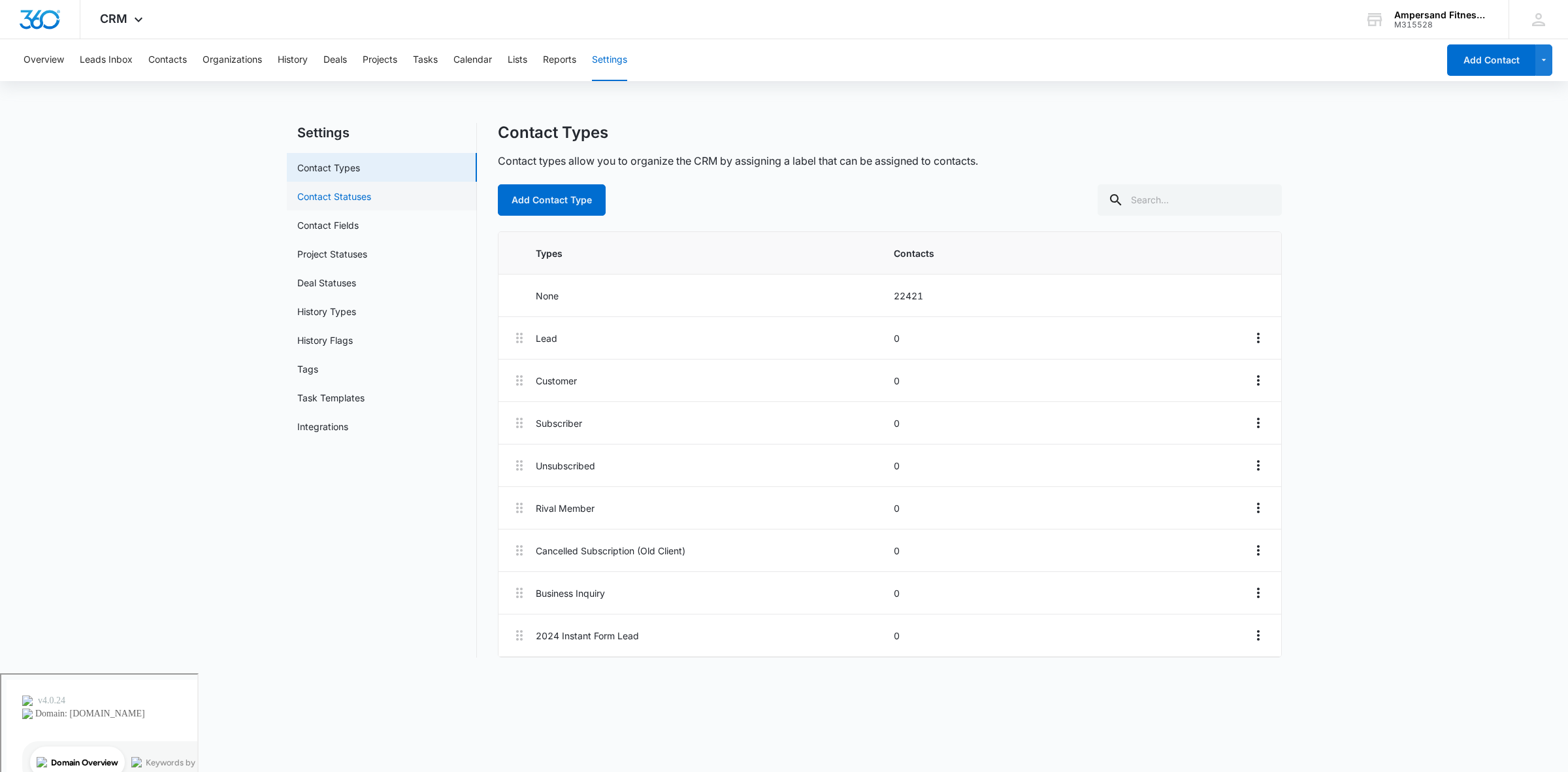
click at [322, 192] on link "Contact Statuses" at bounding box center [334, 196] width 74 height 14
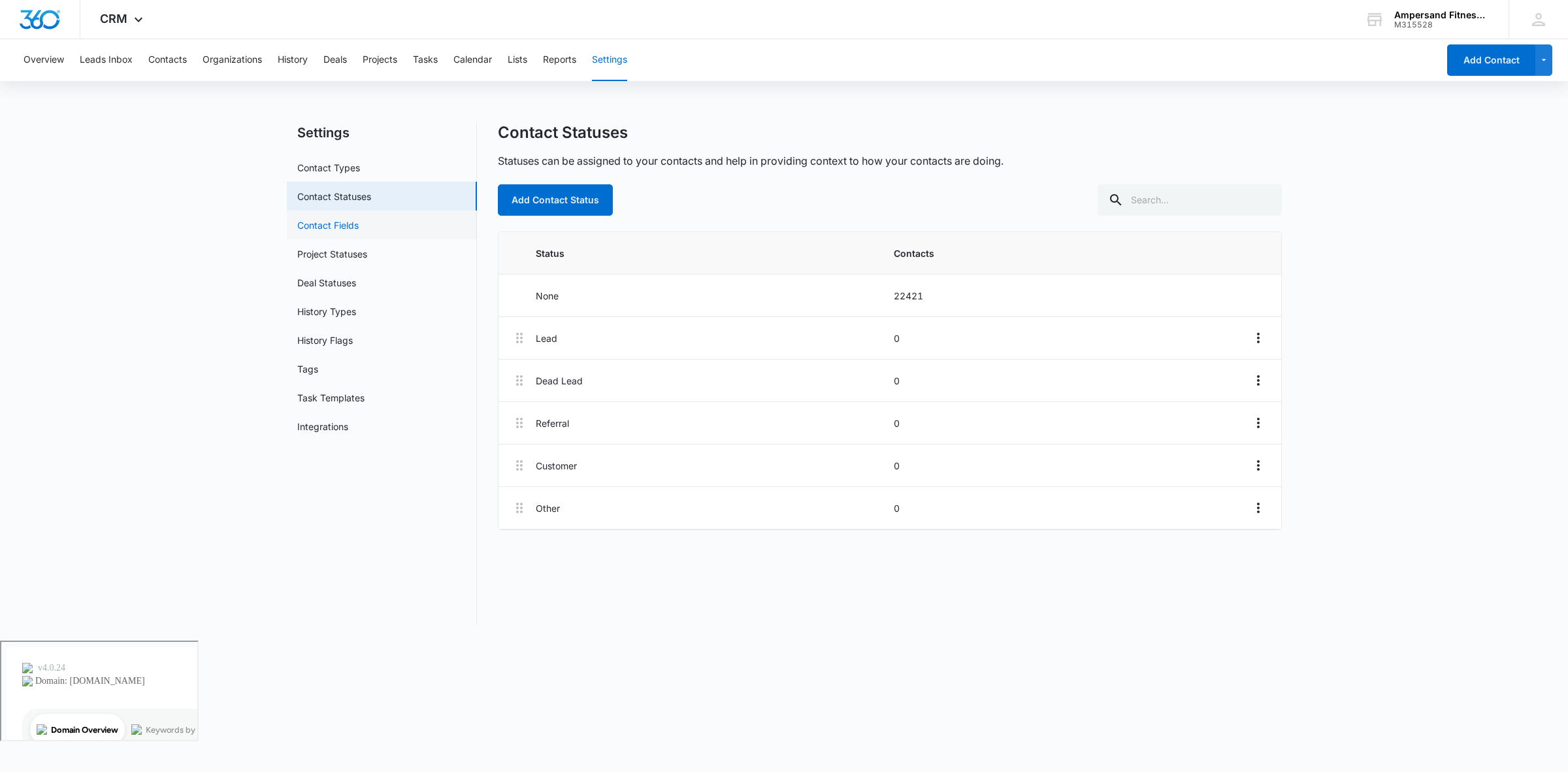
click at [337, 223] on link "Contact Fields" at bounding box center [328, 225] width 62 height 14
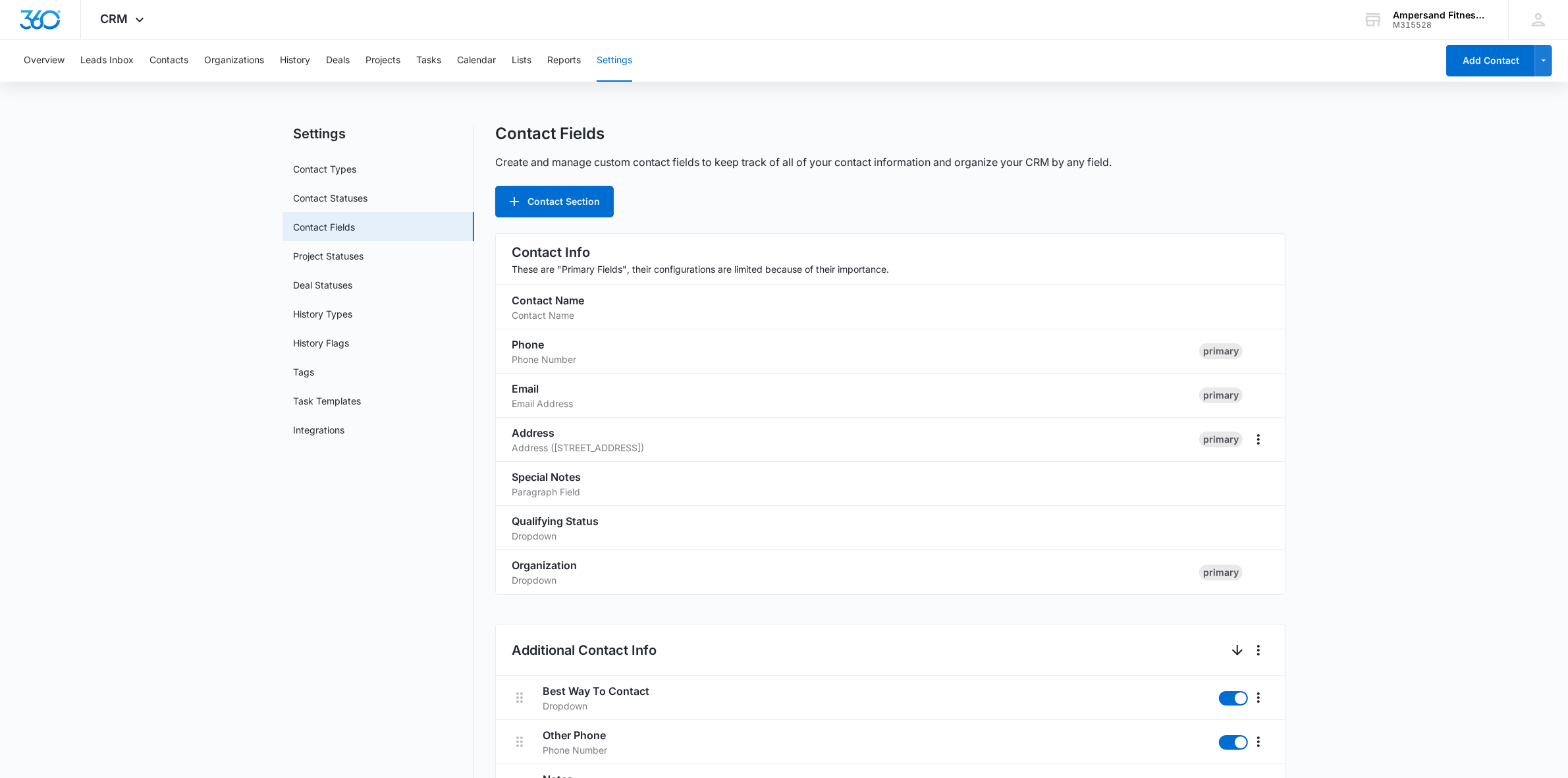
click at [201, 46] on div "Overview Leads Inbox Contacts Organizations History Deals Projects Tasks Calend…" at bounding box center [726, 61] width 1421 height 42
click at [183, 59] on button "Contacts" at bounding box center [169, 61] width 39 height 42
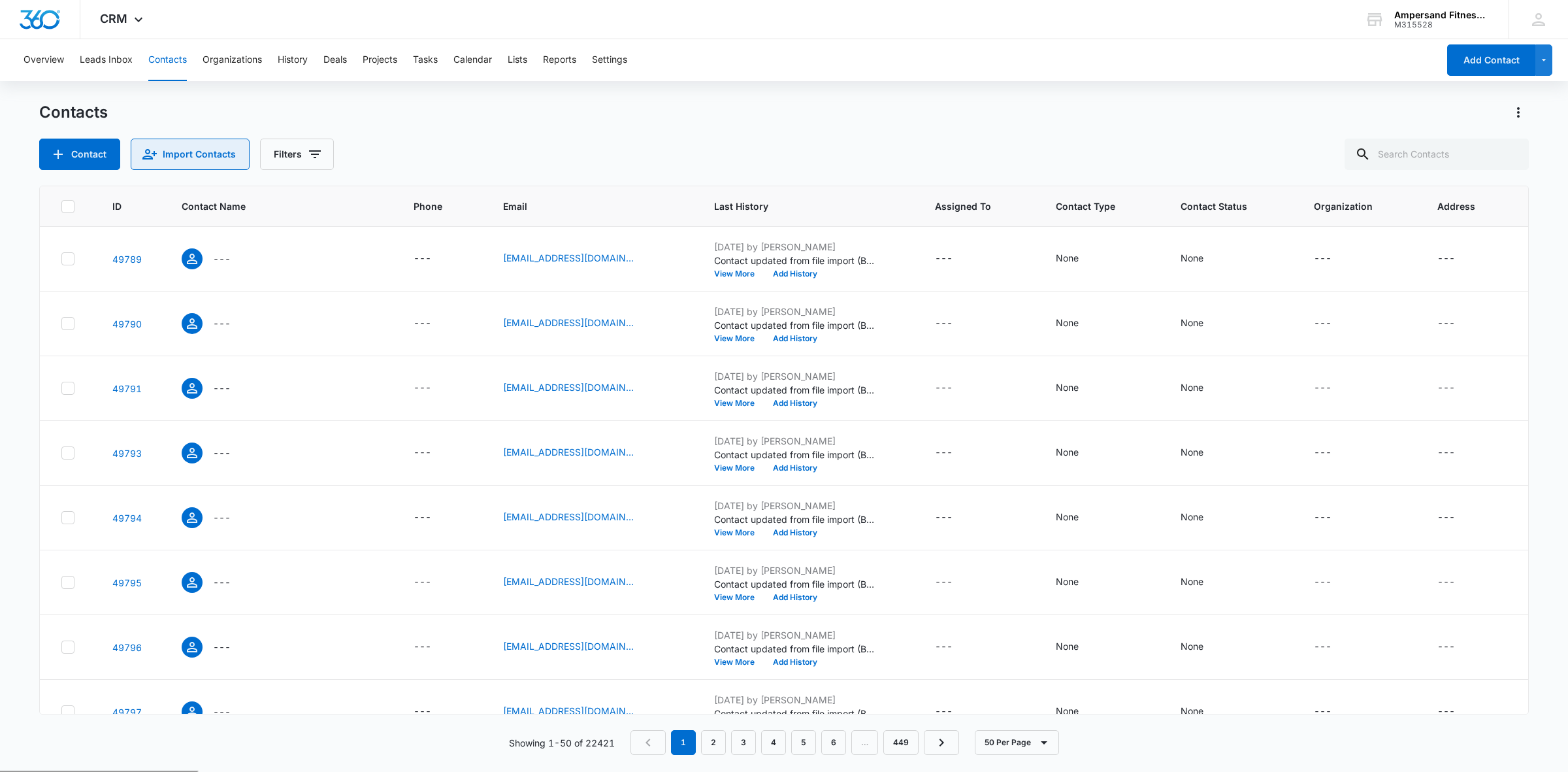
click at [219, 152] on button "Import Contacts" at bounding box center [190, 154] width 119 height 32
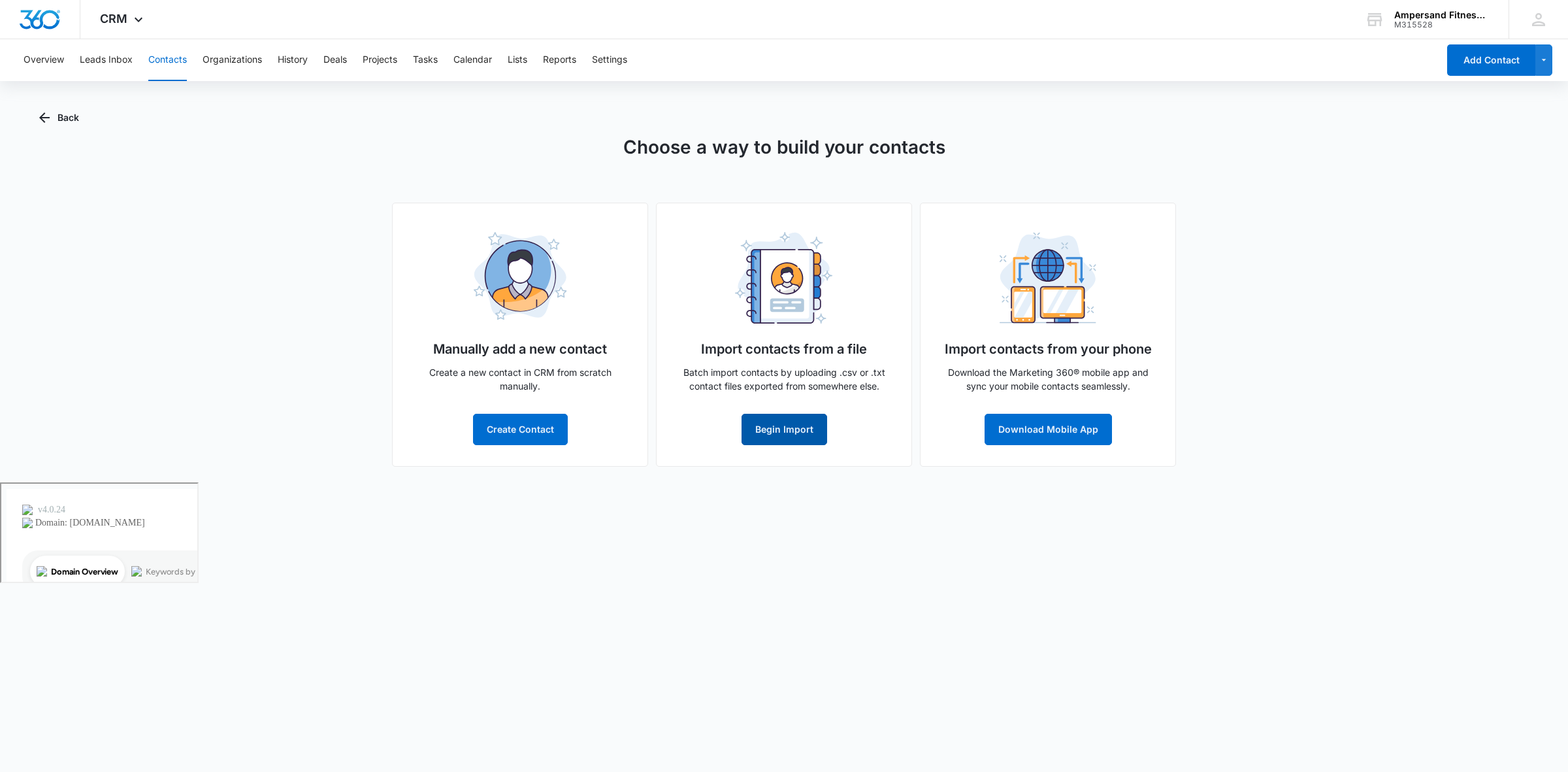
click at [808, 417] on button "Begin Import" at bounding box center [784, 429] width 85 height 32
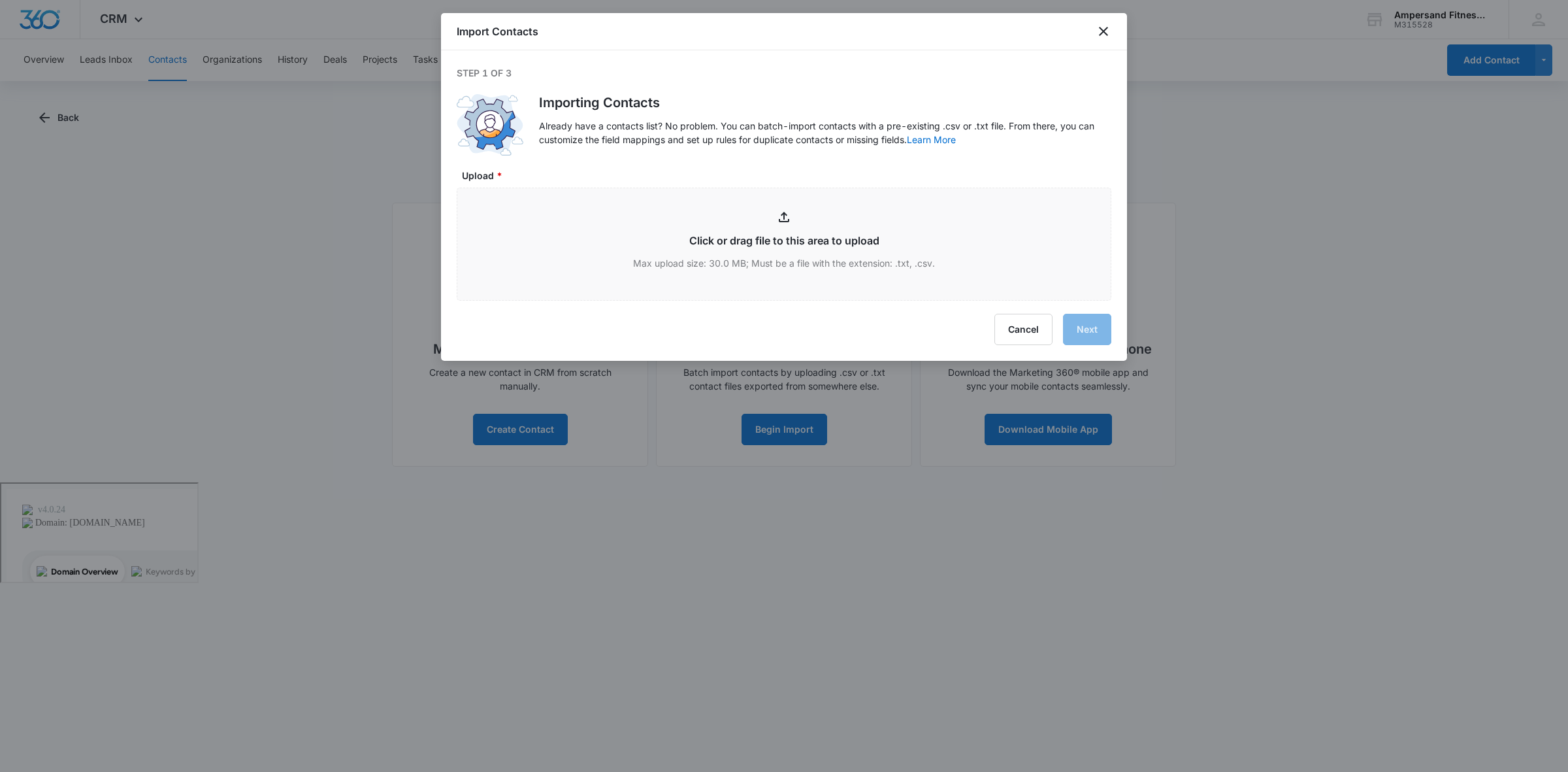
type input "C:\fakepath\Week 1.csv"
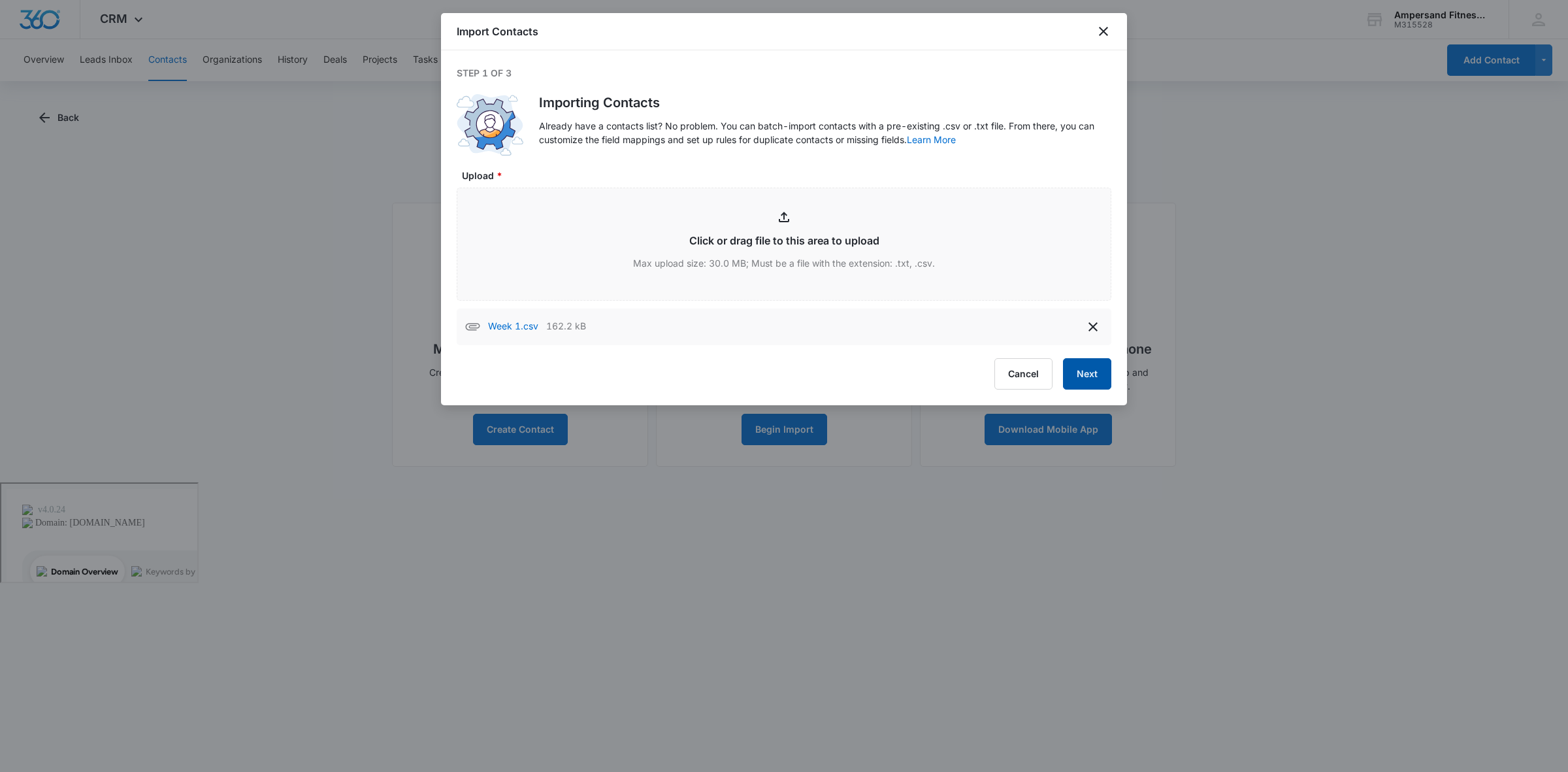
click at [1104, 368] on button "Next" at bounding box center [1087, 374] width 48 height 32
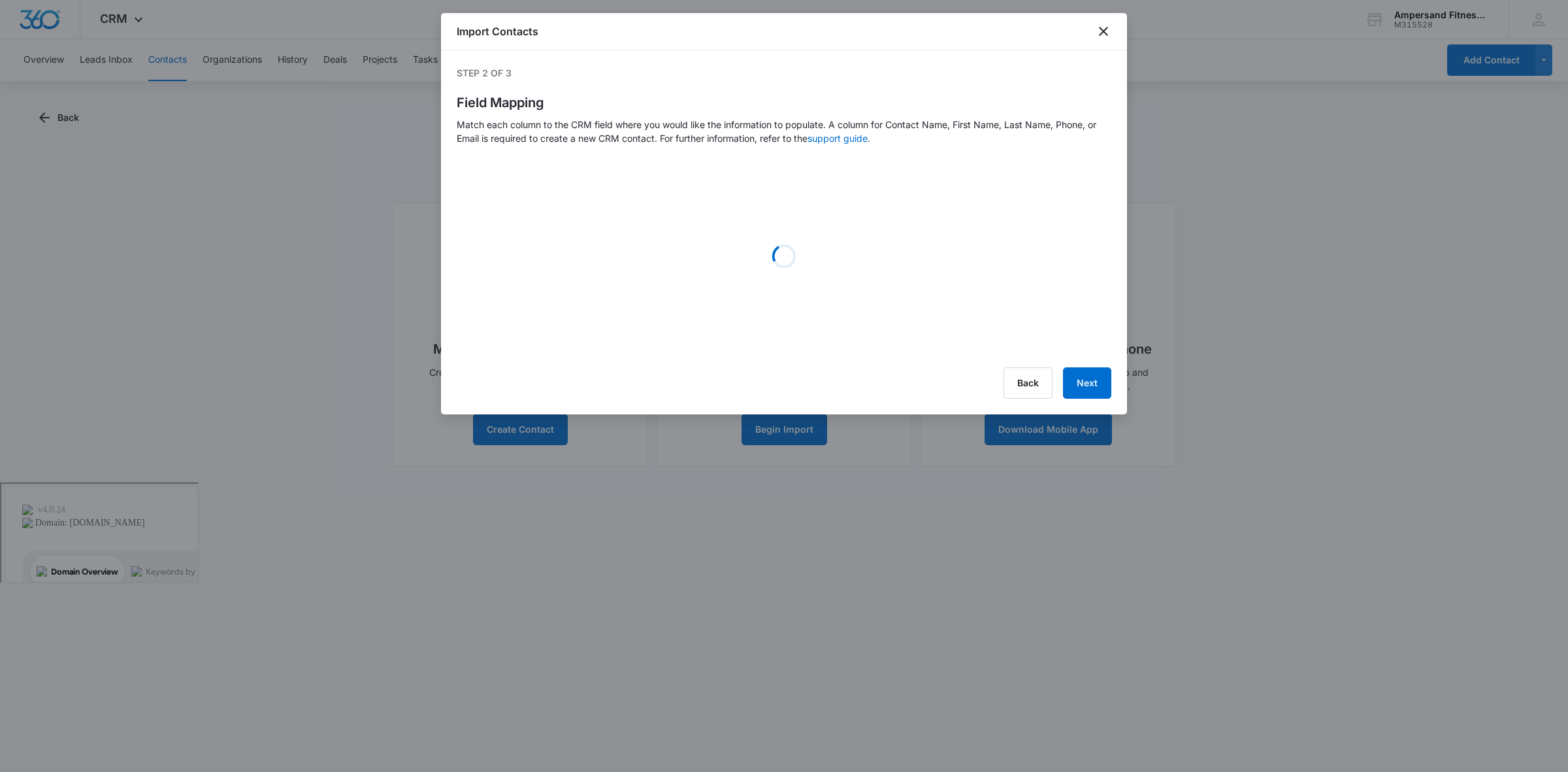
select select "79"
select select "78"
select select "185"
select select "tags"
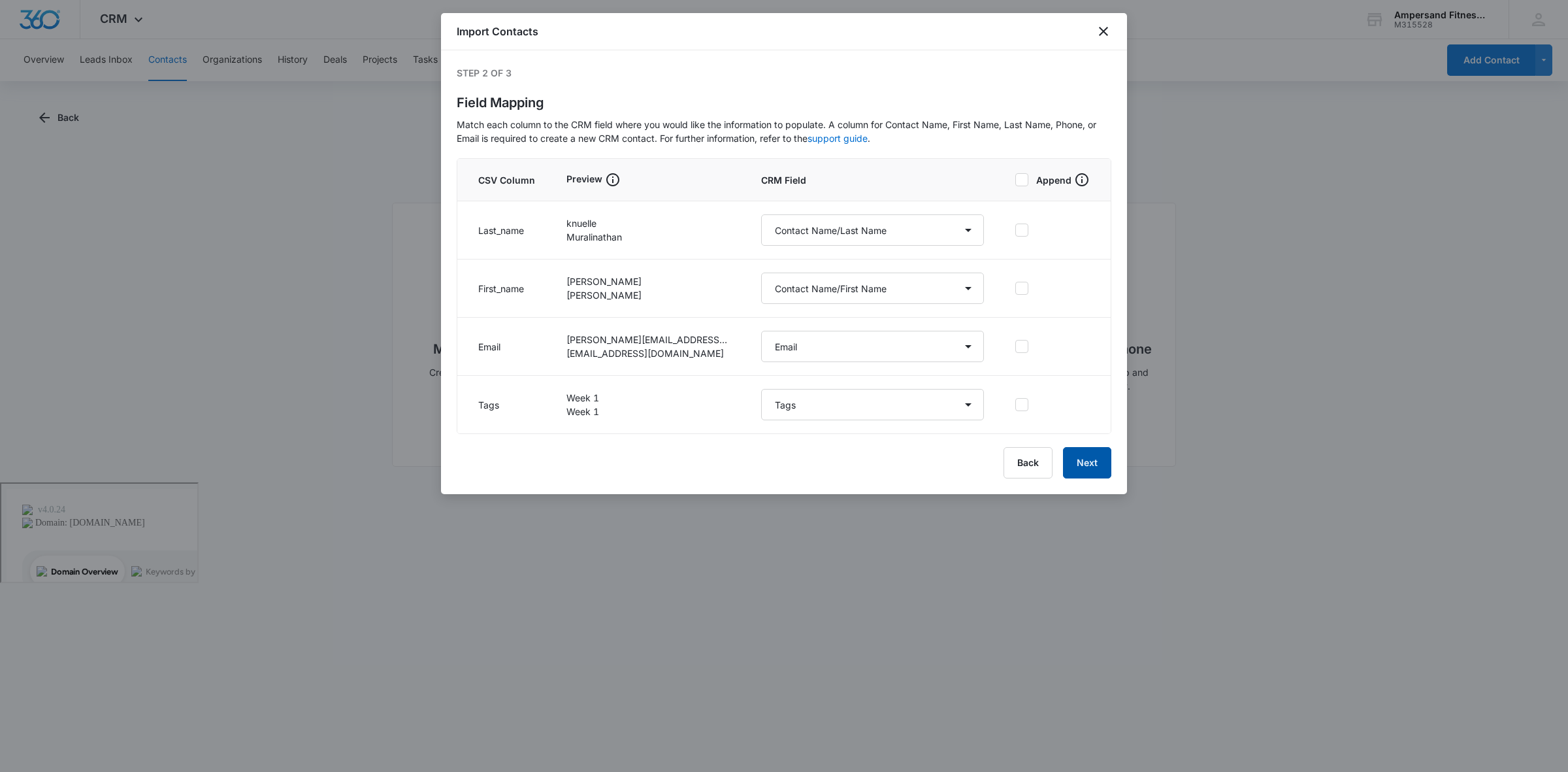
click at [1096, 469] on button "Next" at bounding box center [1087, 462] width 48 height 32
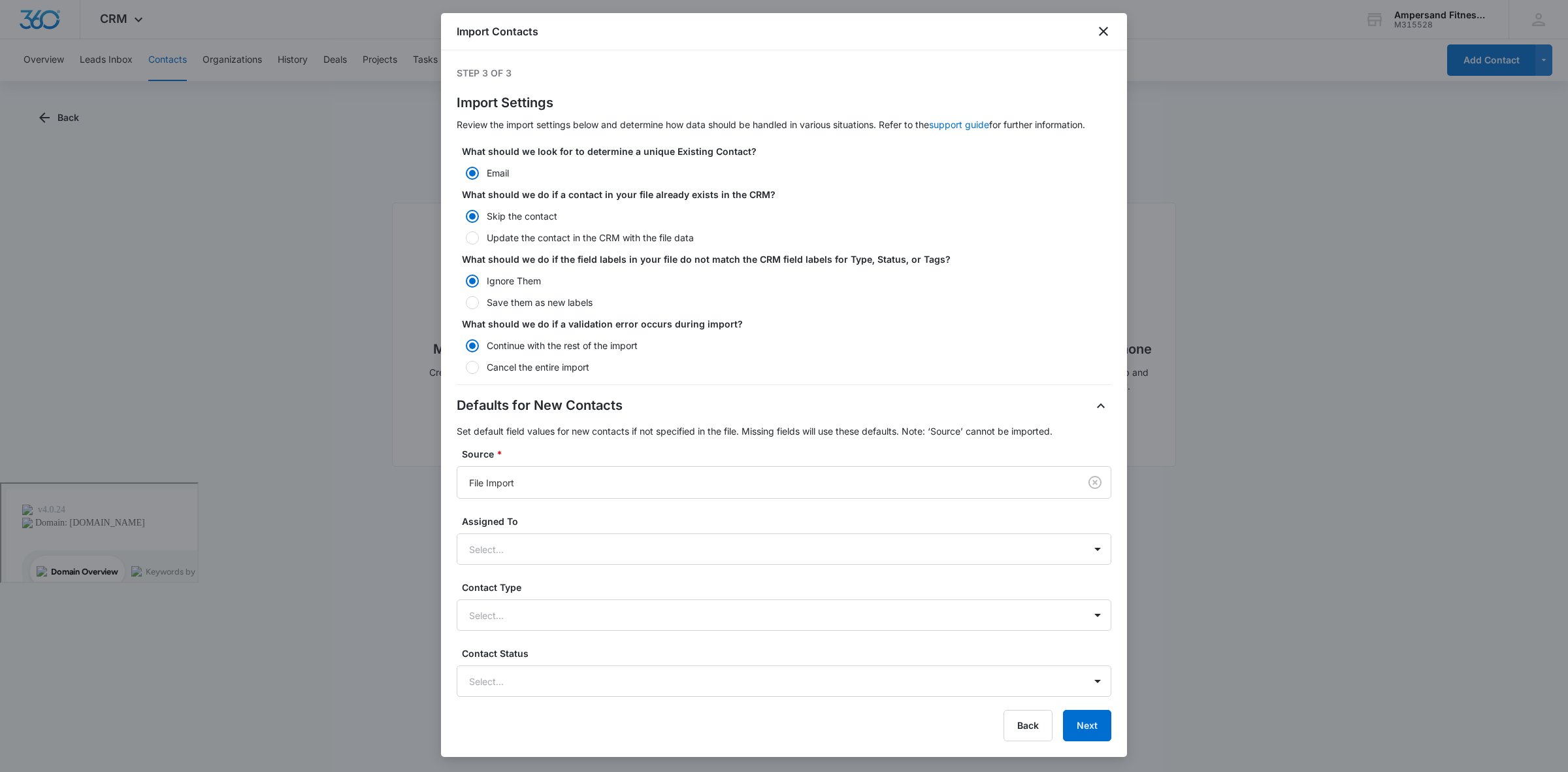
click at [554, 236] on label "Update the contact in the CRM with the file data" at bounding box center [784, 237] width 655 height 14
click at [466, 236] on input "Update the contact in the CRM with the file data" at bounding box center [461, 238] width 9 height 9
radio input "false"
radio input "true"
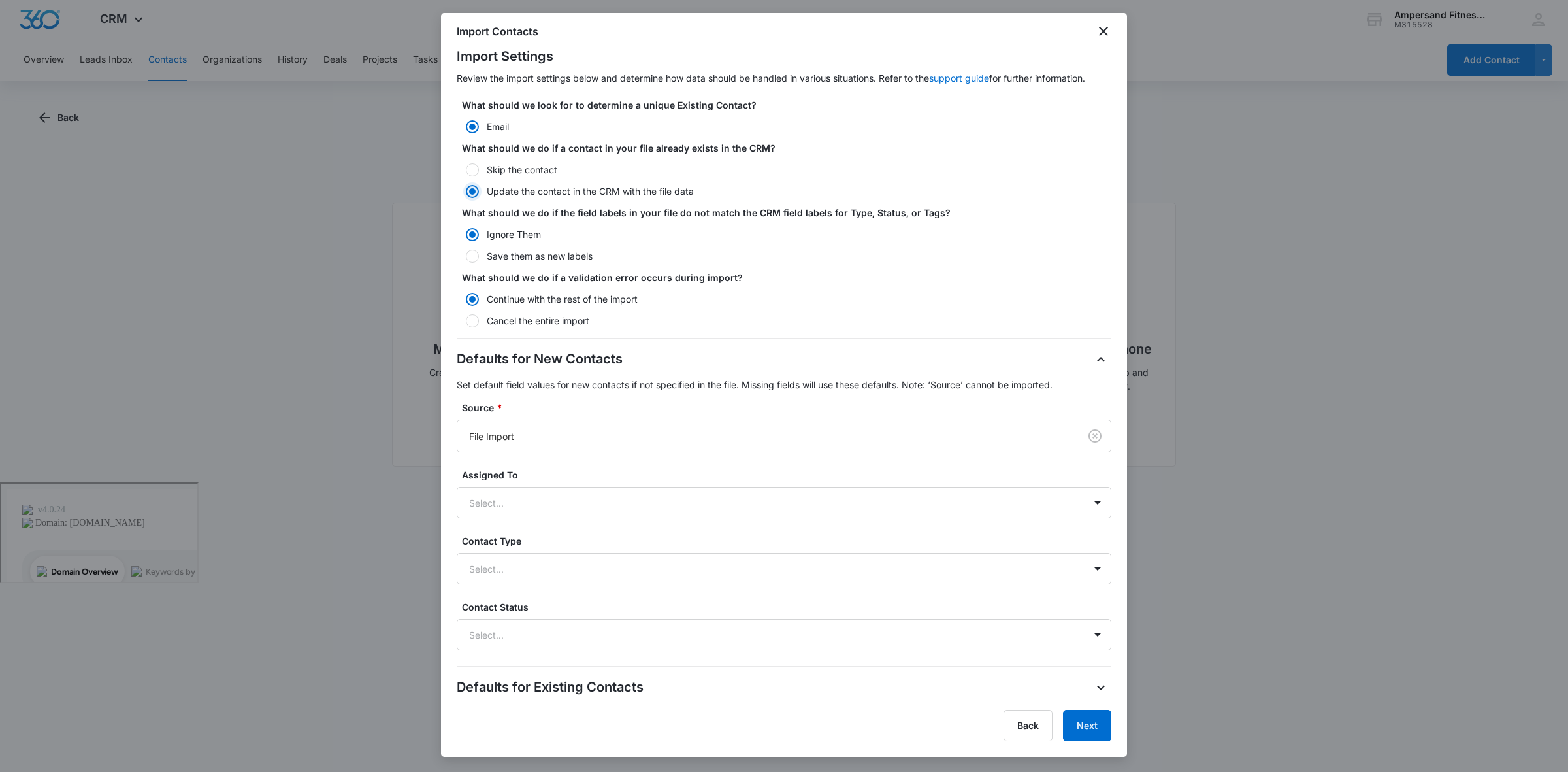
scroll to position [90, 0]
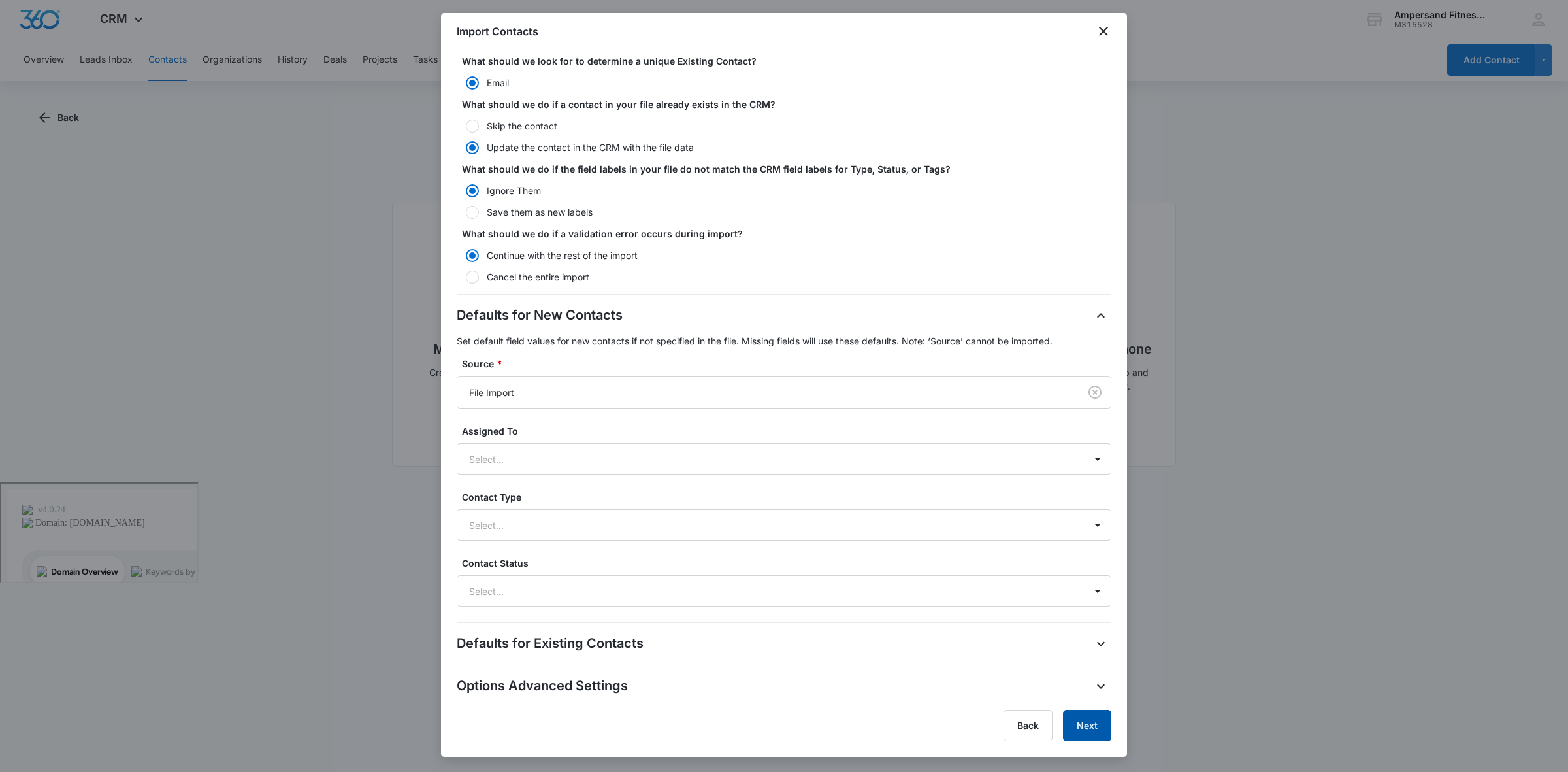
click at [1099, 720] on button "Next" at bounding box center [1087, 725] width 48 height 32
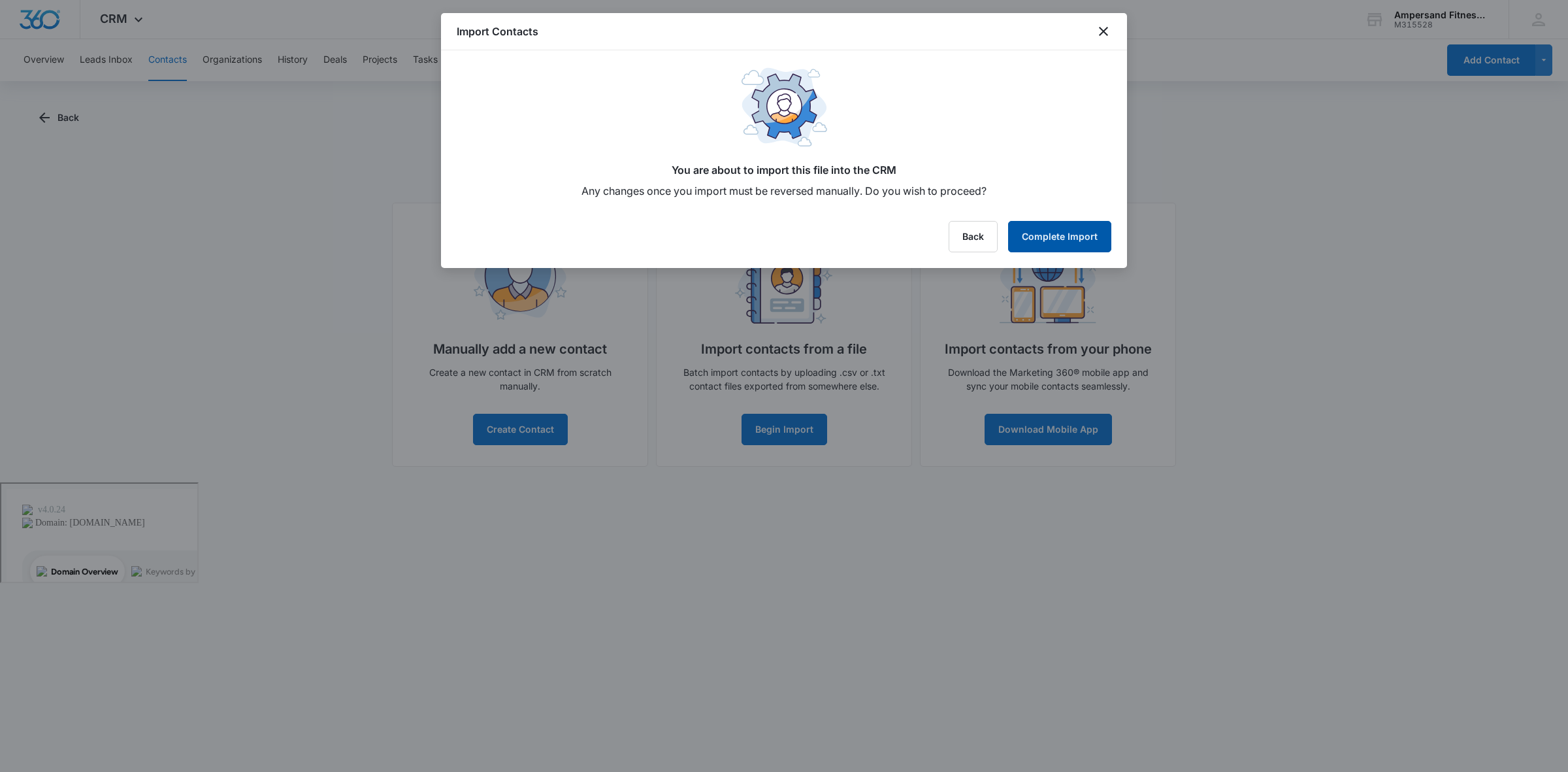
scroll to position [0, 0]
click at [1053, 236] on button "Complete Import" at bounding box center [1060, 237] width 103 height 32
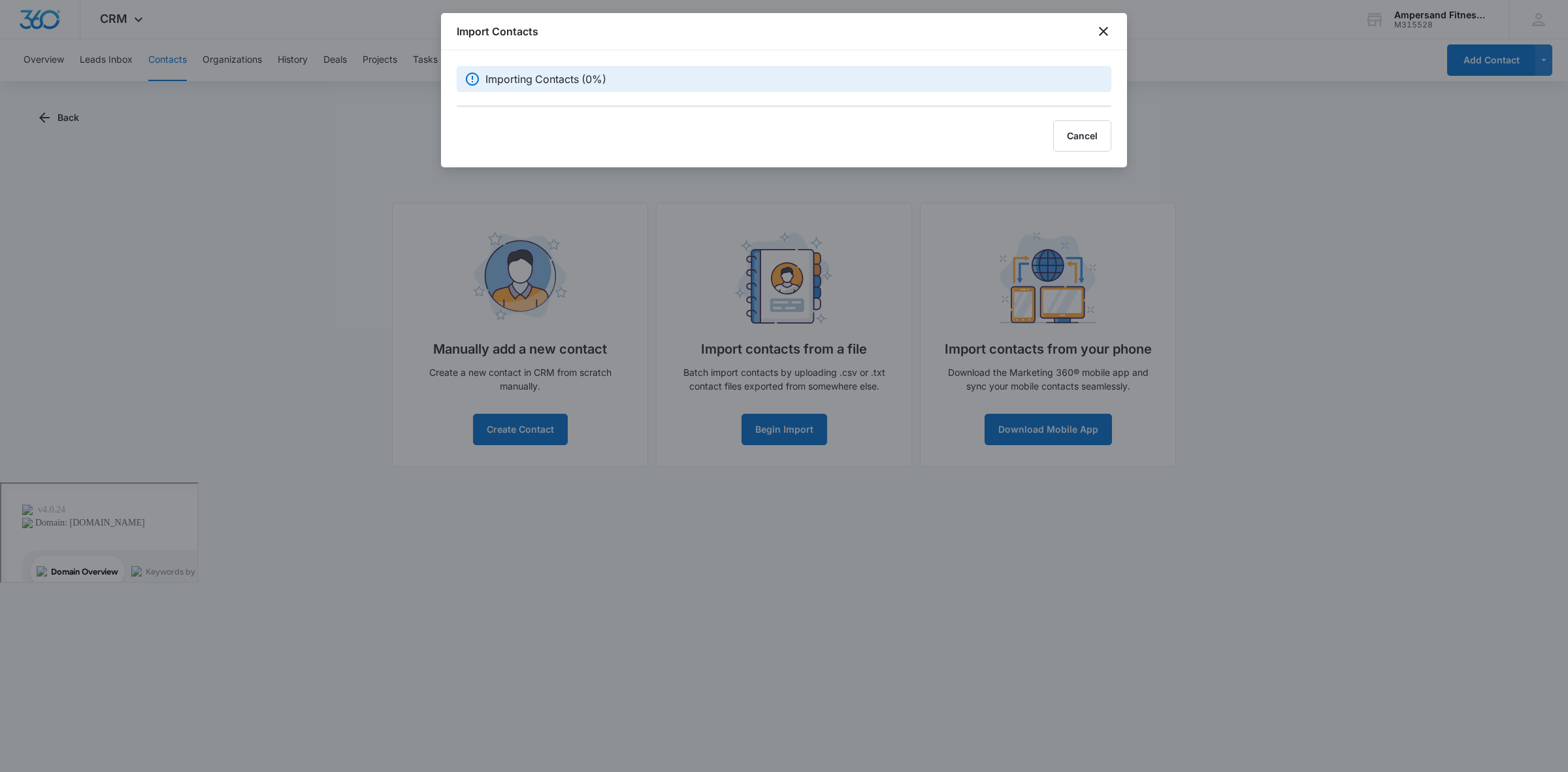
click at [801, 116] on div "Import Contacts Importing Contacts (0%) Cancel" at bounding box center [784, 90] width 686 height 154
click at [801, 116] on div "Import Contacts Importing Contacts (0%) Cancel" at bounding box center [784, 90] width 686 height 154
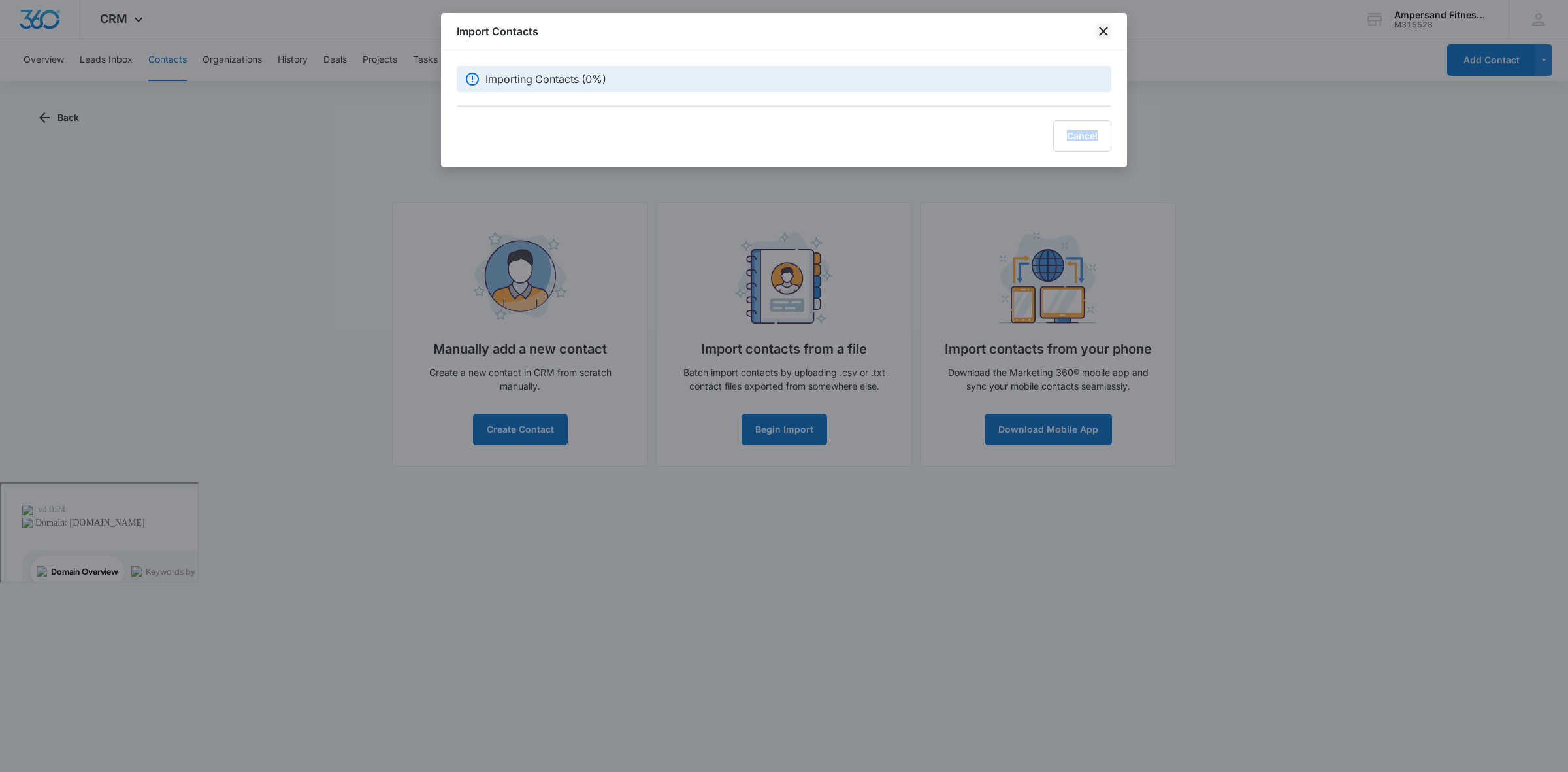
click at [1101, 26] on icon "close" at bounding box center [1103, 32] width 16 height 16
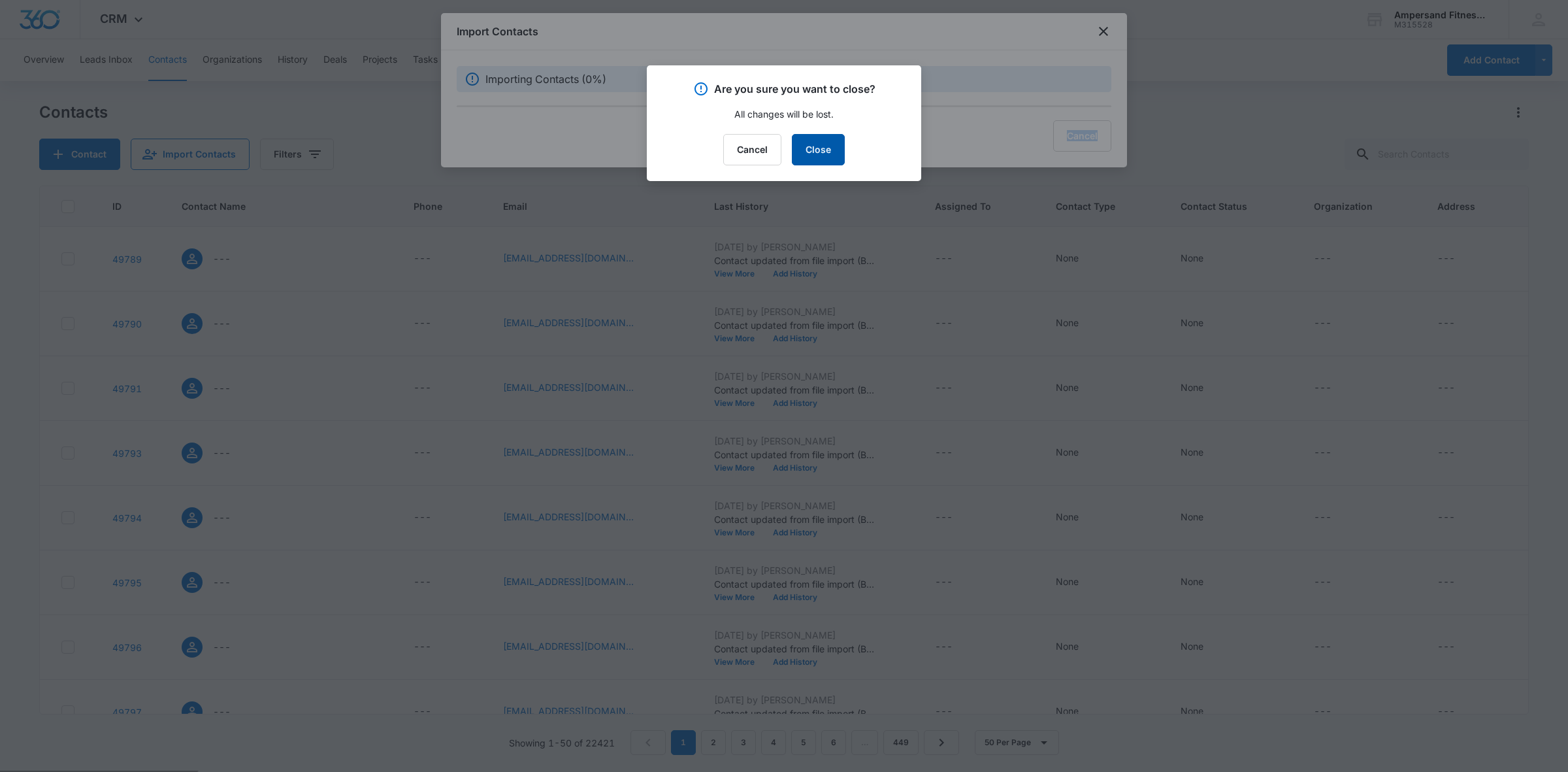
click at [803, 139] on button "Close" at bounding box center [818, 150] width 53 height 32
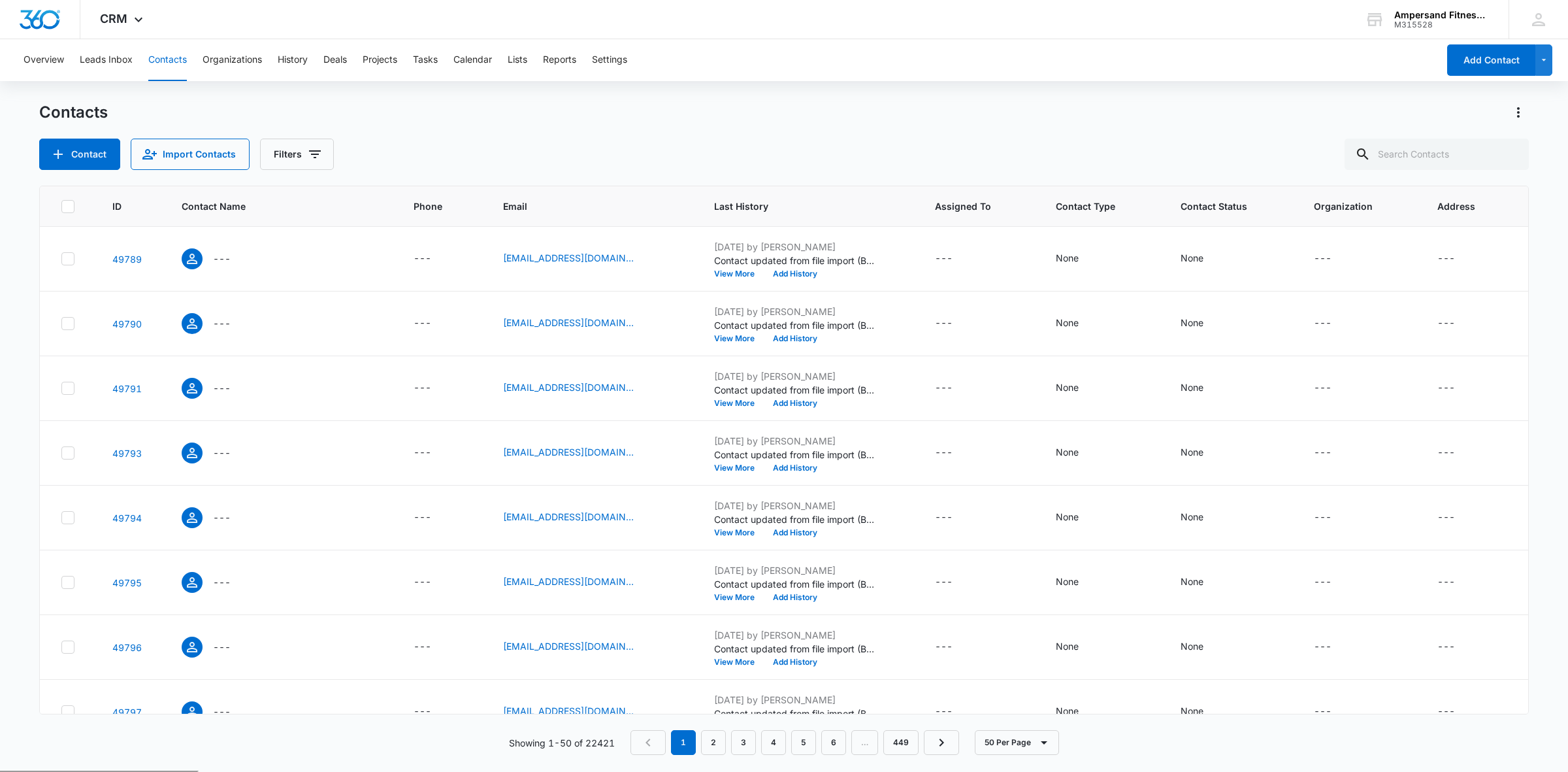
click at [803, 139] on div "Contact Import Contacts Filters" at bounding box center [784, 154] width 1490 height 32
click at [527, 56] on button "Lists" at bounding box center [517, 60] width 19 height 42
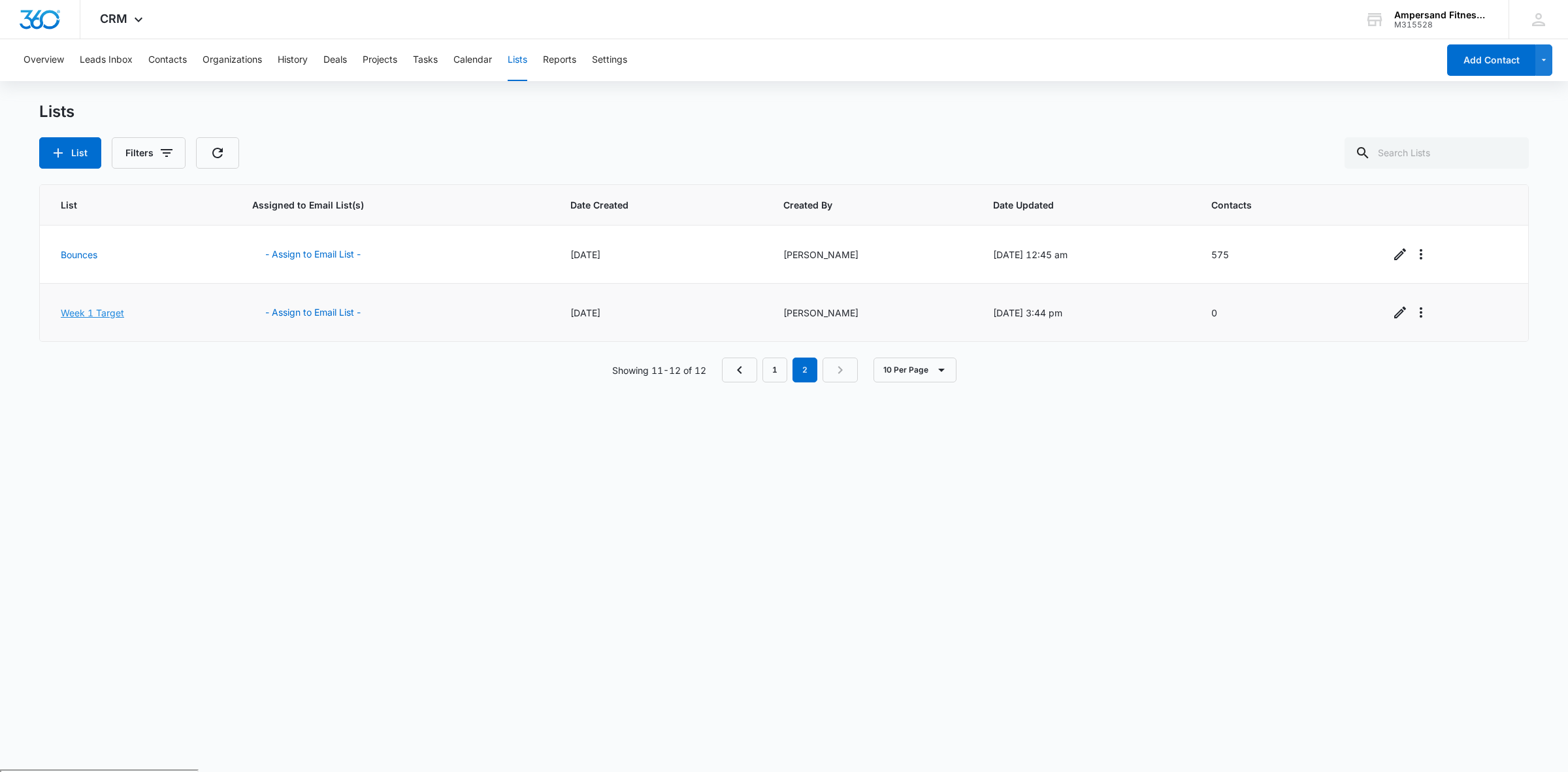
click at [99, 308] on link "Week 1 Target" at bounding box center [93, 312] width 63 height 11
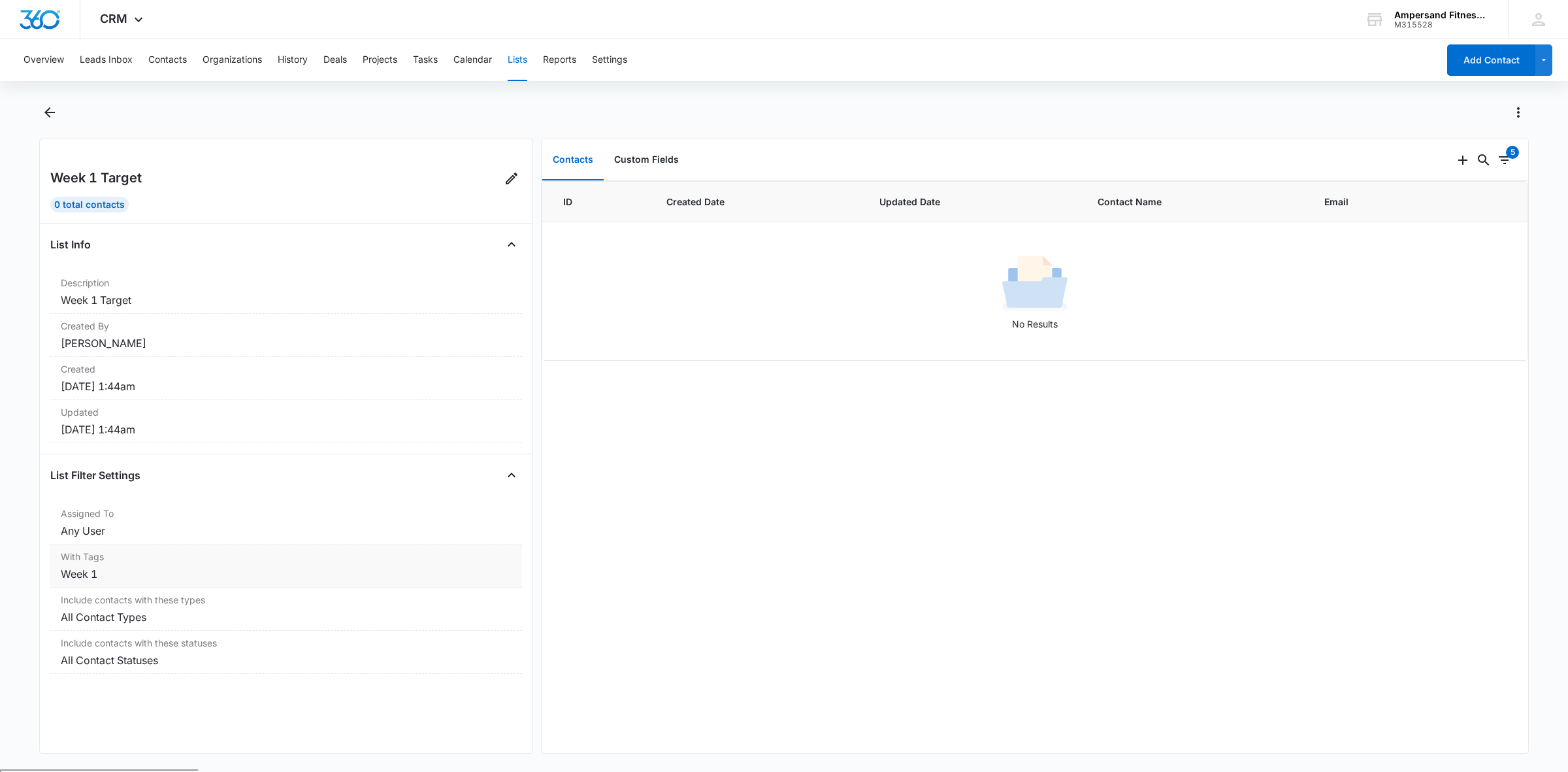
click at [422, 575] on dd "Week 1" at bounding box center [286, 574] width 451 height 16
click at [504, 171] on icon at bounding box center [512, 179] width 16 height 16
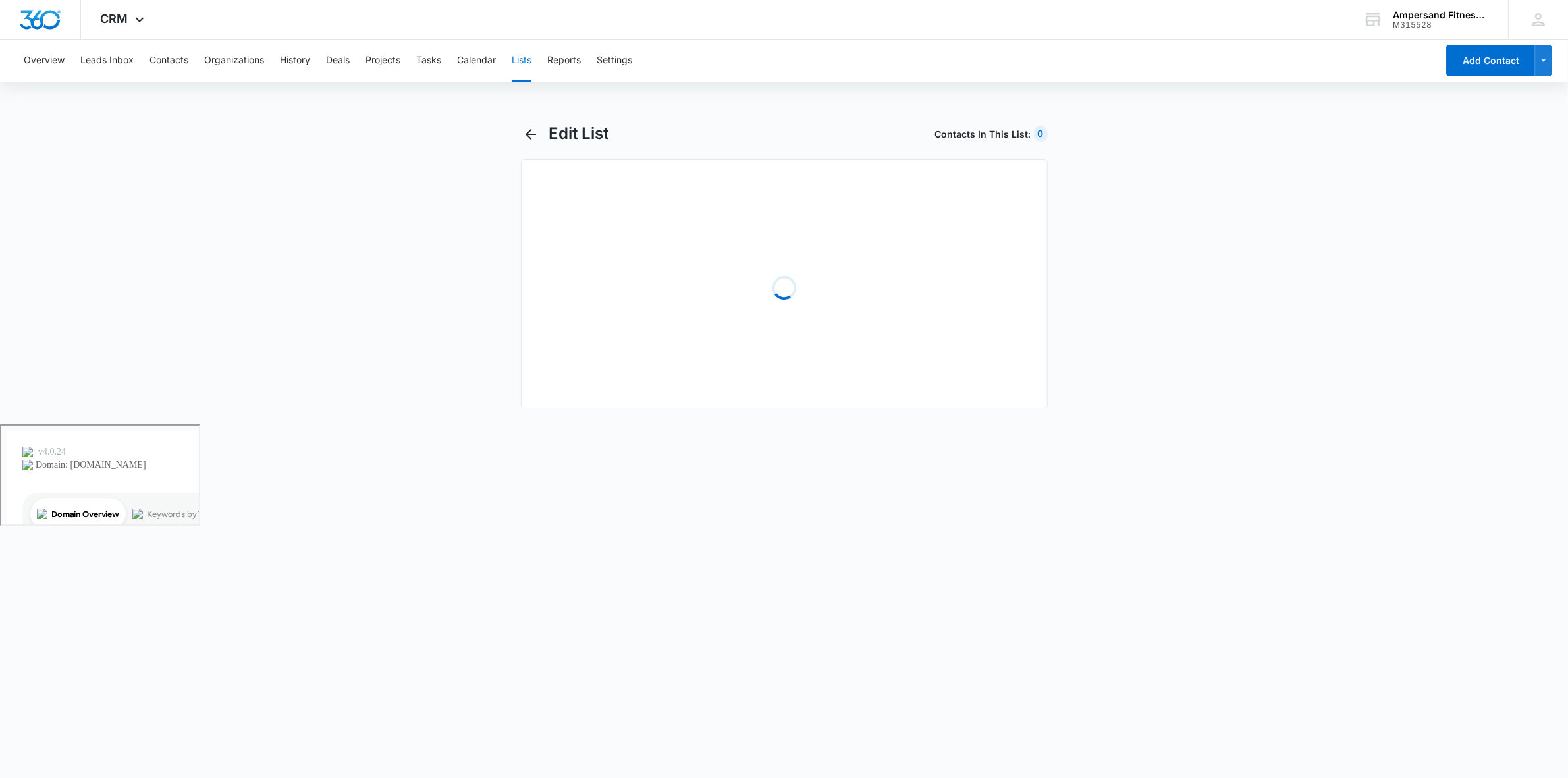
select select "31"
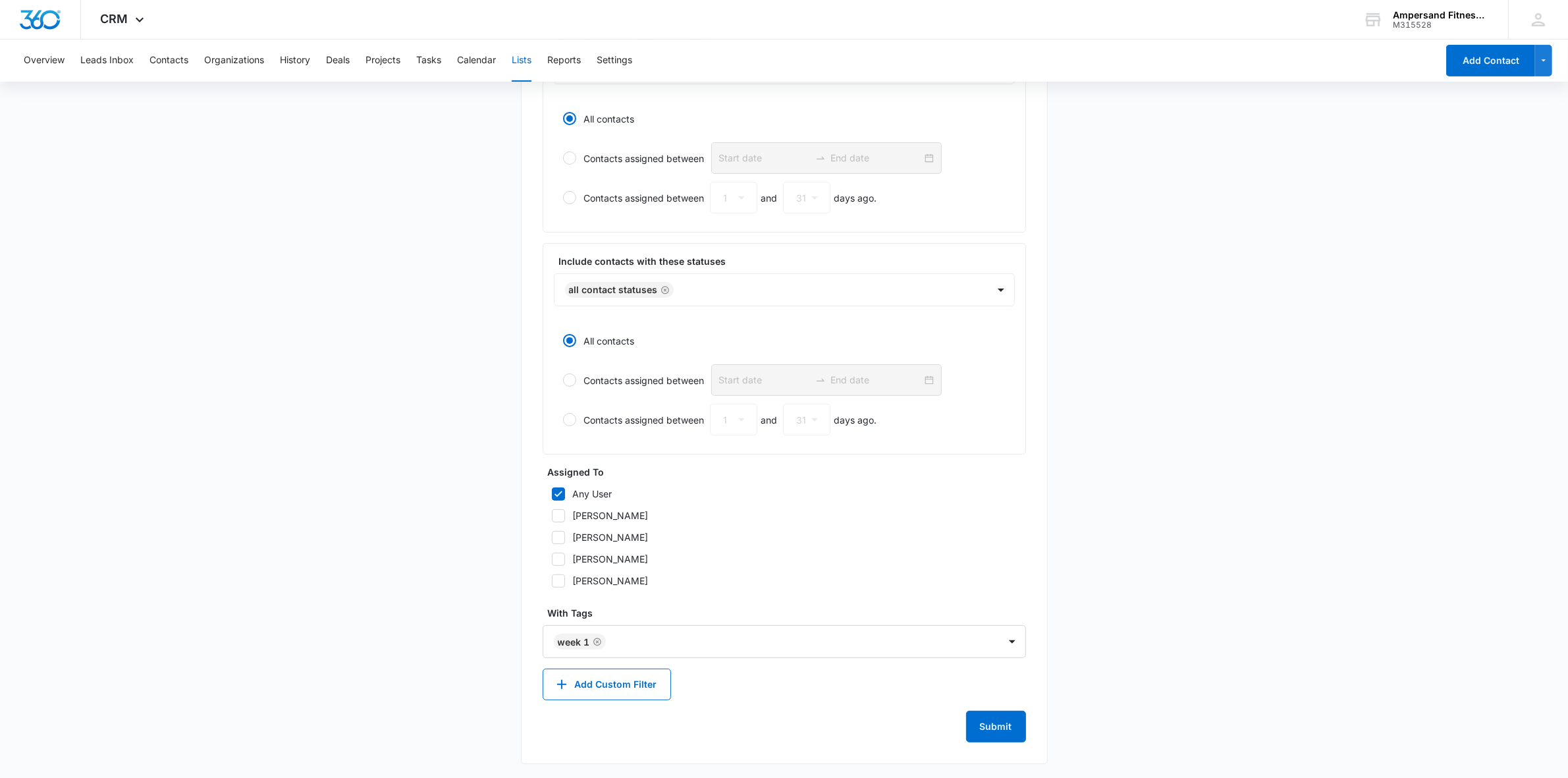
scroll to position [406, 0]
click at [599, 640] on icon "Remove Week 1" at bounding box center [597, 638] width 9 height 10
click at [599, 640] on input "week one" at bounding box center [577, 640] width 44 height 14
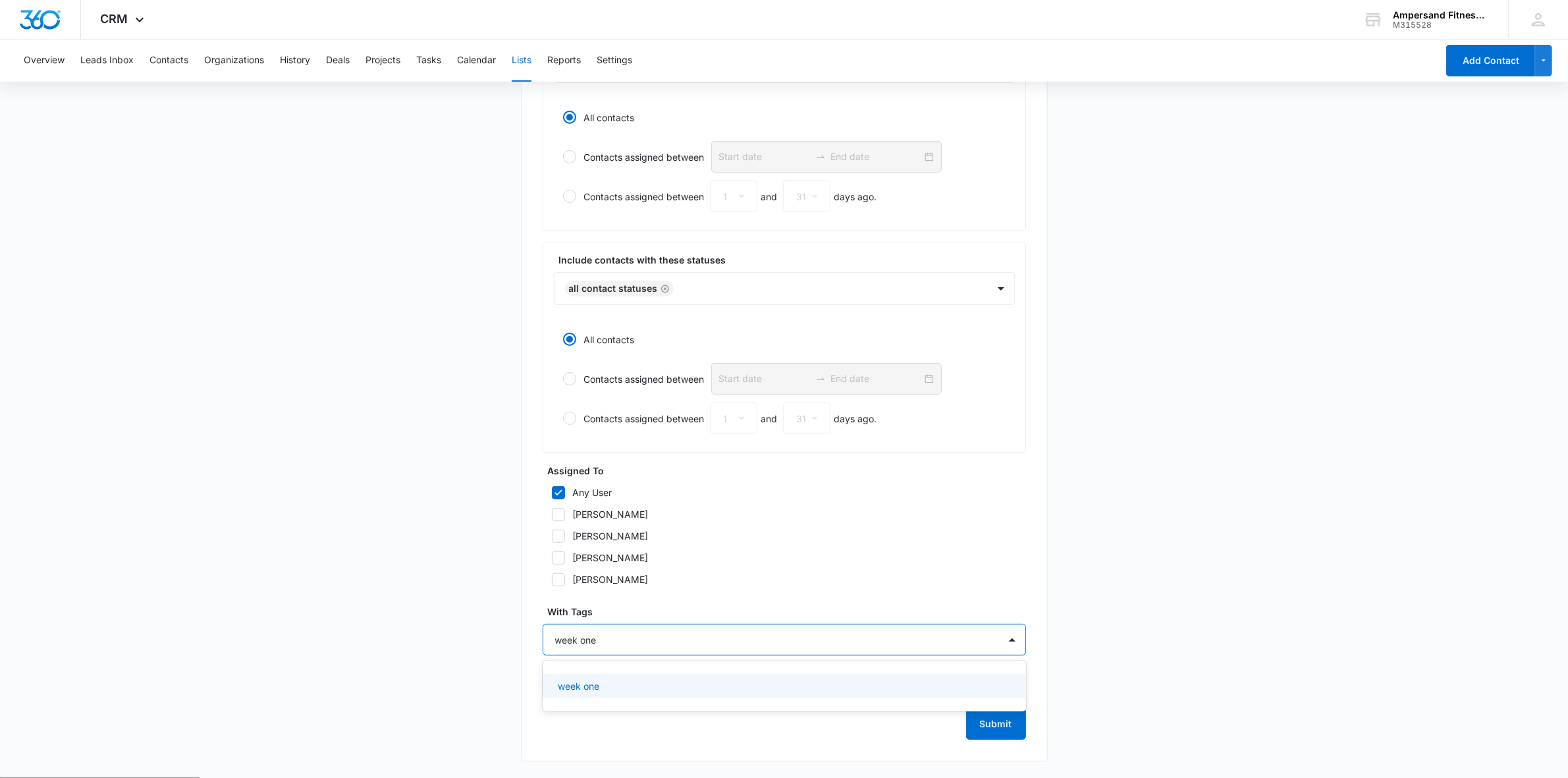
click at [599, 640] on input "week one" at bounding box center [577, 640] width 44 height 14
type input "Week one"
click at [632, 637] on div at bounding box center [776, 640] width 443 height 17
click at [597, 687] on p "Week one" at bounding box center [580, 685] width 43 height 14
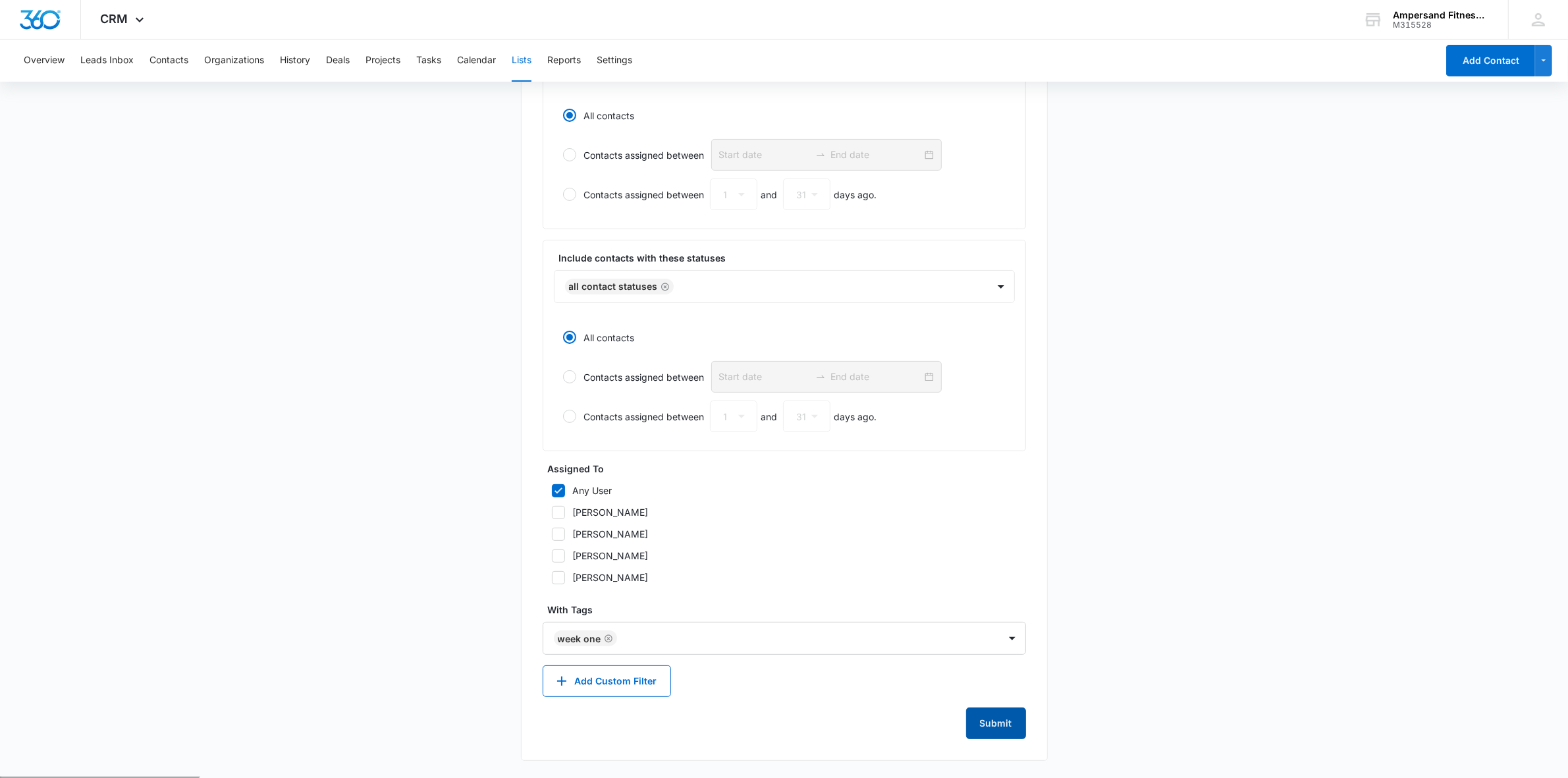
click at [1013, 735] on button "Submit" at bounding box center [996, 723] width 60 height 32
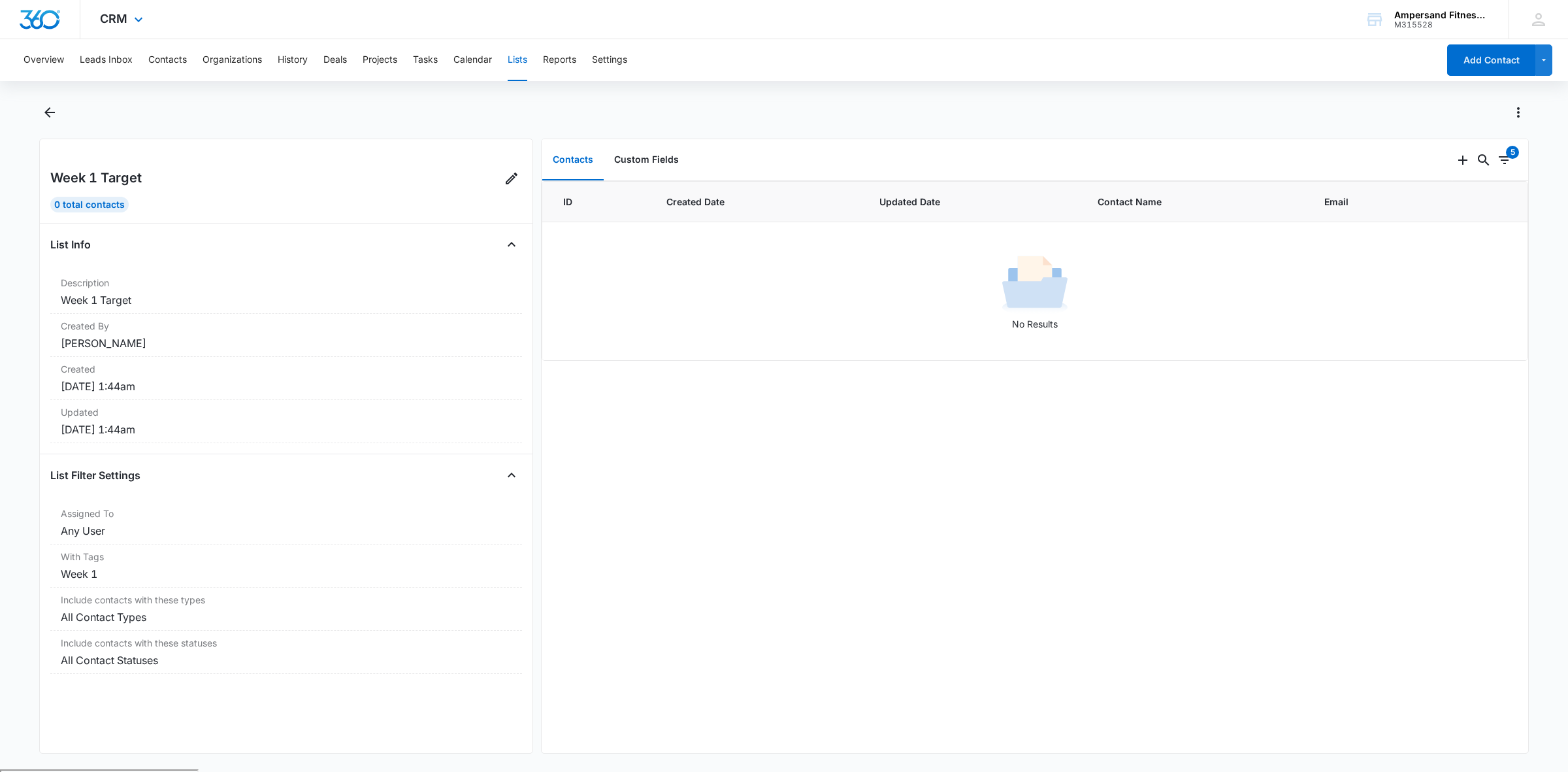
click at [125, 29] on div "CRM Apps Reputation Forms CRM Email Social POS Content Ads Intelligence Files B…" at bounding box center [123, 19] width 85 height 39
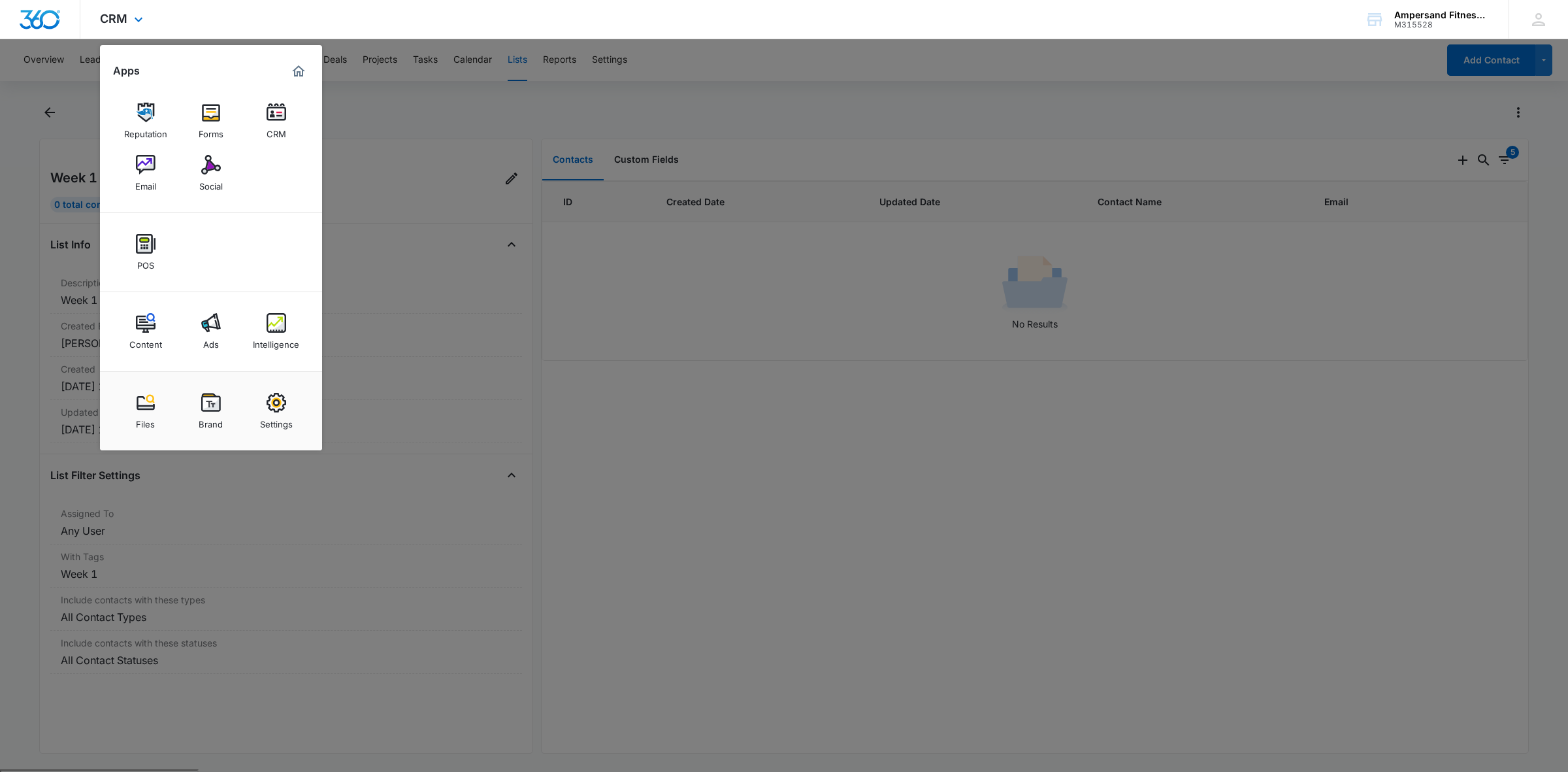
click at [197, 28] on div "CRM Apps Reputation Forms CRM Email Social POS Content Ads Intelligence Files B…" at bounding box center [784, 19] width 1568 height 39
click at [56, 203] on div at bounding box center [784, 386] width 1568 height 772
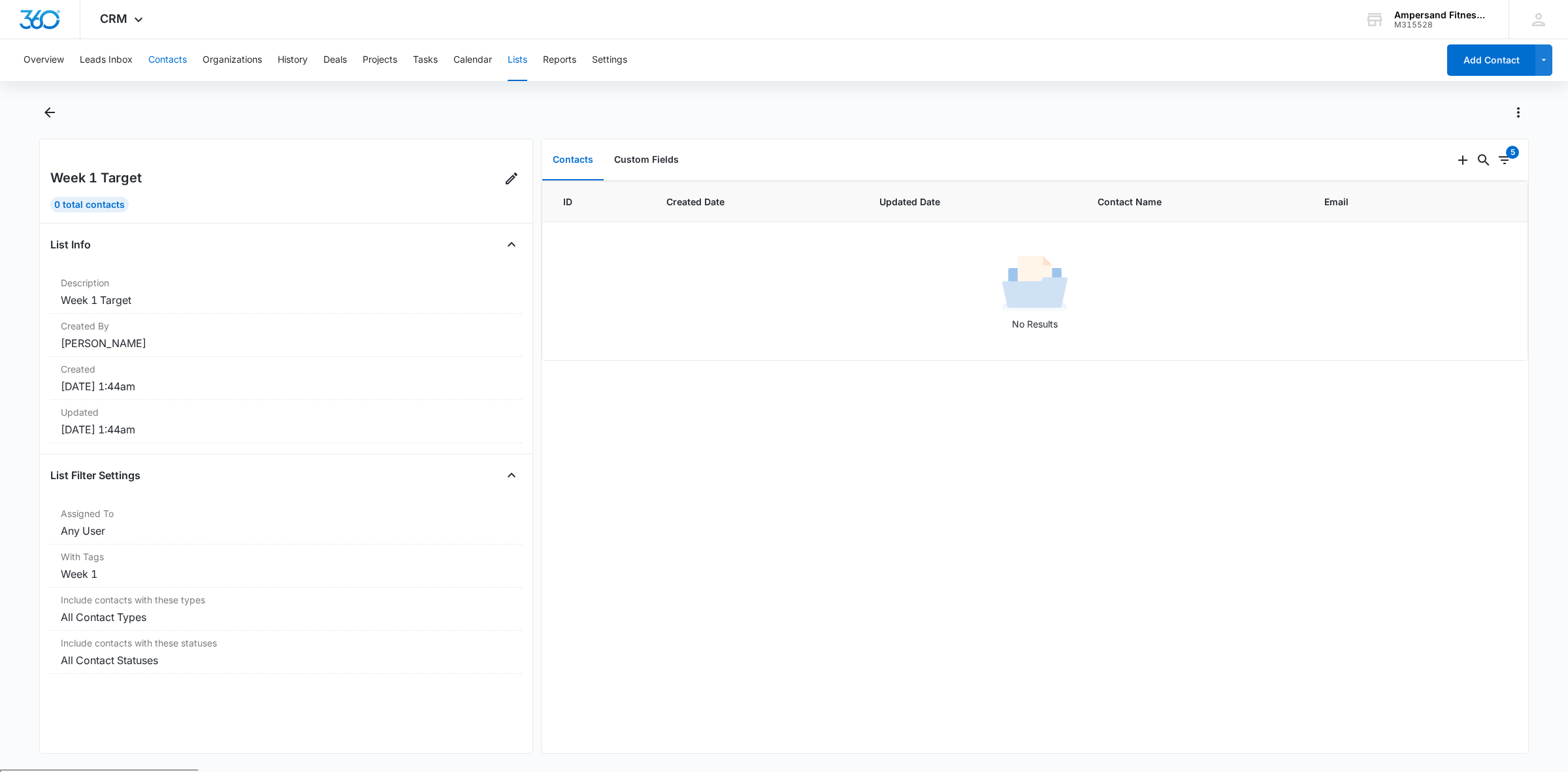
click at [164, 63] on button "Contacts" at bounding box center [168, 60] width 39 height 42
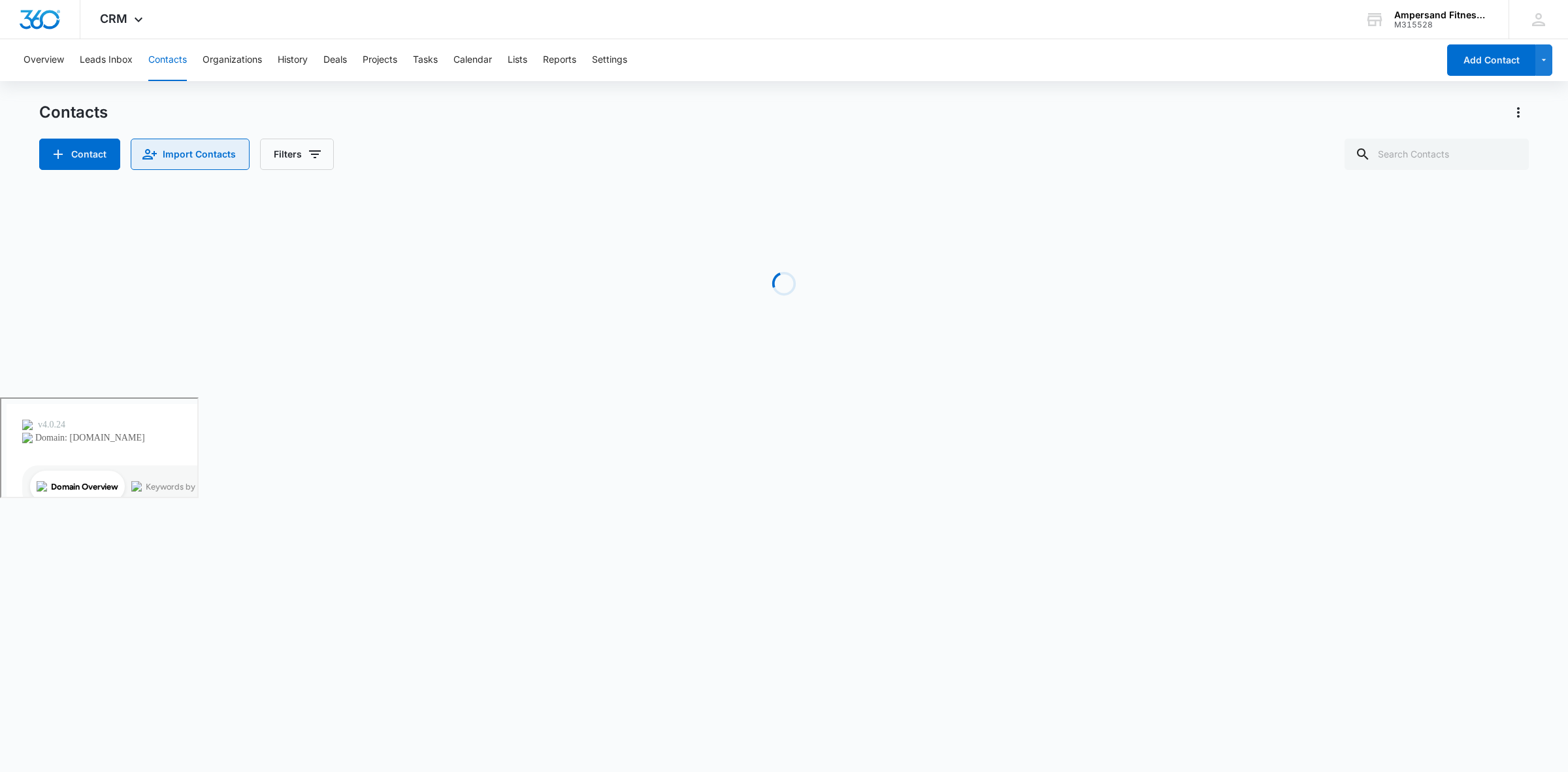
click at [205, 157] on button "Import Contacts" at bounding box center [190, 154] width 119 height 32
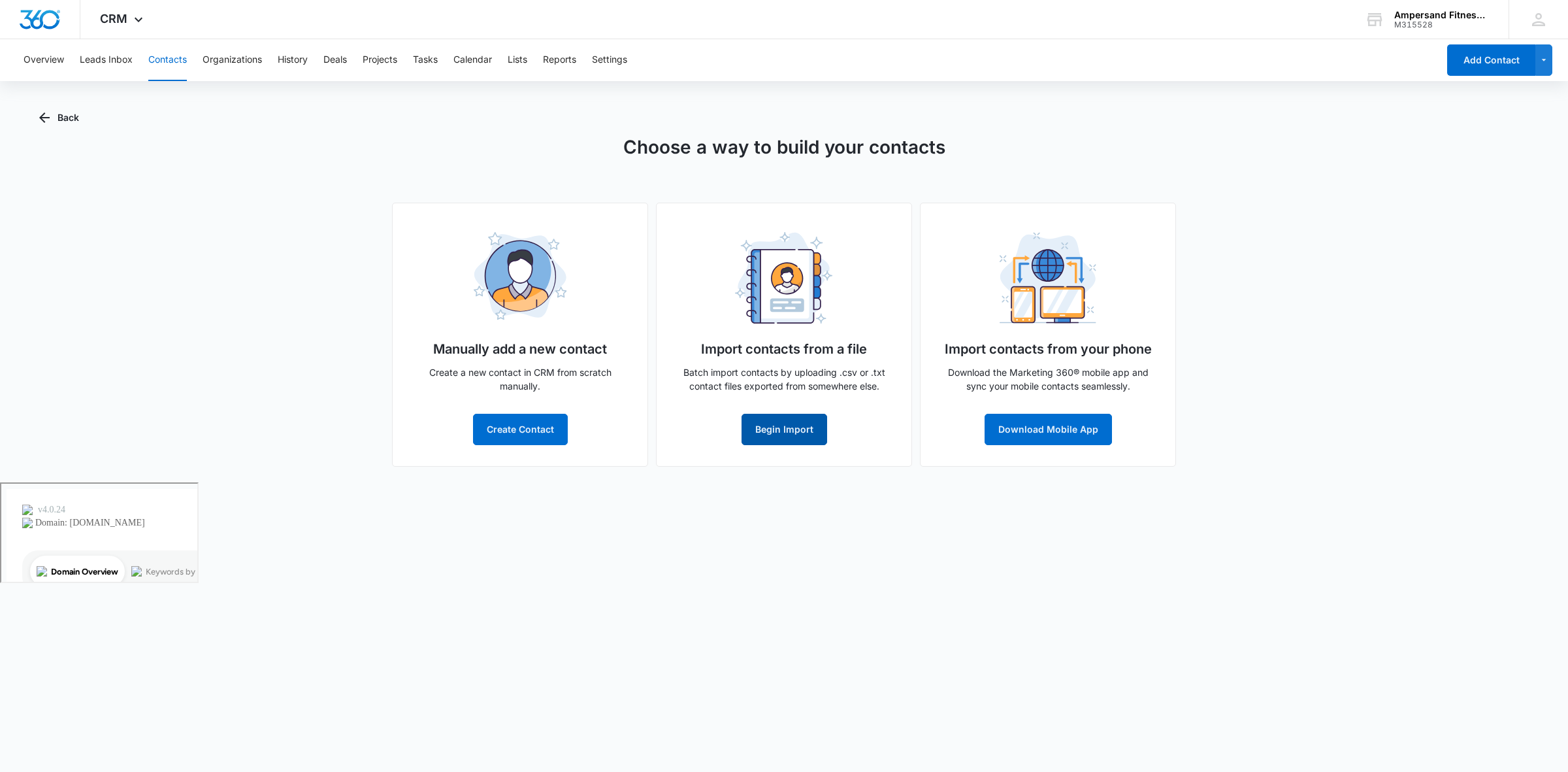
click at [765, 426] on button "Begin Import" at bounding box center [784, 429] width 85 height 32
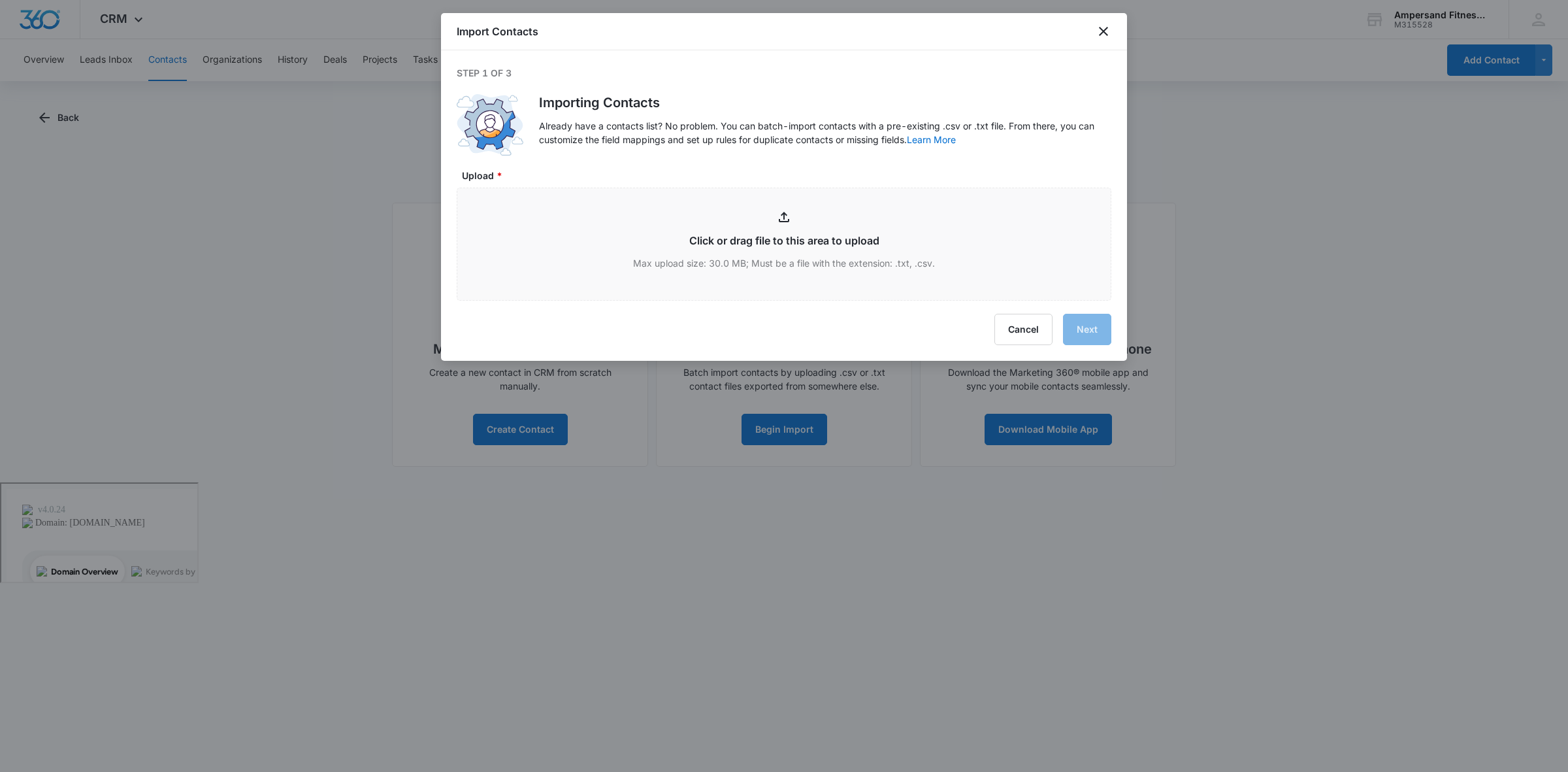
type input "C:\fakepath\Week 1.csv"
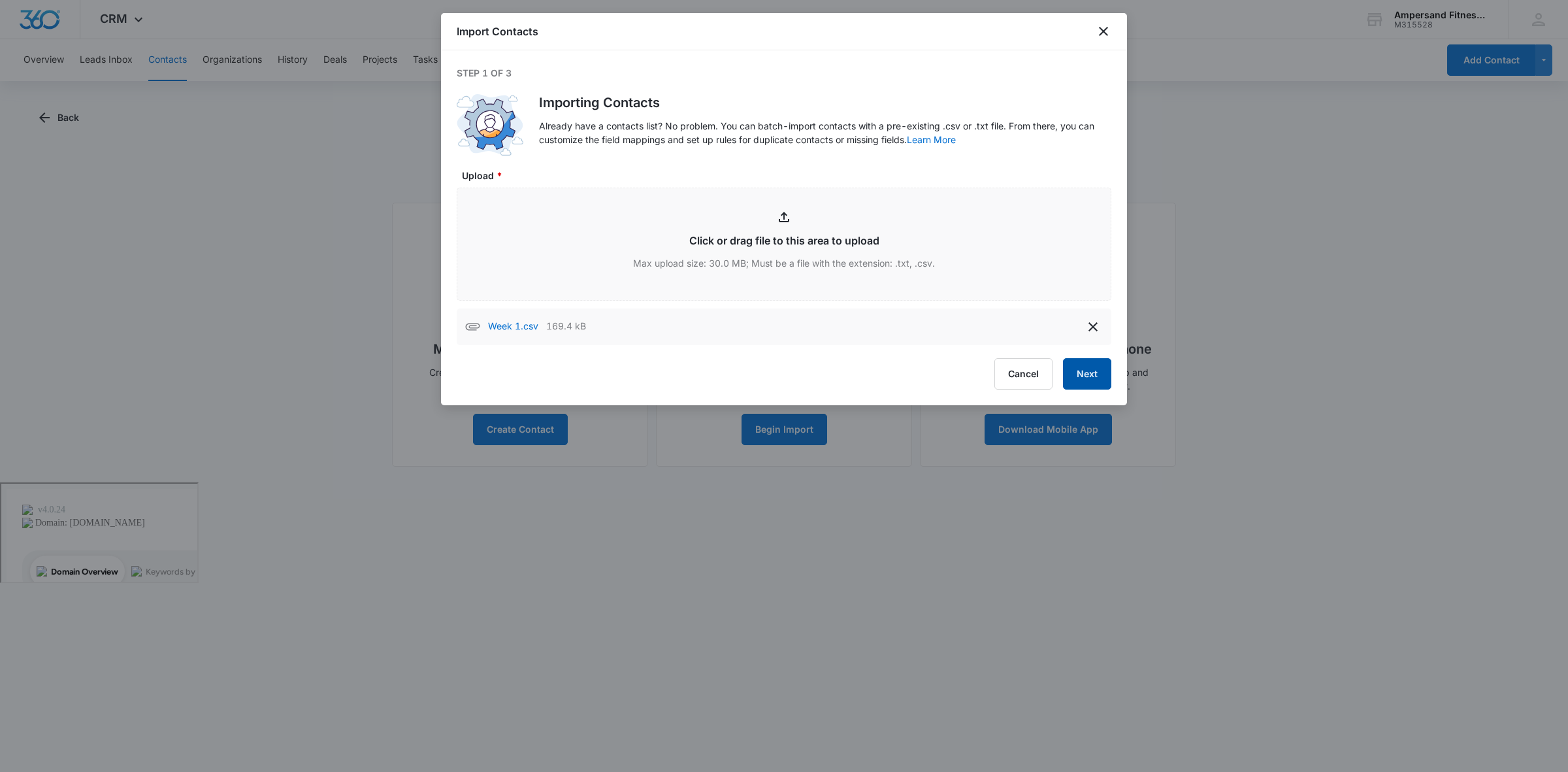
click at [1075, 386] on button "Next" at bounding box center [1087, 374] width 48 height 32
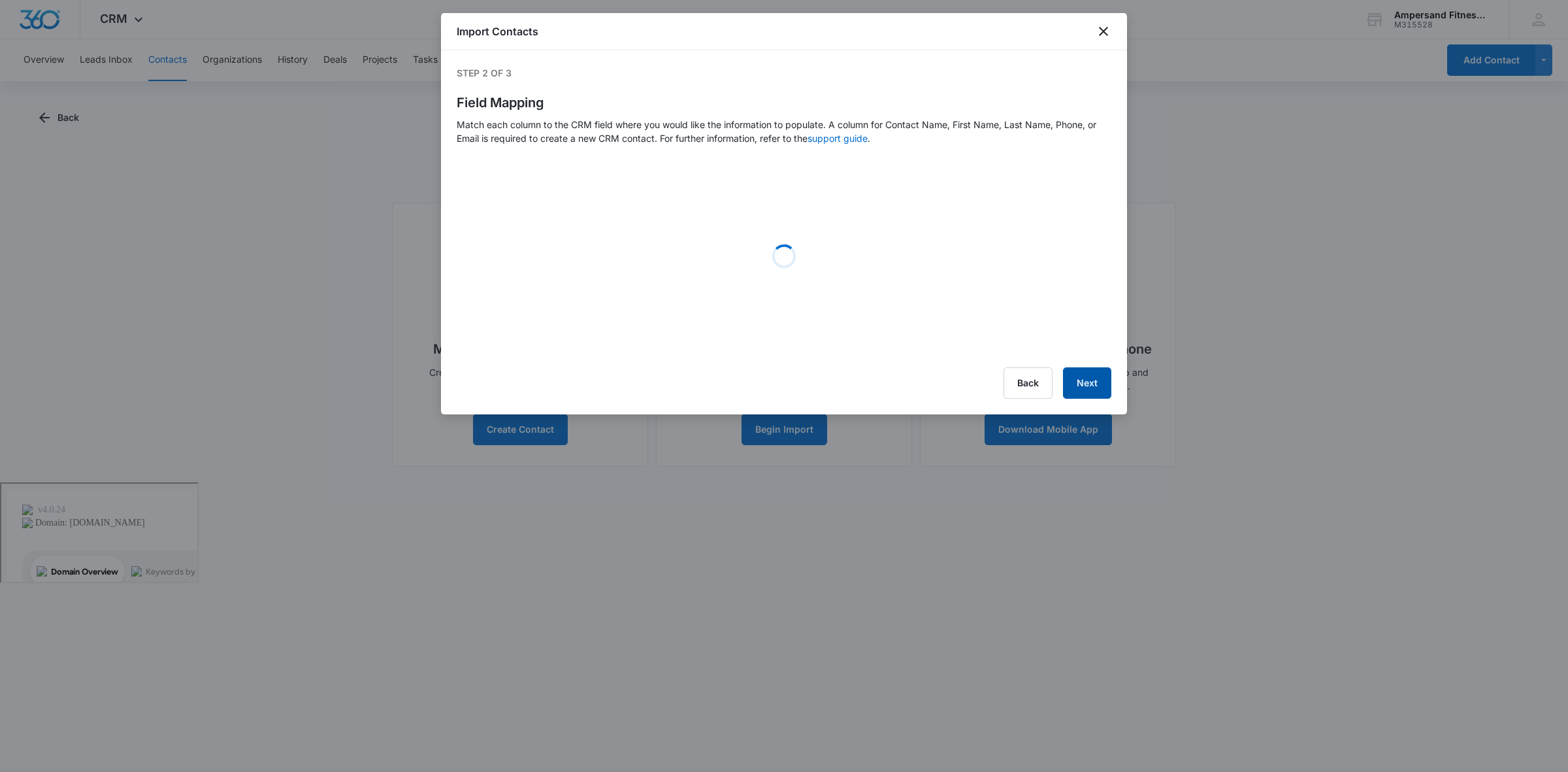
select select "79"
select select "78"
select select "185"
select select "tags"
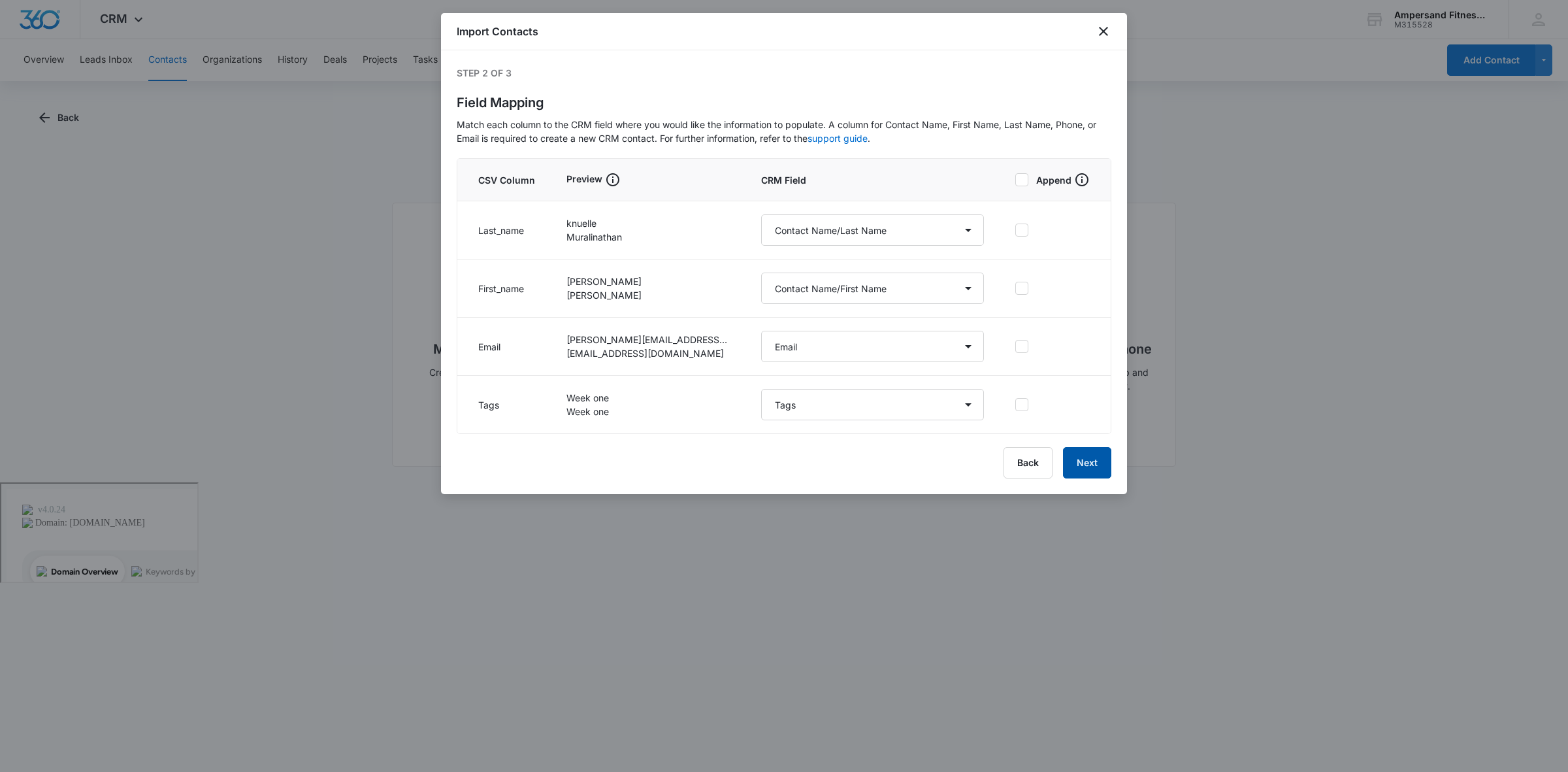
click at [1098, 452] on button "Next" at bounding box center [1087, 462] width 48 height 32
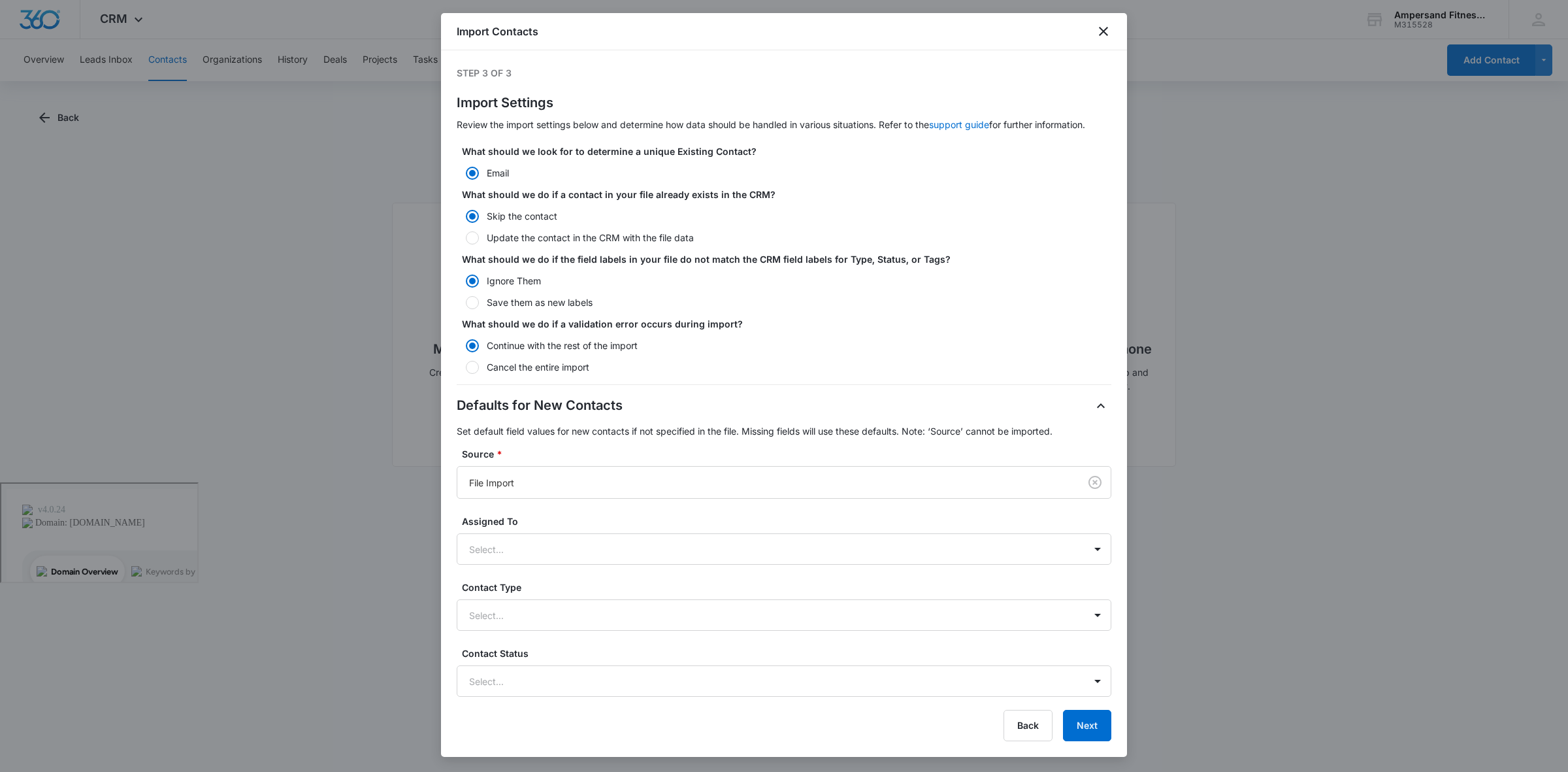
click at [612, 241] on label "Update the contact in the CRM with the file data" at bounding box center [784, 237] width 655 height 14
click at [466, 241] on input "Update the contact in the CRM with the file data" at bounding box center [461, 238] width 9 height 9
radio input "false"
radio input "true"
click at [1098, 737] on button "Next" at bounding box center [1087, 725] width 48 height 32
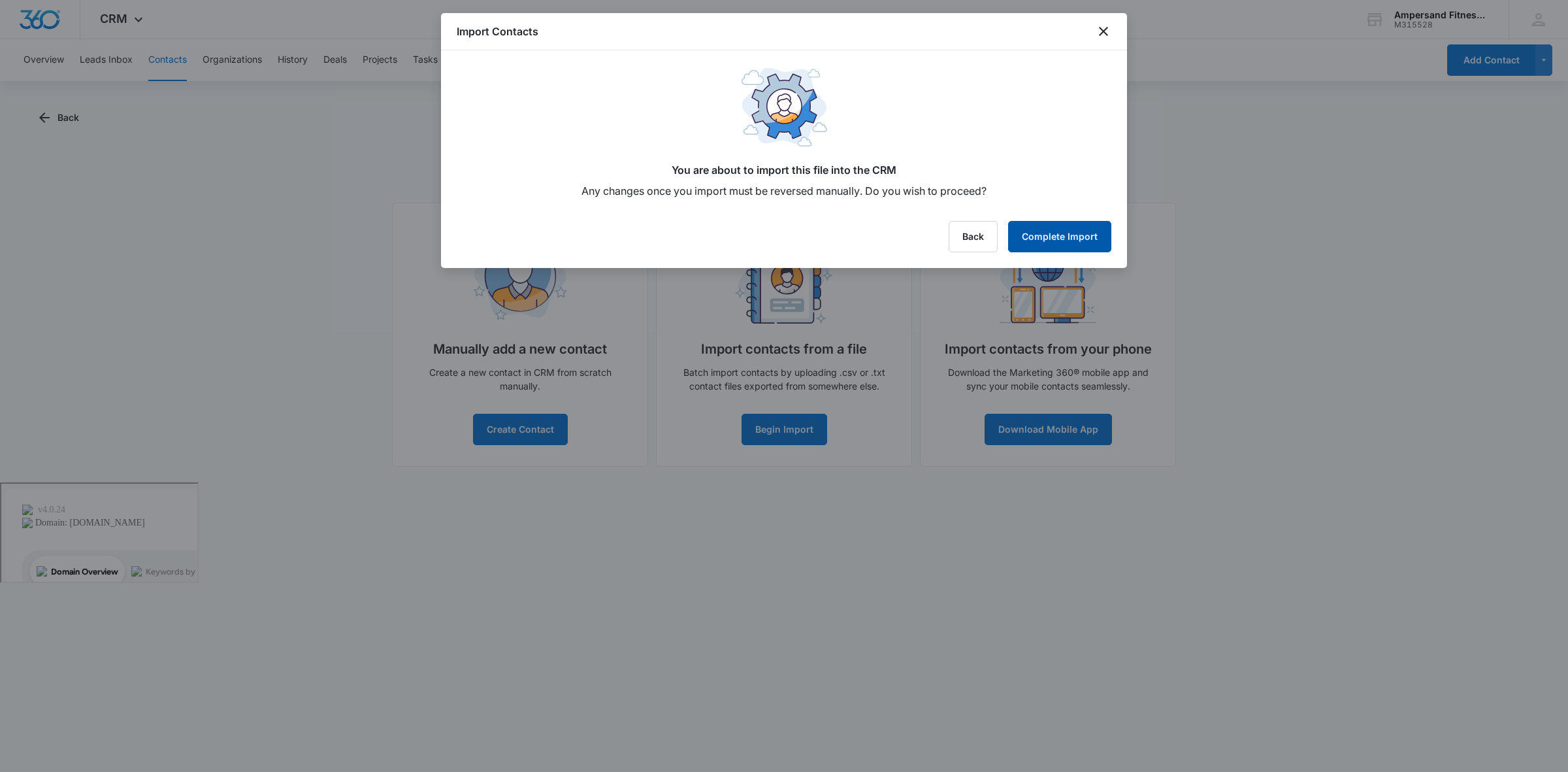
click at [1039, 236] on button "Complete Import" at bounding box center [1060, 237] width 103 height 32
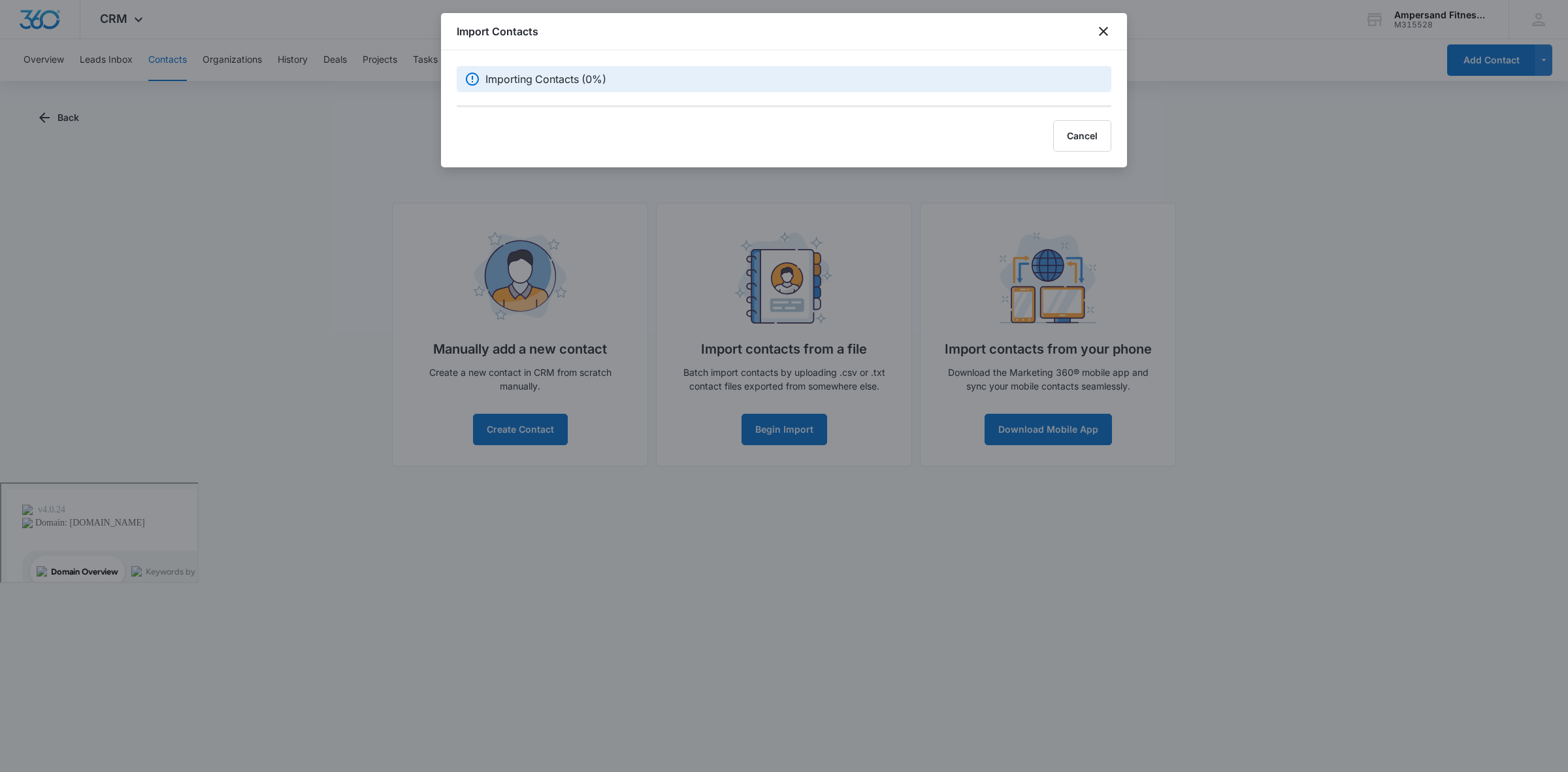
click at [825, 26] on div "Import Contacts" at bounding box center [784, 32] width 686 height 37
